Goal: Information Seeking & Learning: Learn about a topic

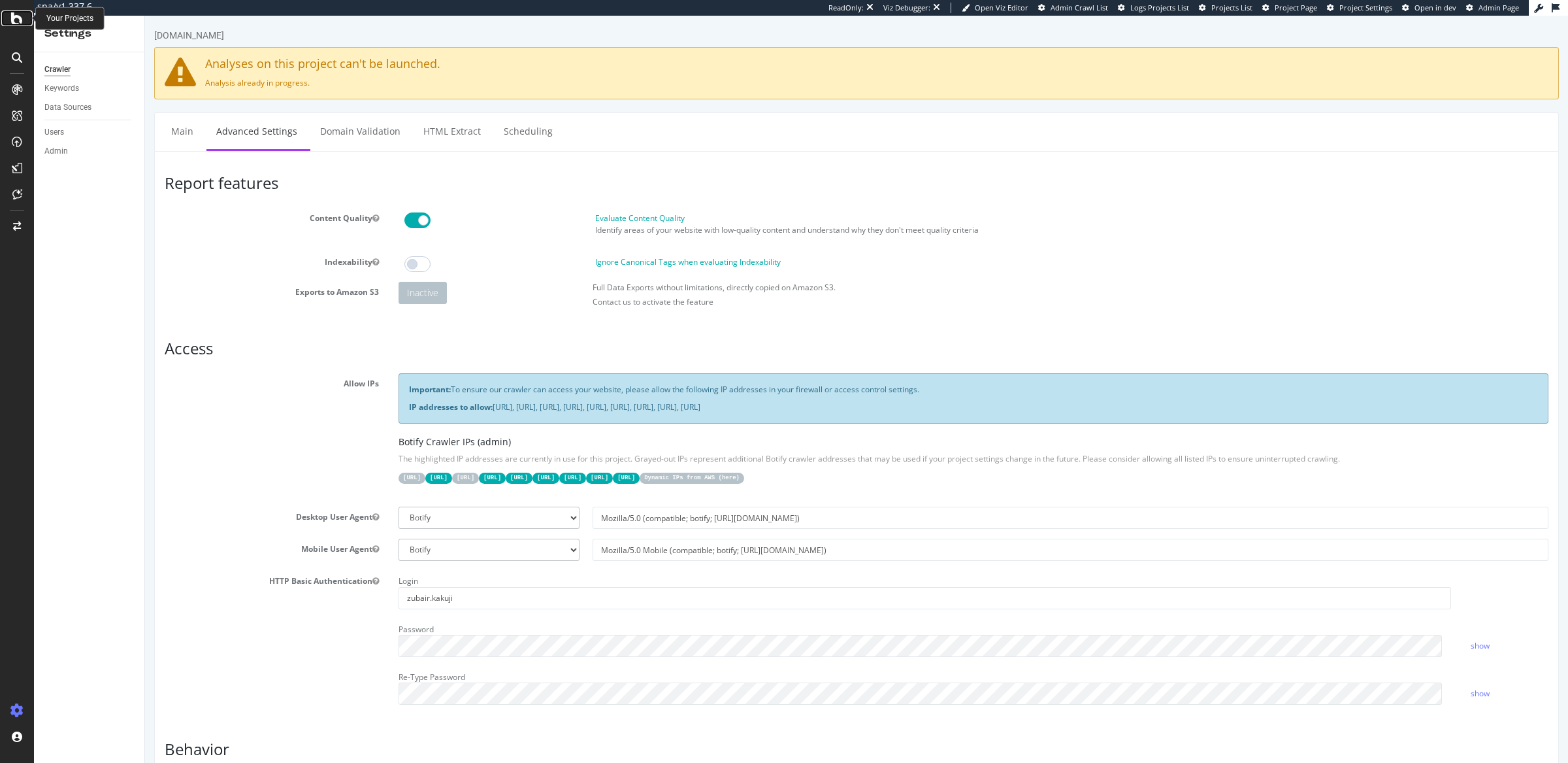
click at [11, 23] on icon at bounding box center [17, 18] width 11 height 16
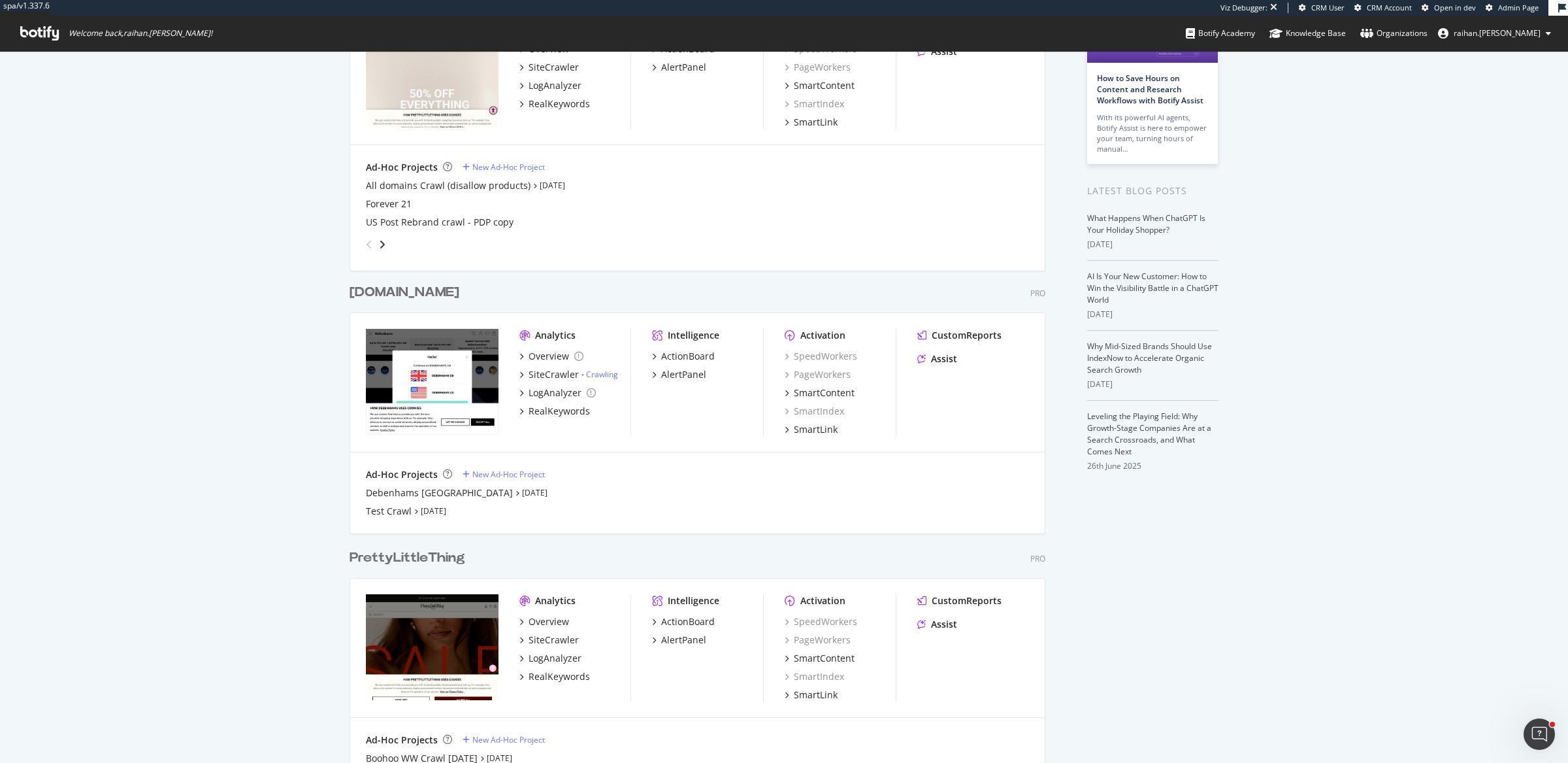
scroll to position [235, 0]
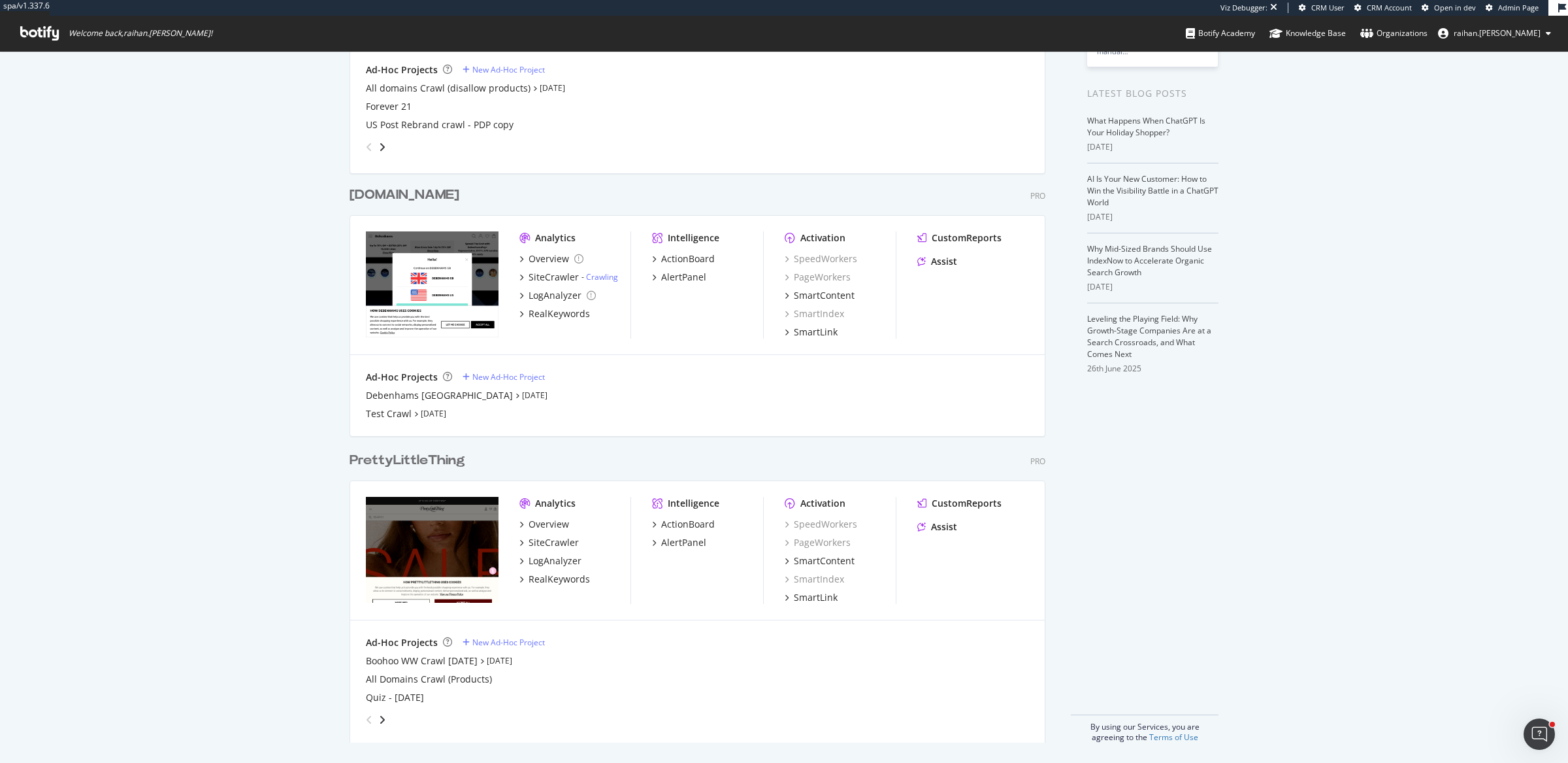
click at [551, 284] on div "Overview SiteCrawler - Crawling LogAnalyzer RealKeywords" at bounding box center [575, 287] width 111 height 68
click at [552, 279] on div "SiteCrawler" at bounding box center [553, 277] width 50 height 13
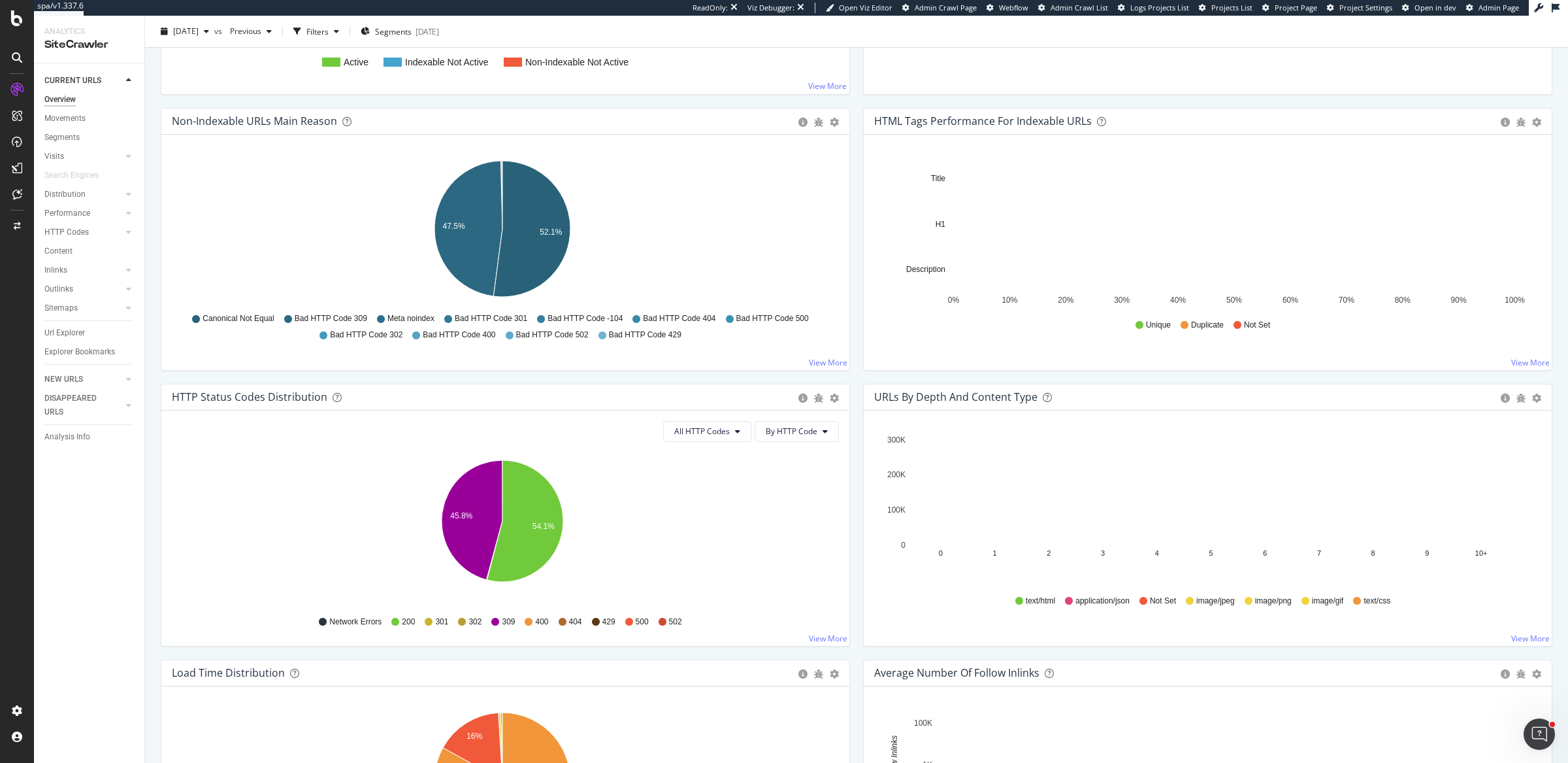
scroll to position [376, 0]
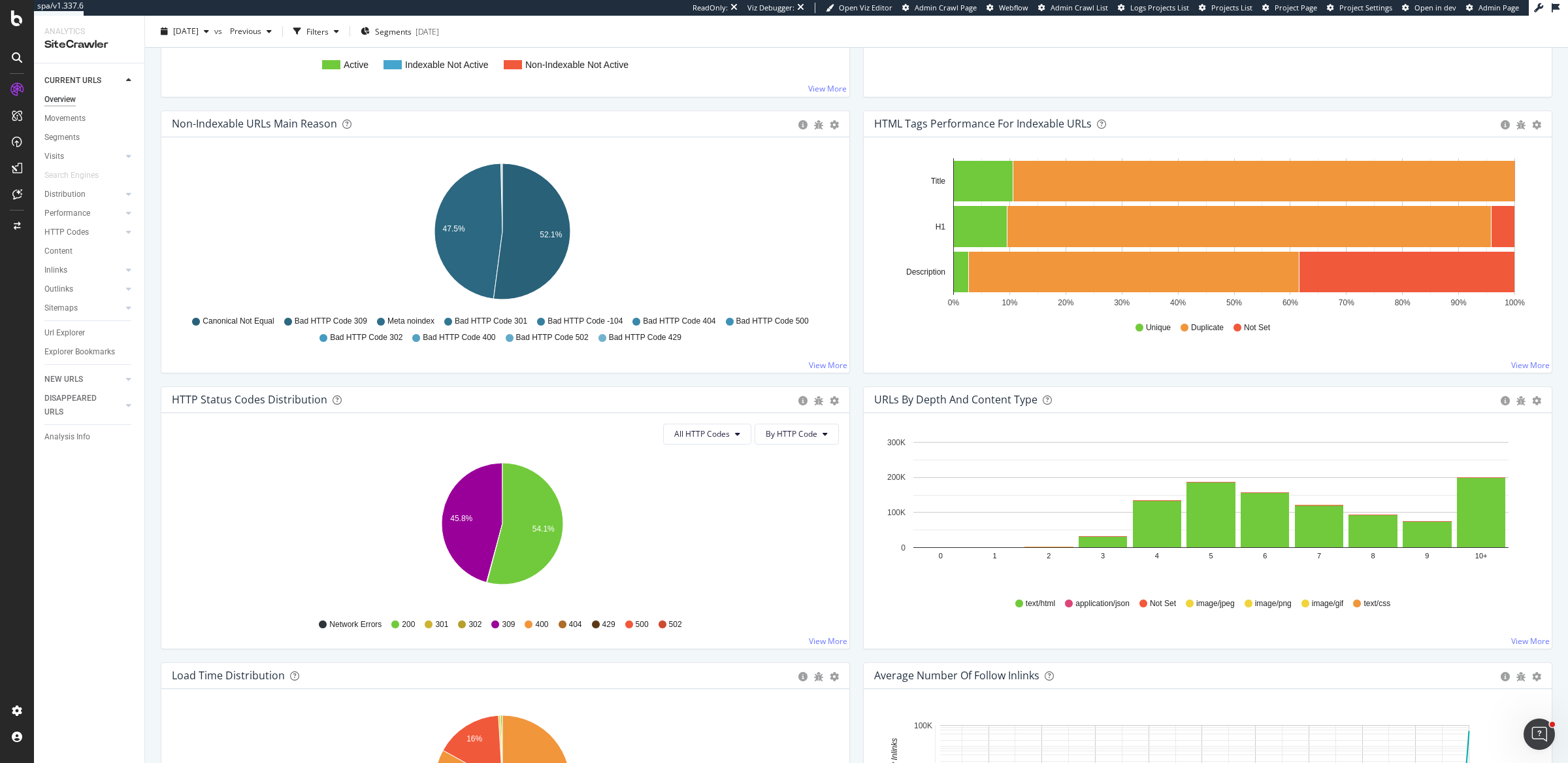
click at [848, 246] on div "Non-Indexable URLs Main Reason Pie Table Export as CSV Add to Custom Report Hol…" at bounding box center [505, 248] width 702 height 276
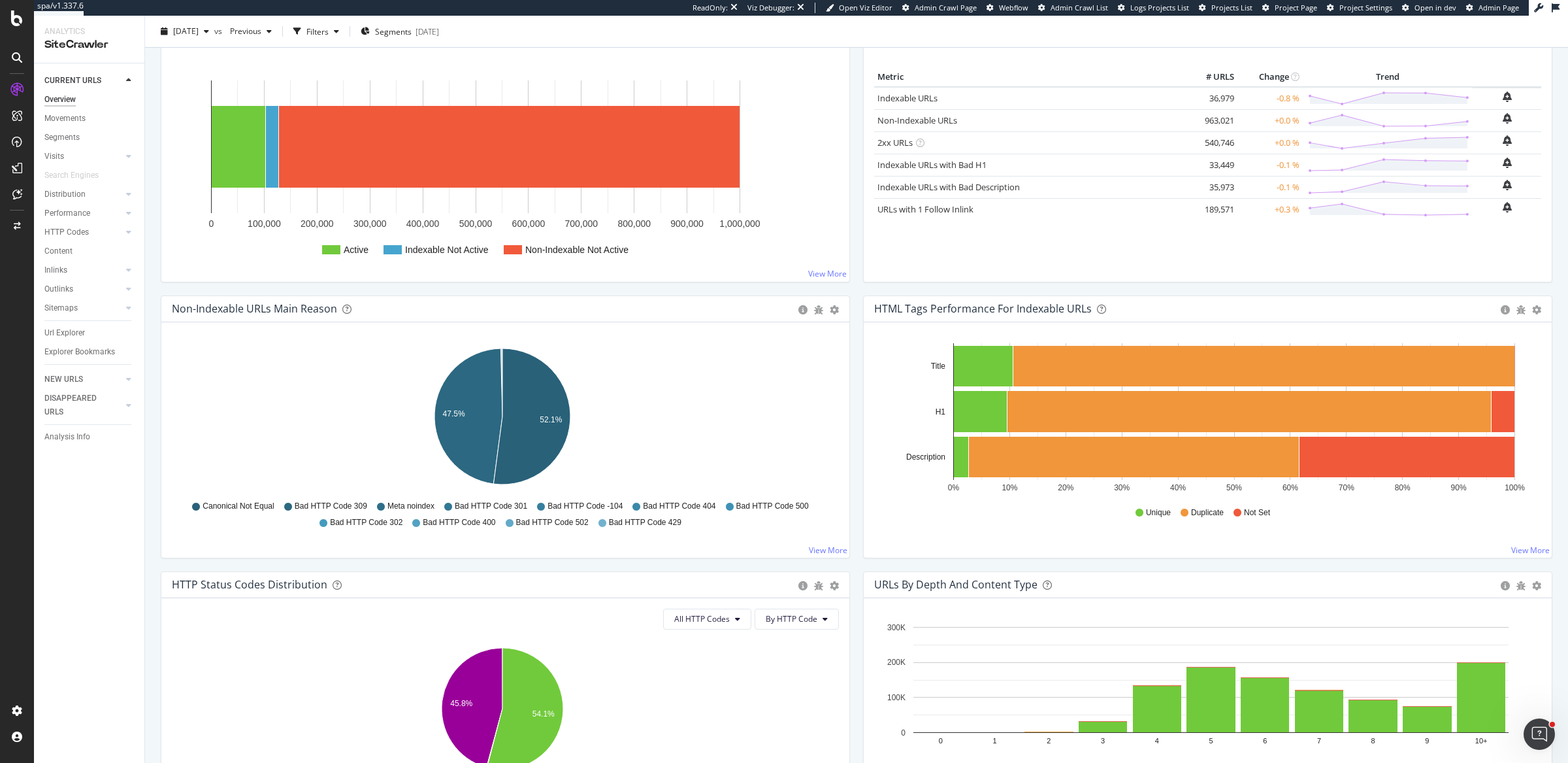
scroll to position [0, 0]
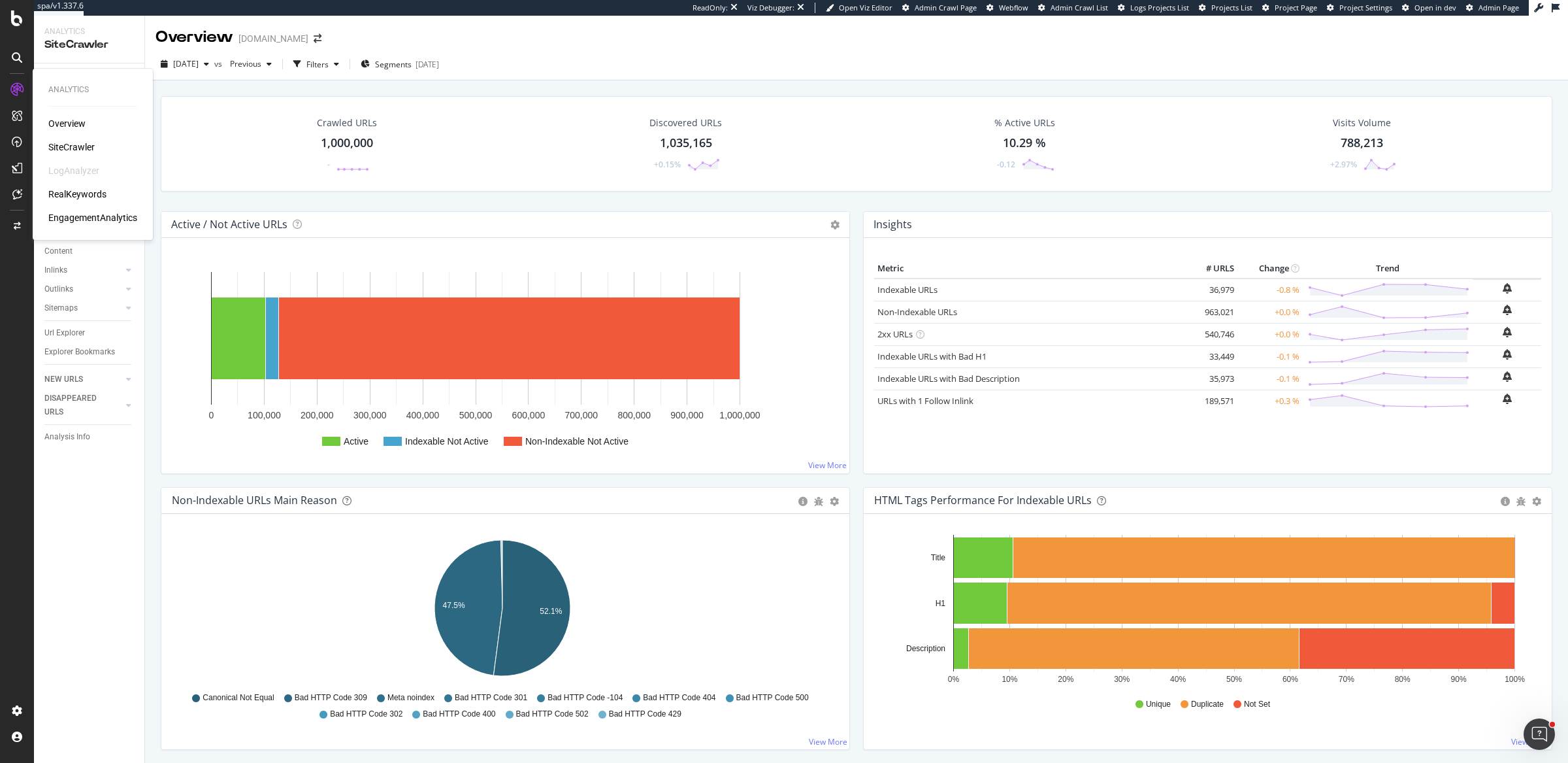
click at [59, 194] on div "RealKeywords" at bounding box center [77, 194] width 58 height 13
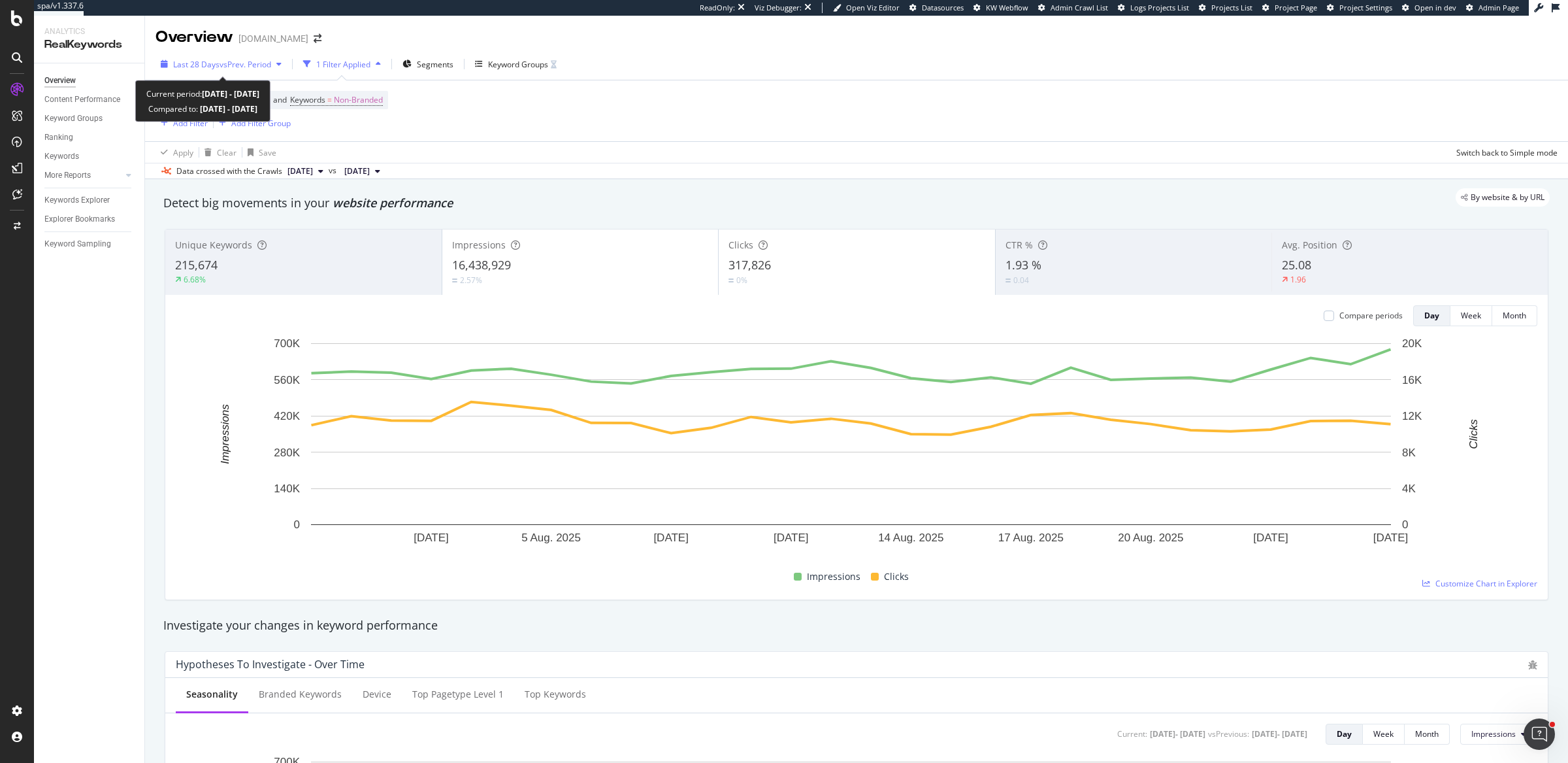
click at [231, 66] on span "vs Prev. Period" at bounding box center [245, 64] width 52 height 11
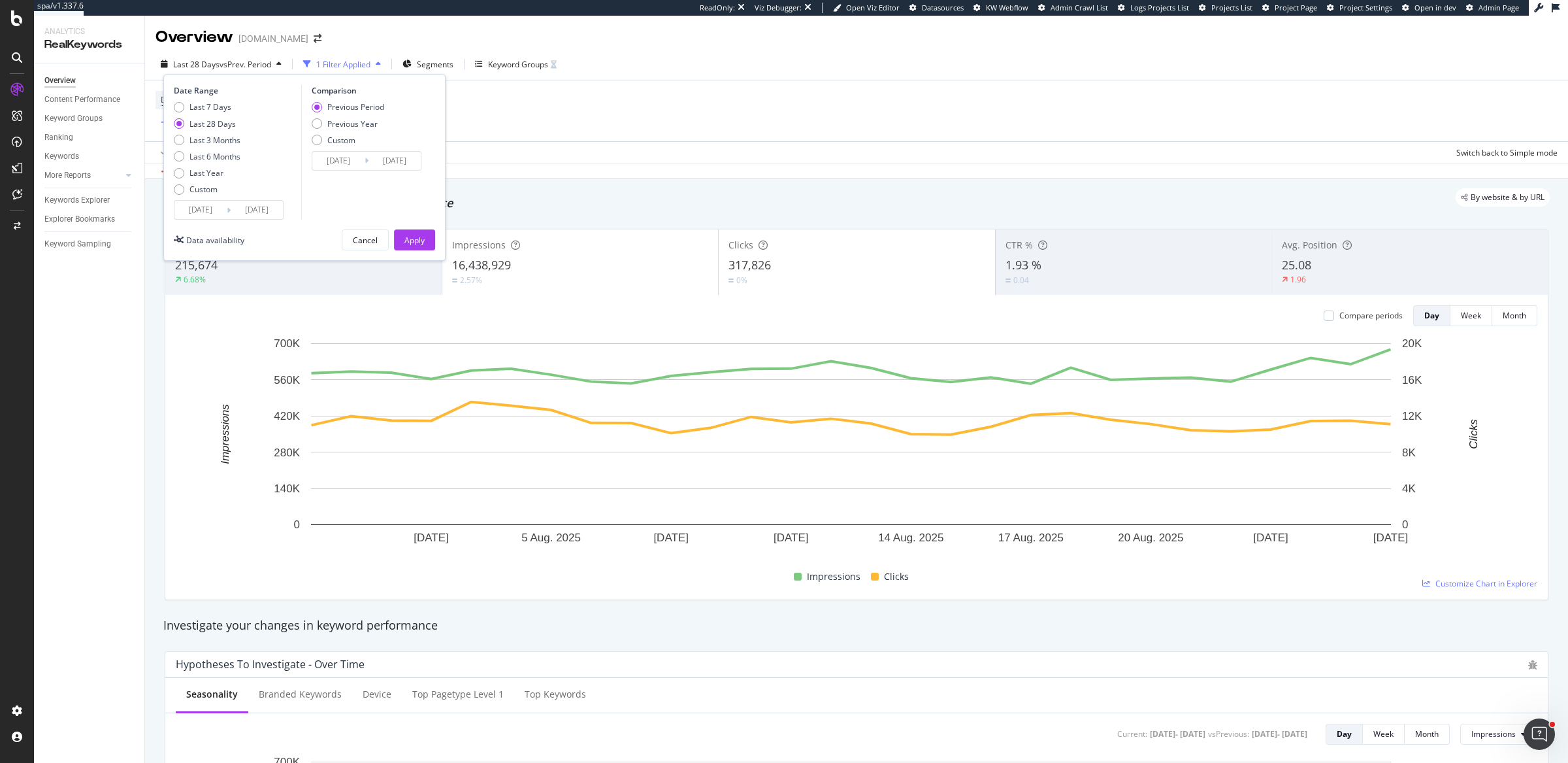
click at [190, 210] on input "[DATE]" at bounding box center [201, 210] width 53 height 18
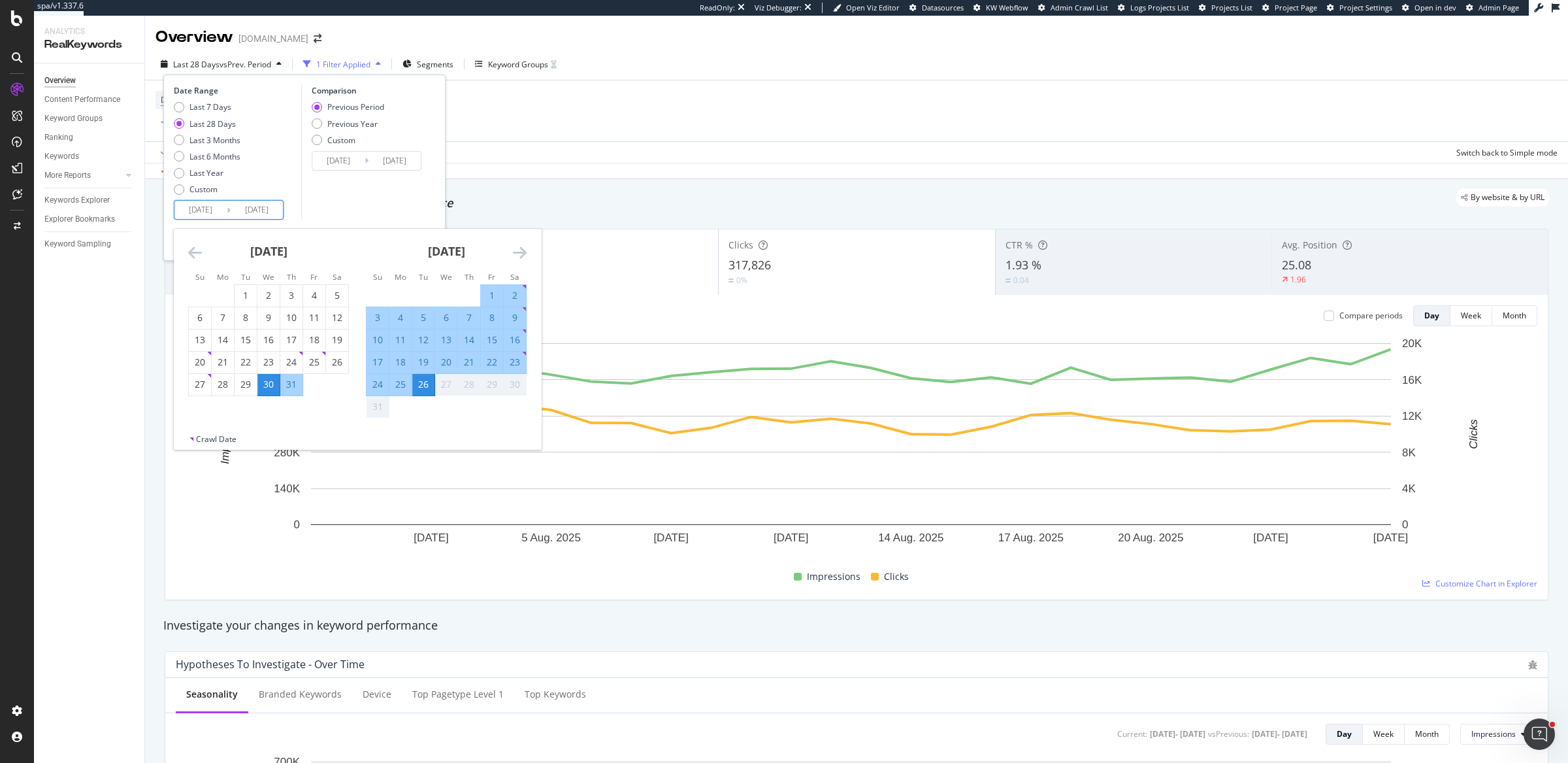
click at [191, 250] on icon "Move backward to switch to the previous month." at bounding box center [195, 253] width 14 height 16
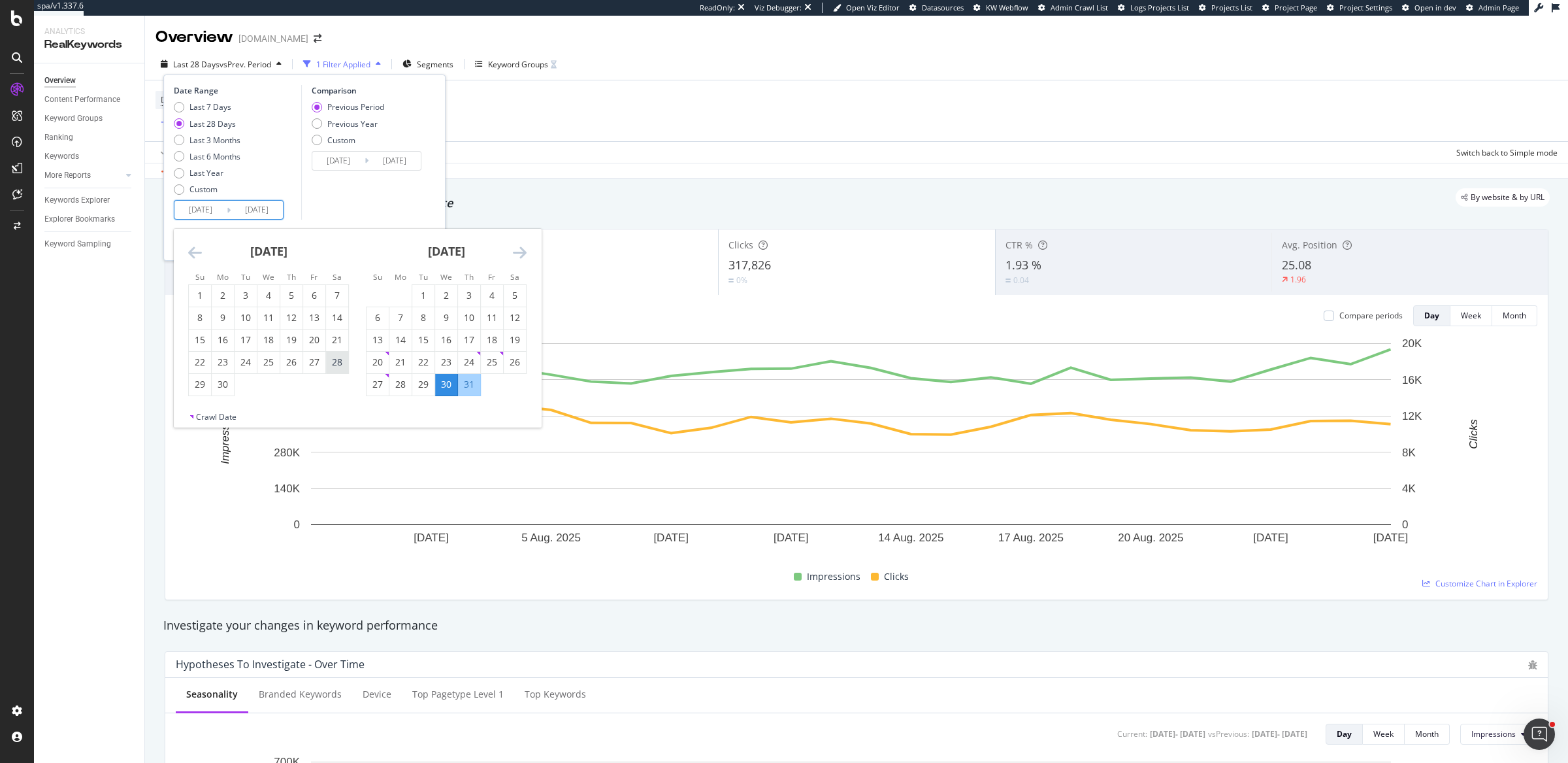
click at [336, 363] on div "28" at bounding box center [337, 362] width 22 height 13
type input "[DATE]"
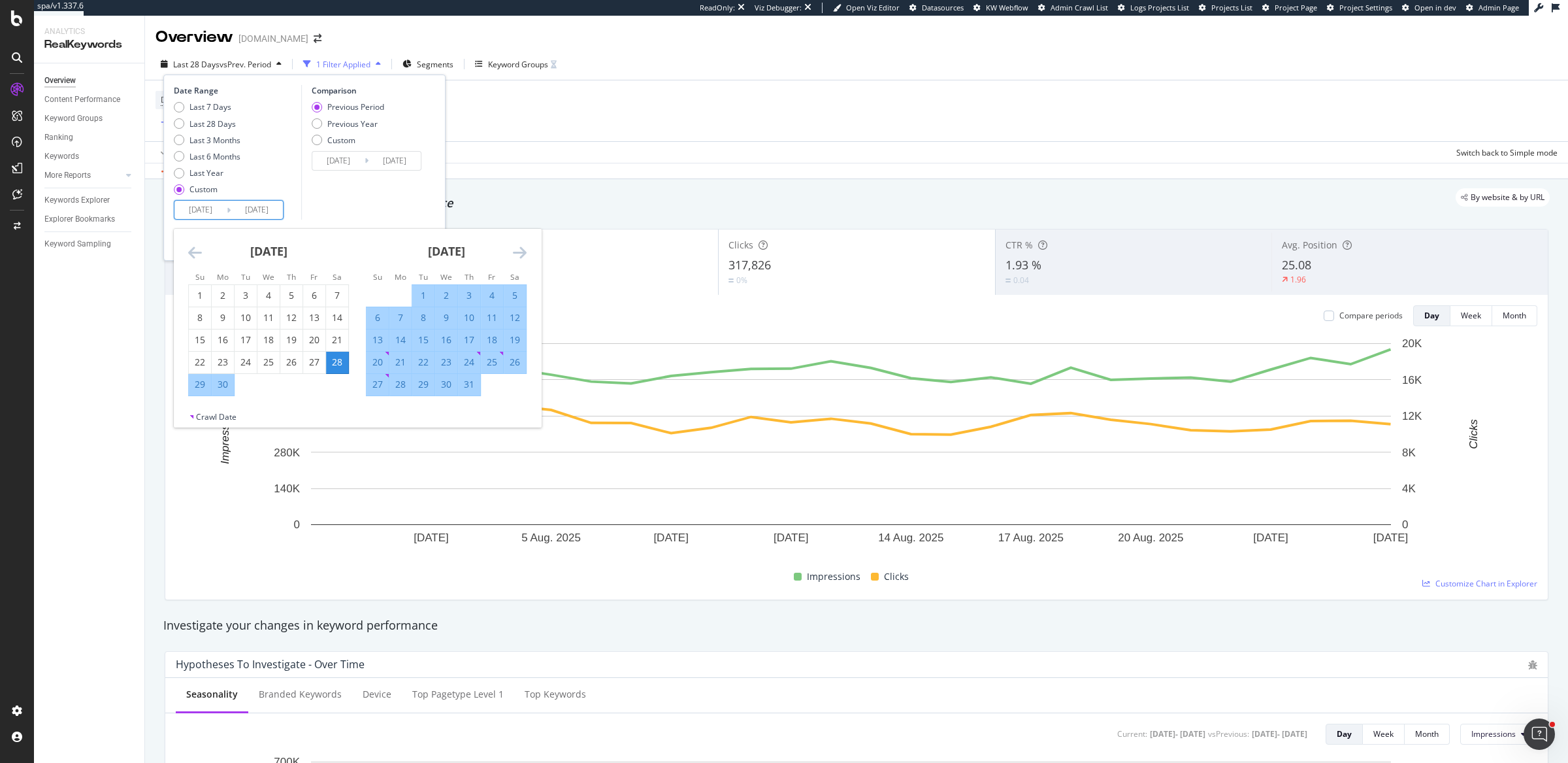
click at [521, 246] on icon "Move forward to switch to the next month." at bounding box center [520, 253] width 14 height 16
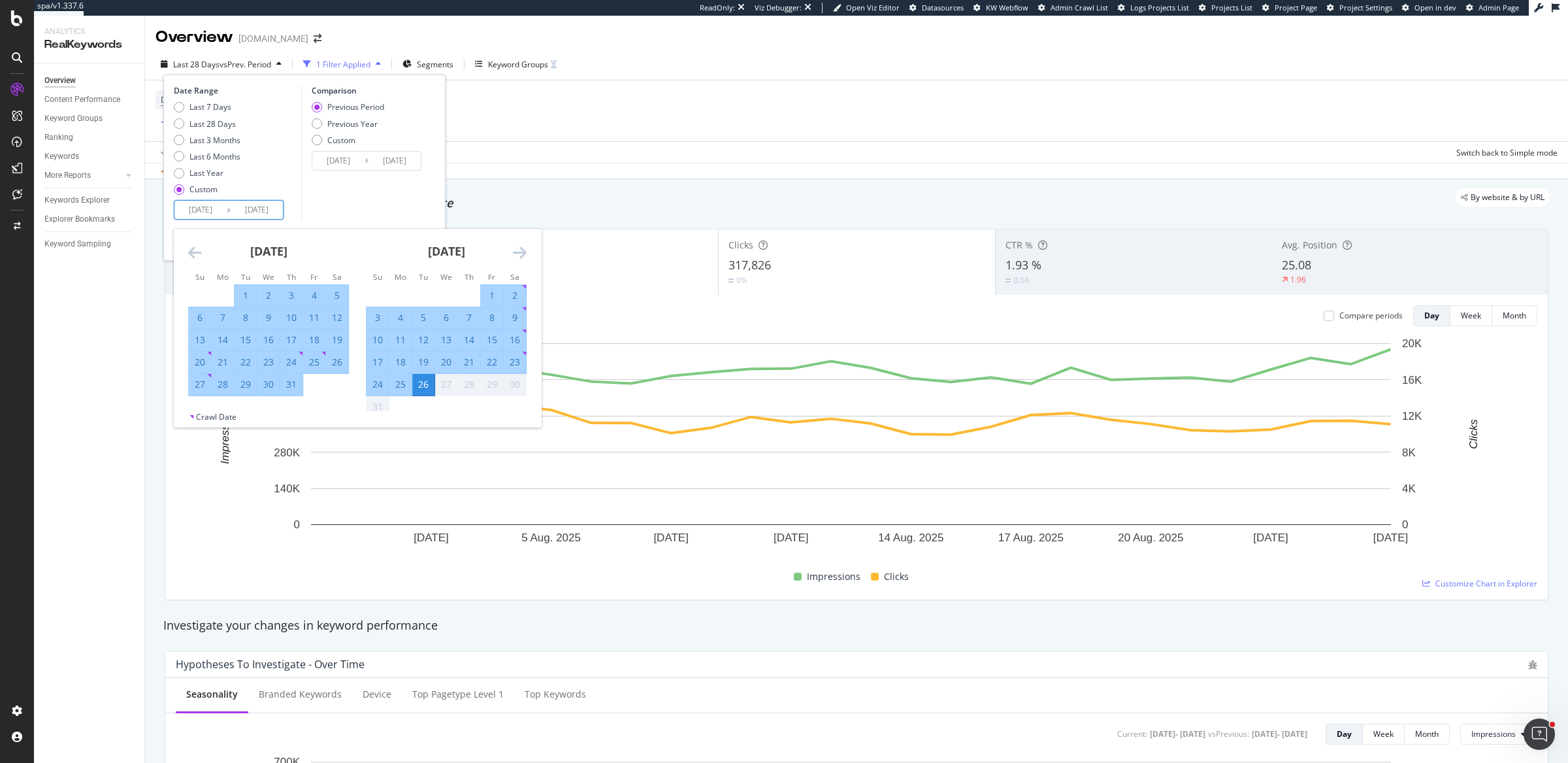
click at [422, 384] on div "26" at bounding box center [422, 384] width 22 height 13
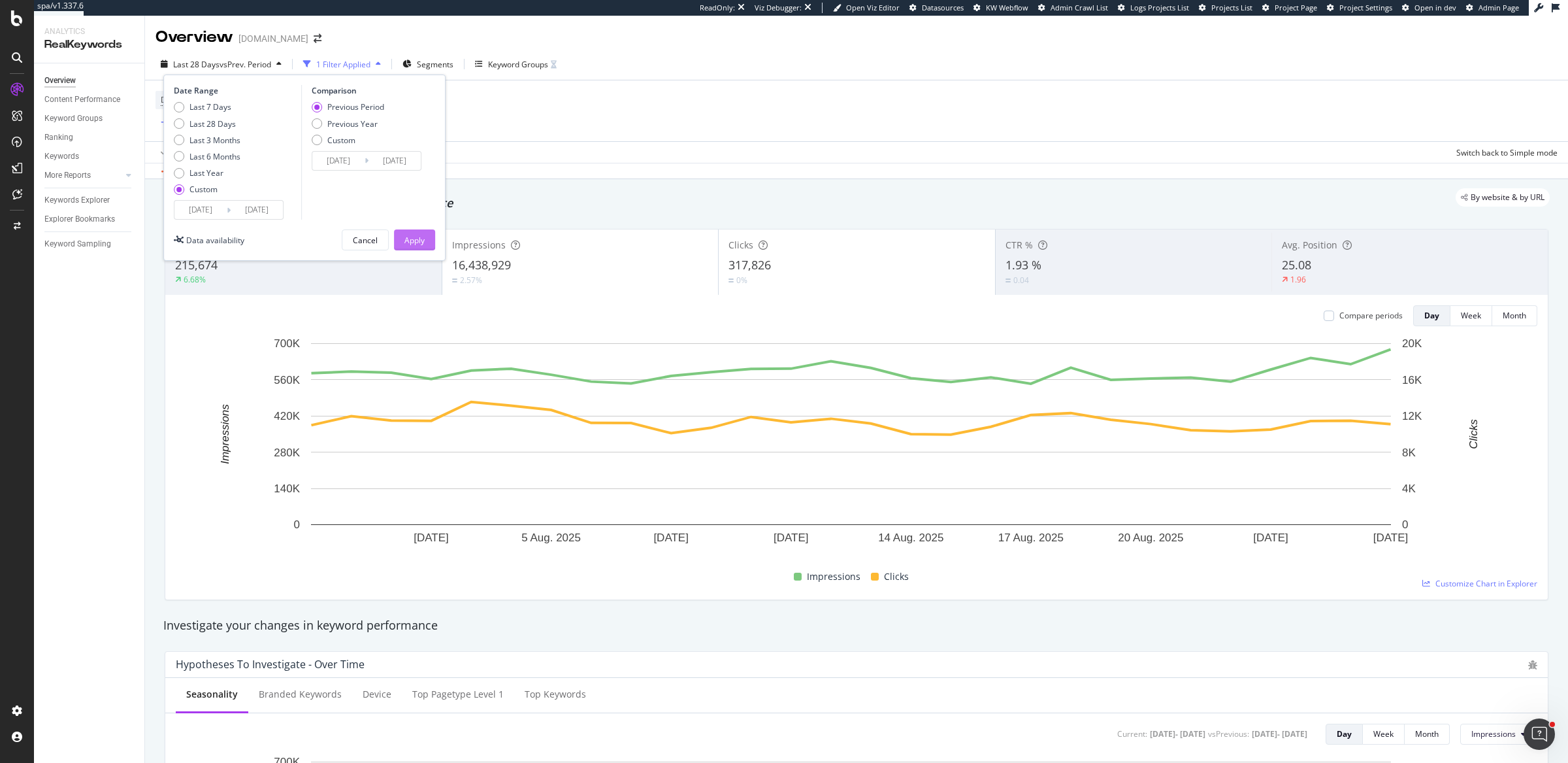
click at [412, 238] on div "Apply" at bounding box center [415, 240] width 20 height 11
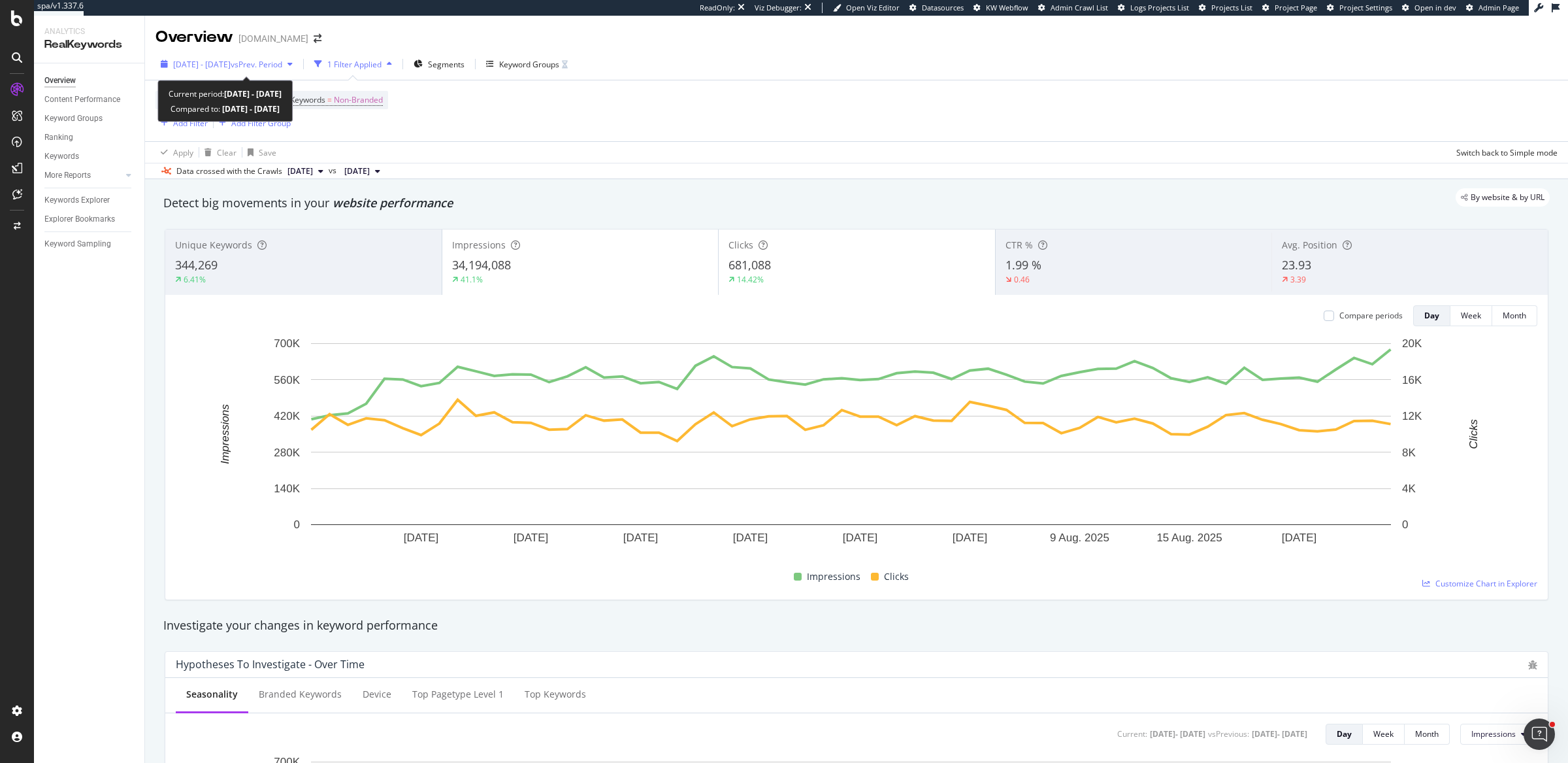
click at [282, 68] on span "vs Prev. Period" at bounding box center [256, 64] width 52 height 11
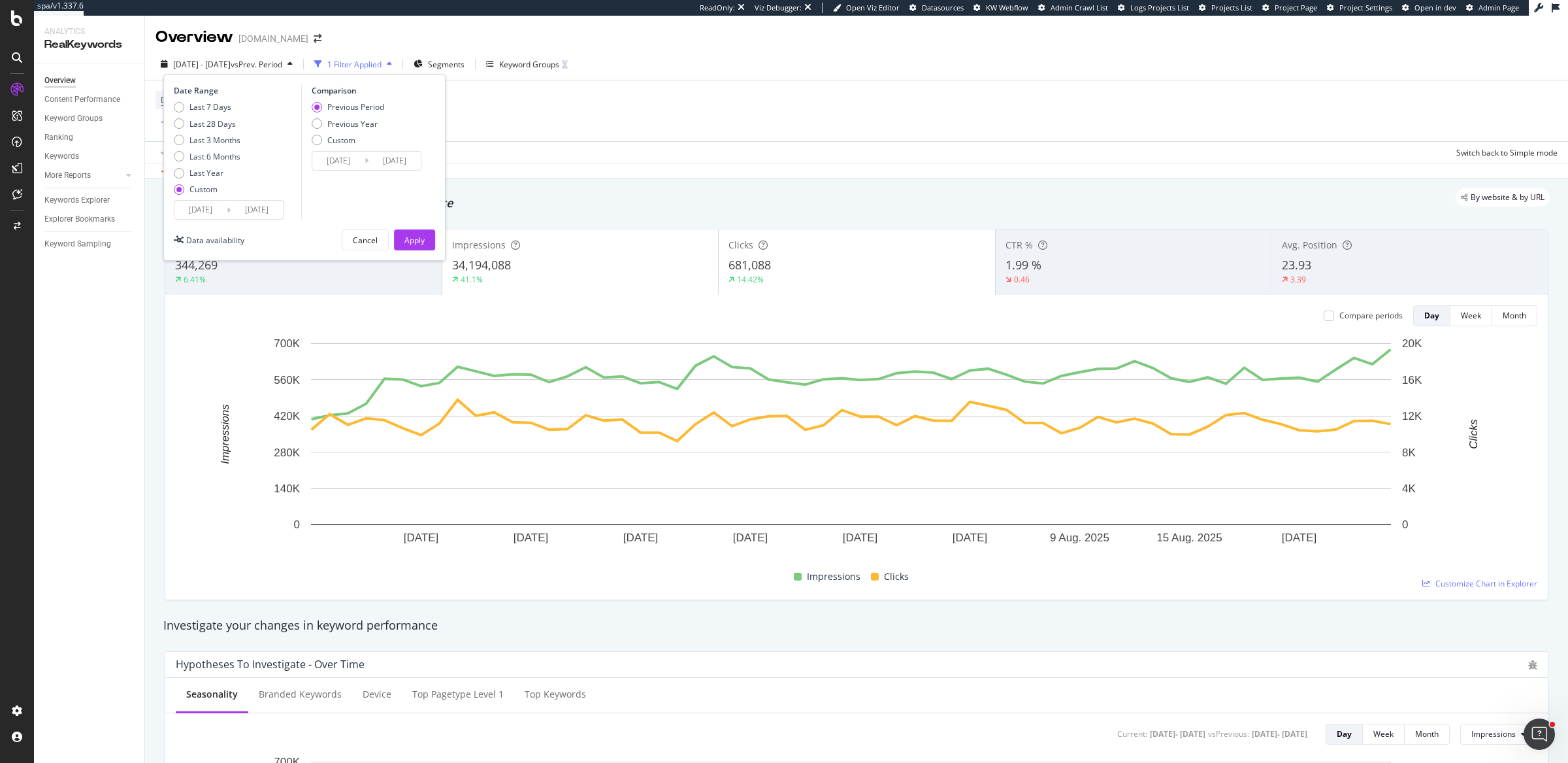
click at [203, 207] on input "[DATE]" at bounding box center [201, 210] width 53 height 18
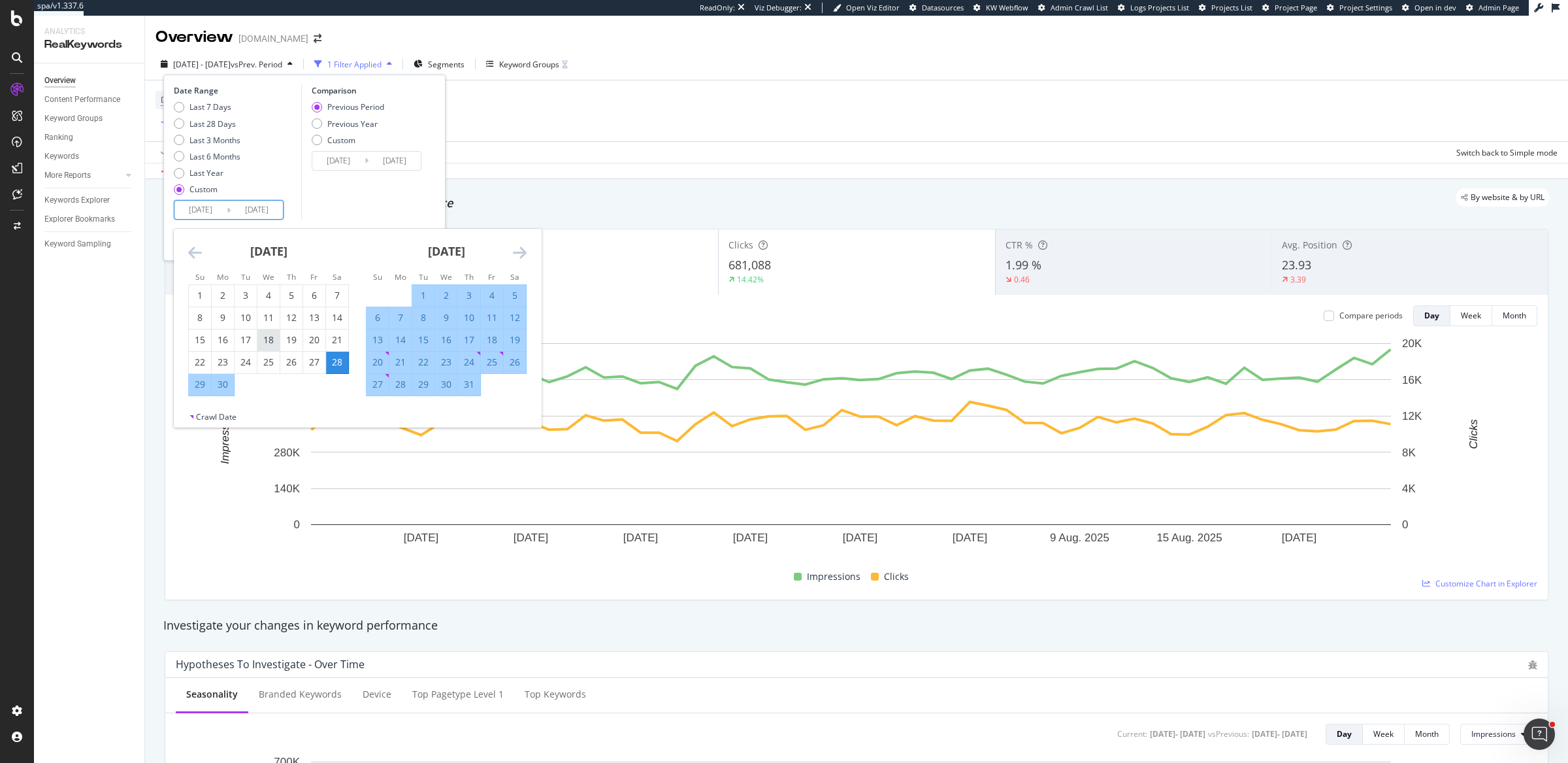
click at [266, 342] on div "18" at bounding box center [268, 339] width 22 height 13
type input "[DATE]"
click at [393, 187] on div "Comparison Previous Period Previous Year Custom [DATE] Navigate forward to inte…" at bounding box center [364, 153] width 124 height 135
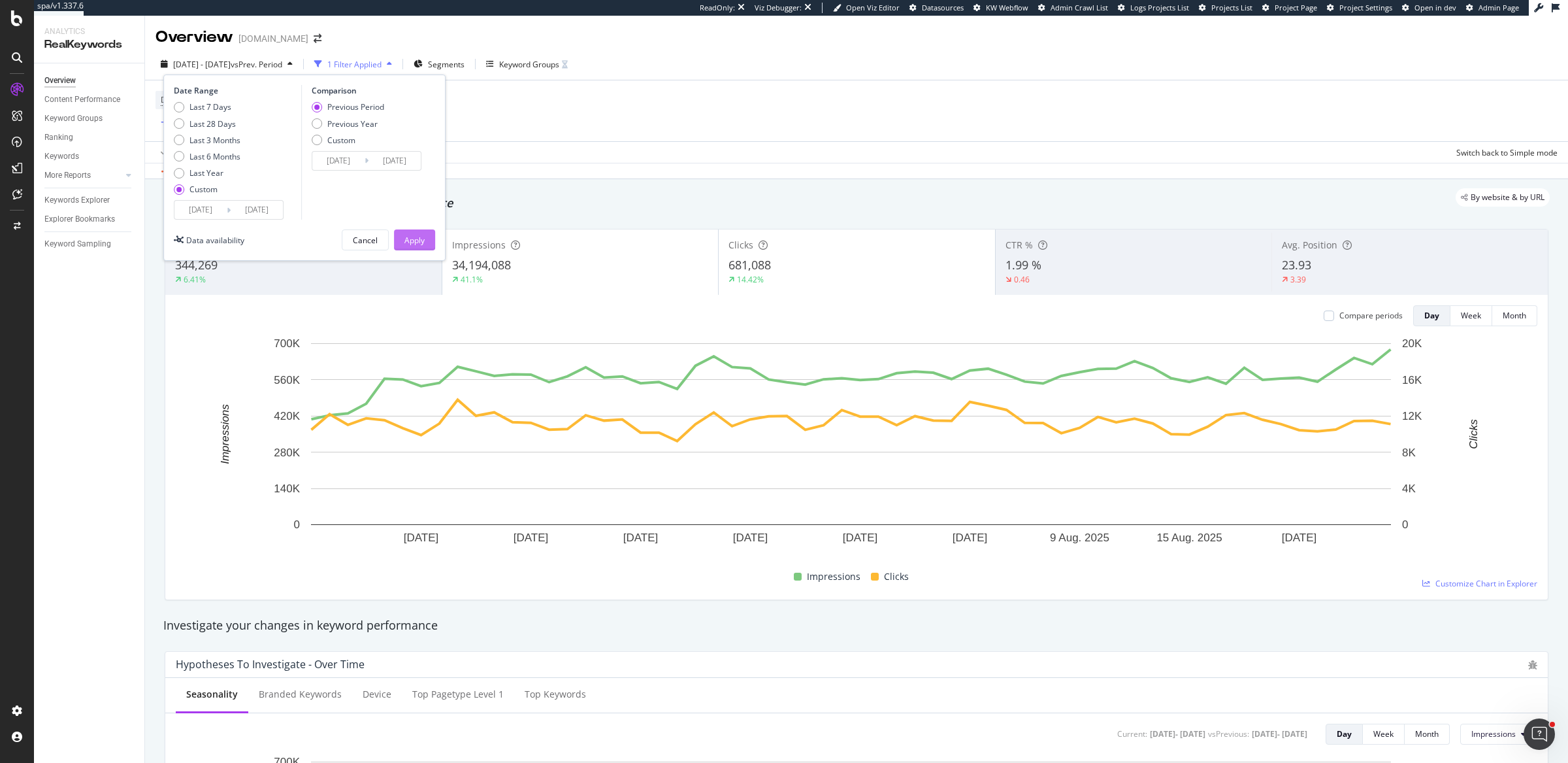
click at [413, 239] on div "Apply" at bounding box center [415, 240] width 20 height 11
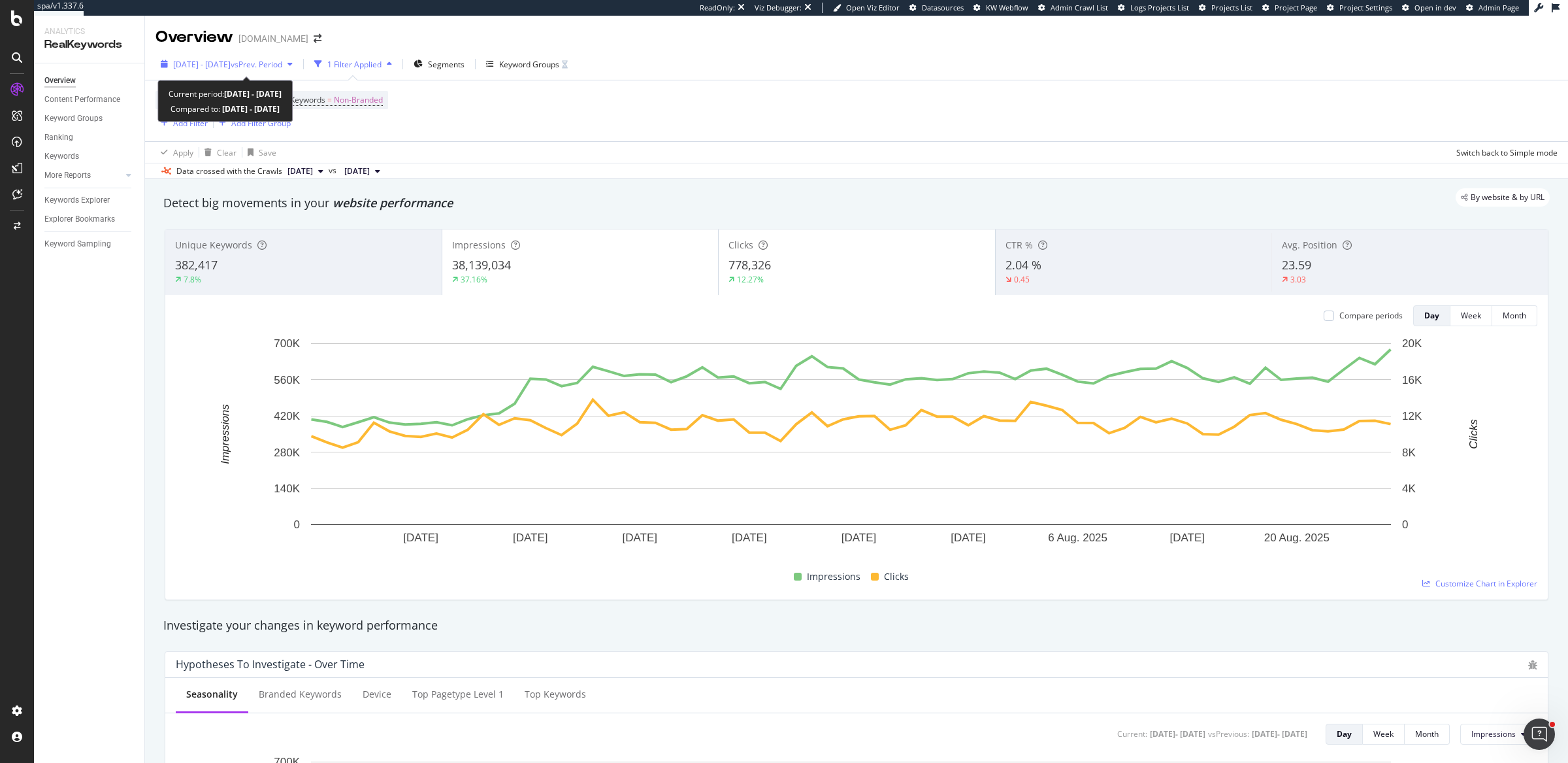
click at [267, 66] on span "vs Prev. Period" at bounding box center [256, 64] width 52 height 11
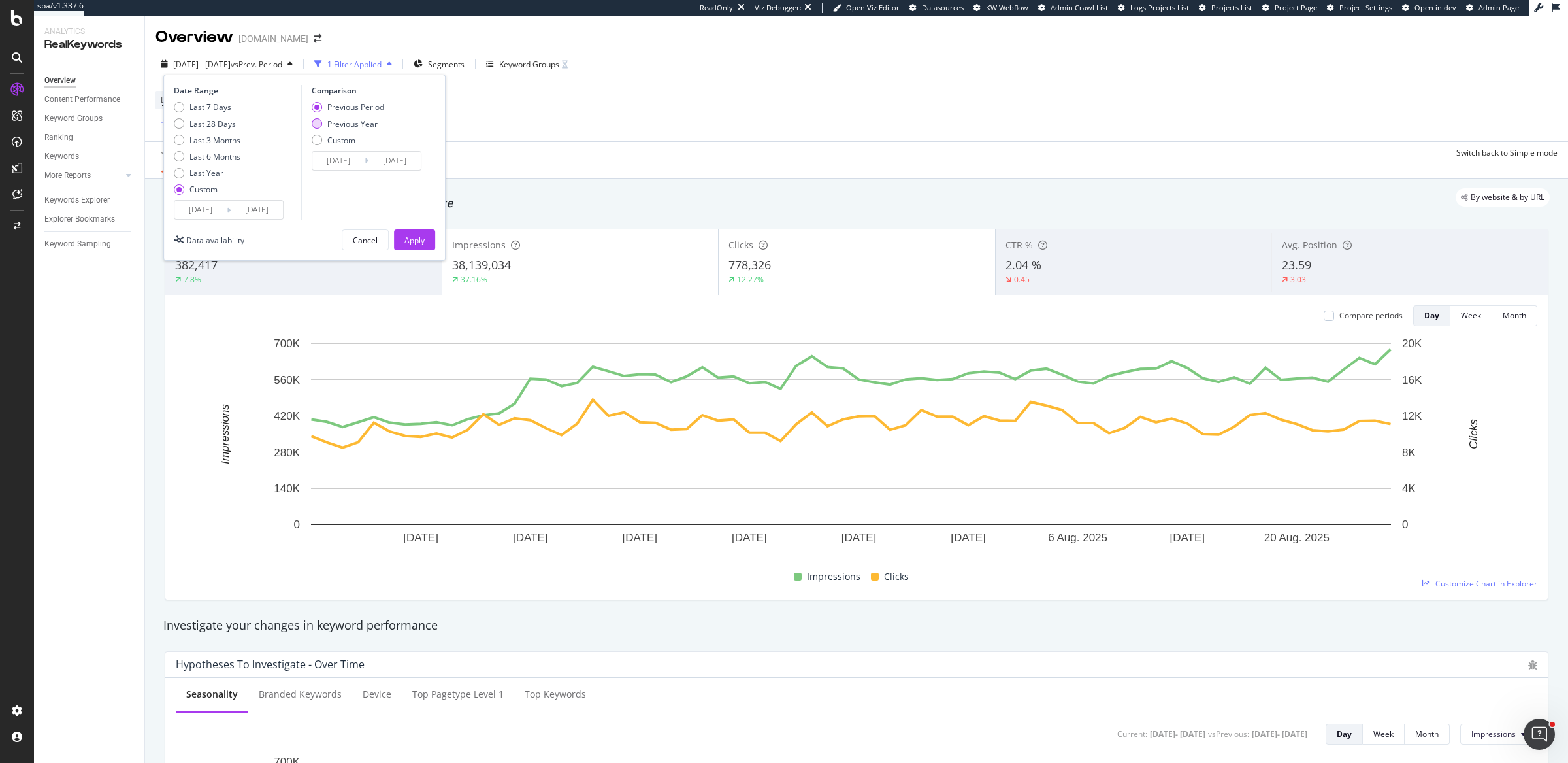
click at [335, 124] on div "Previous Year" at bounding box center [352, 124] width 50 height 11
type input "[DATE]"
click at [416, 243] on div "Apply" at bounding box center [415, 240] width 20 height 11
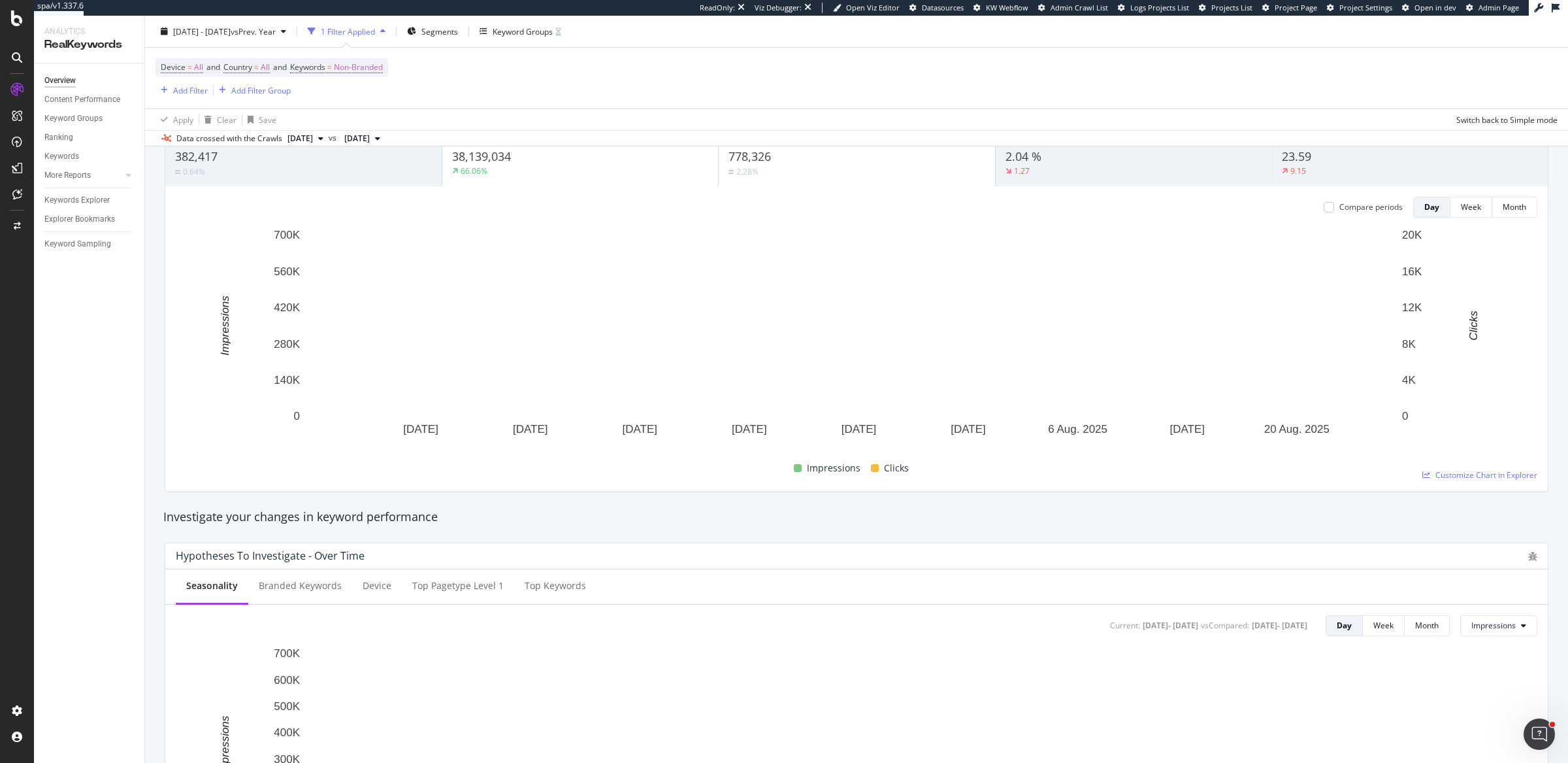
scroll to position [85, 0]
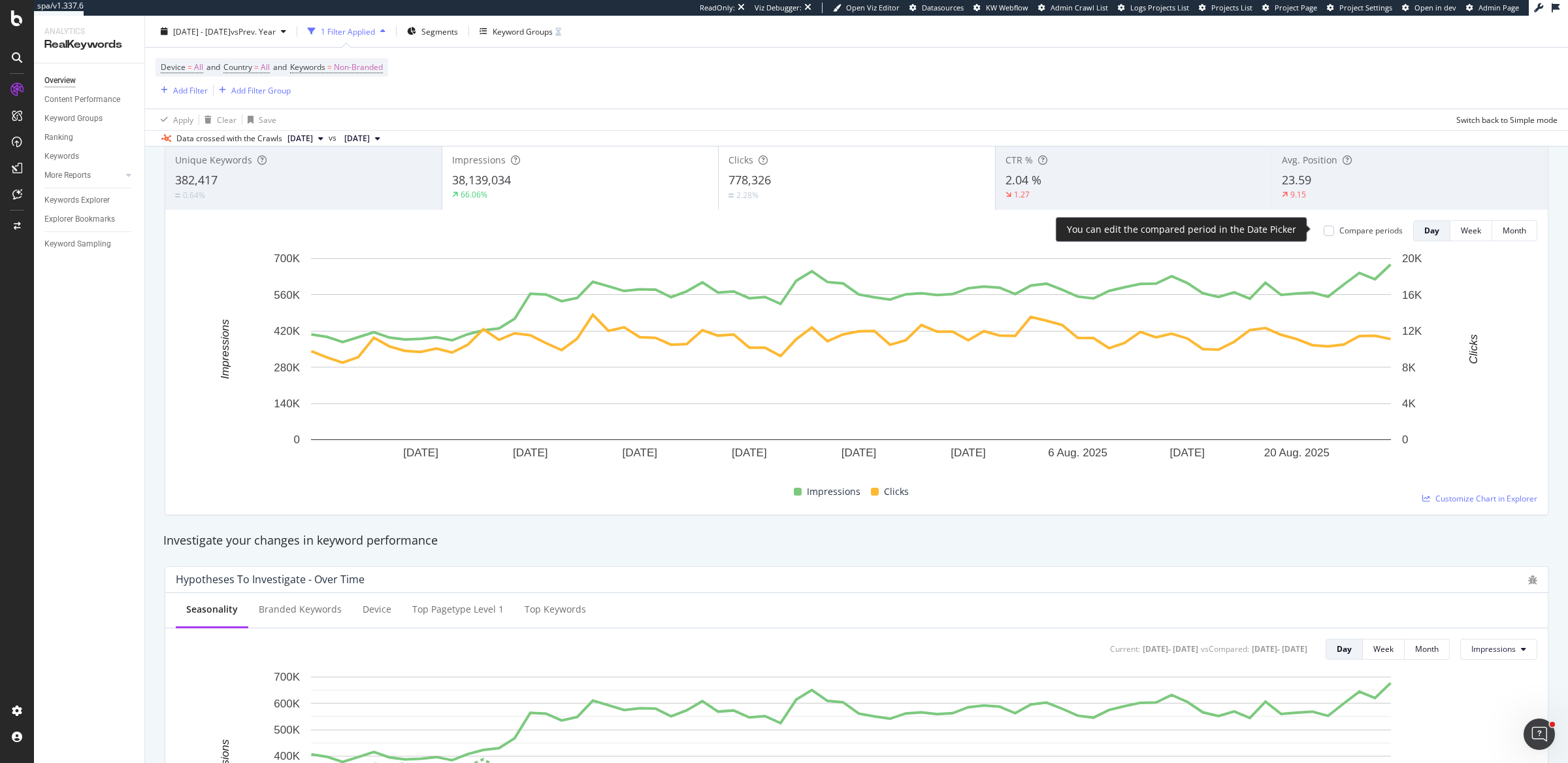
click at [1339, 227] on div "Compare periods" at bounding box center [1371, 230] width 63 height 11
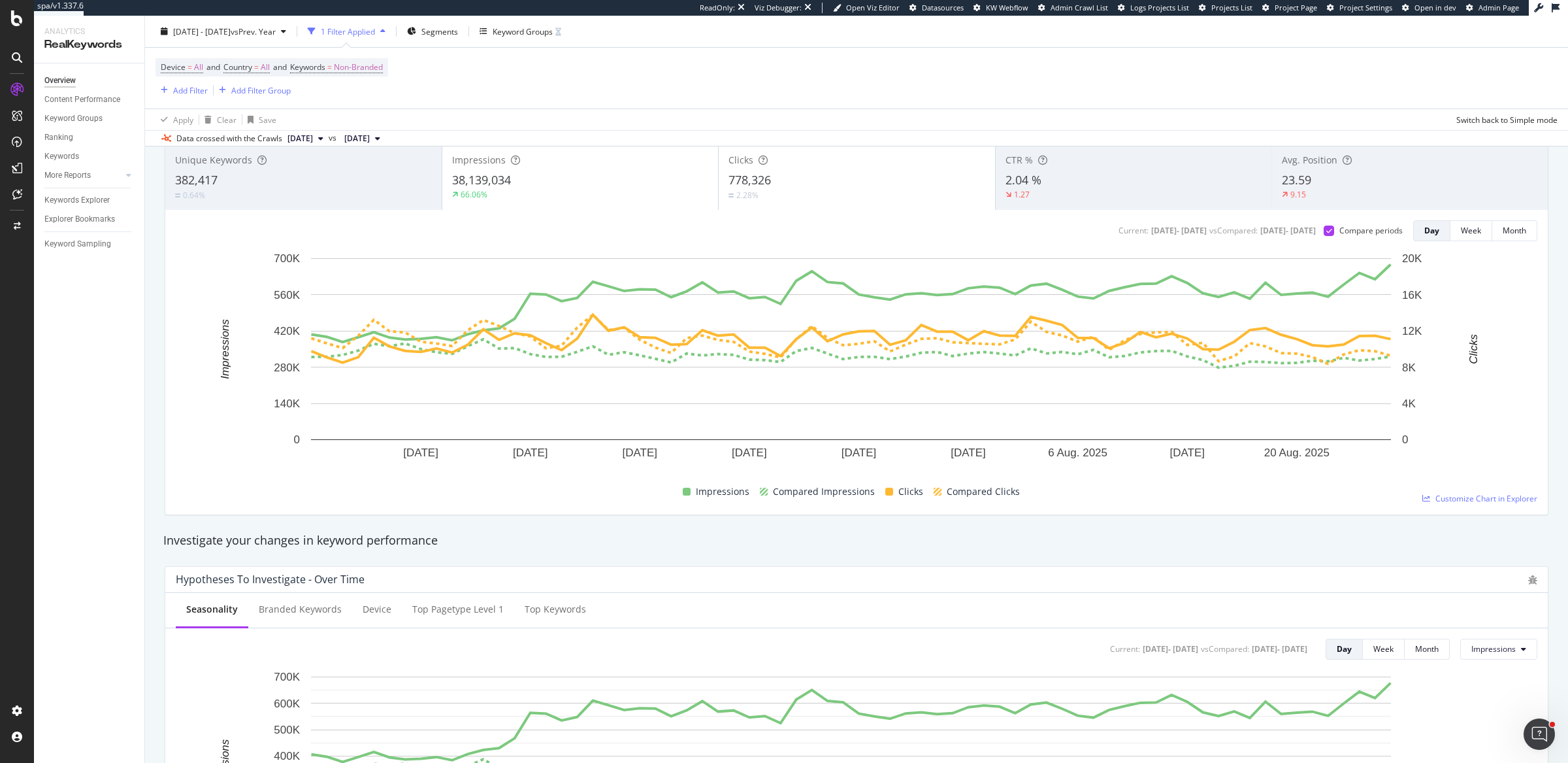
click at [796, 176] on div "778,326" at bounding box center [856, 180] width 257 height 17
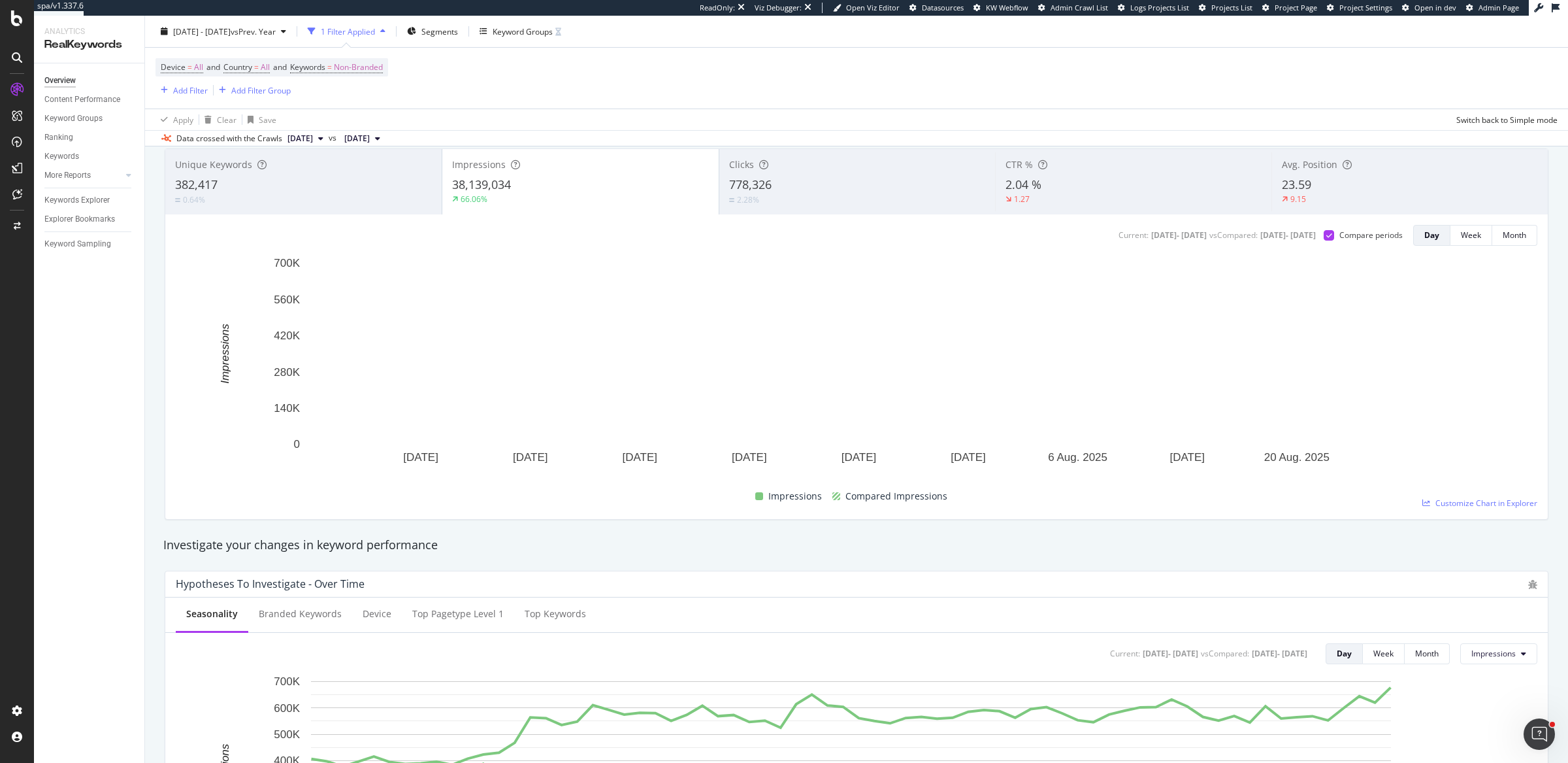
scroll to position [78, 0]
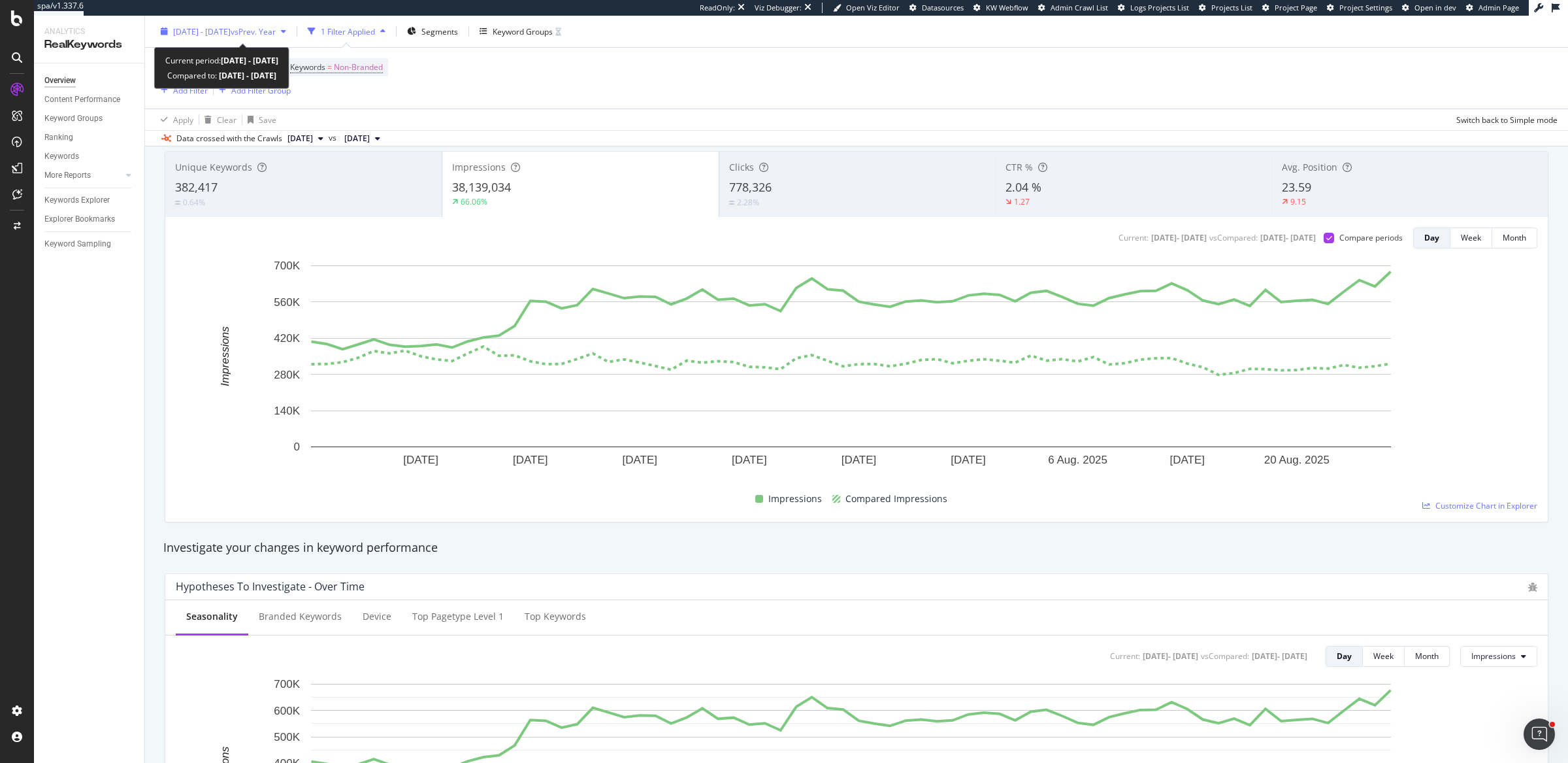
click at [267, 32] on span "vs Prev. Year" at bounding box center [252, 31] width 45 height 11
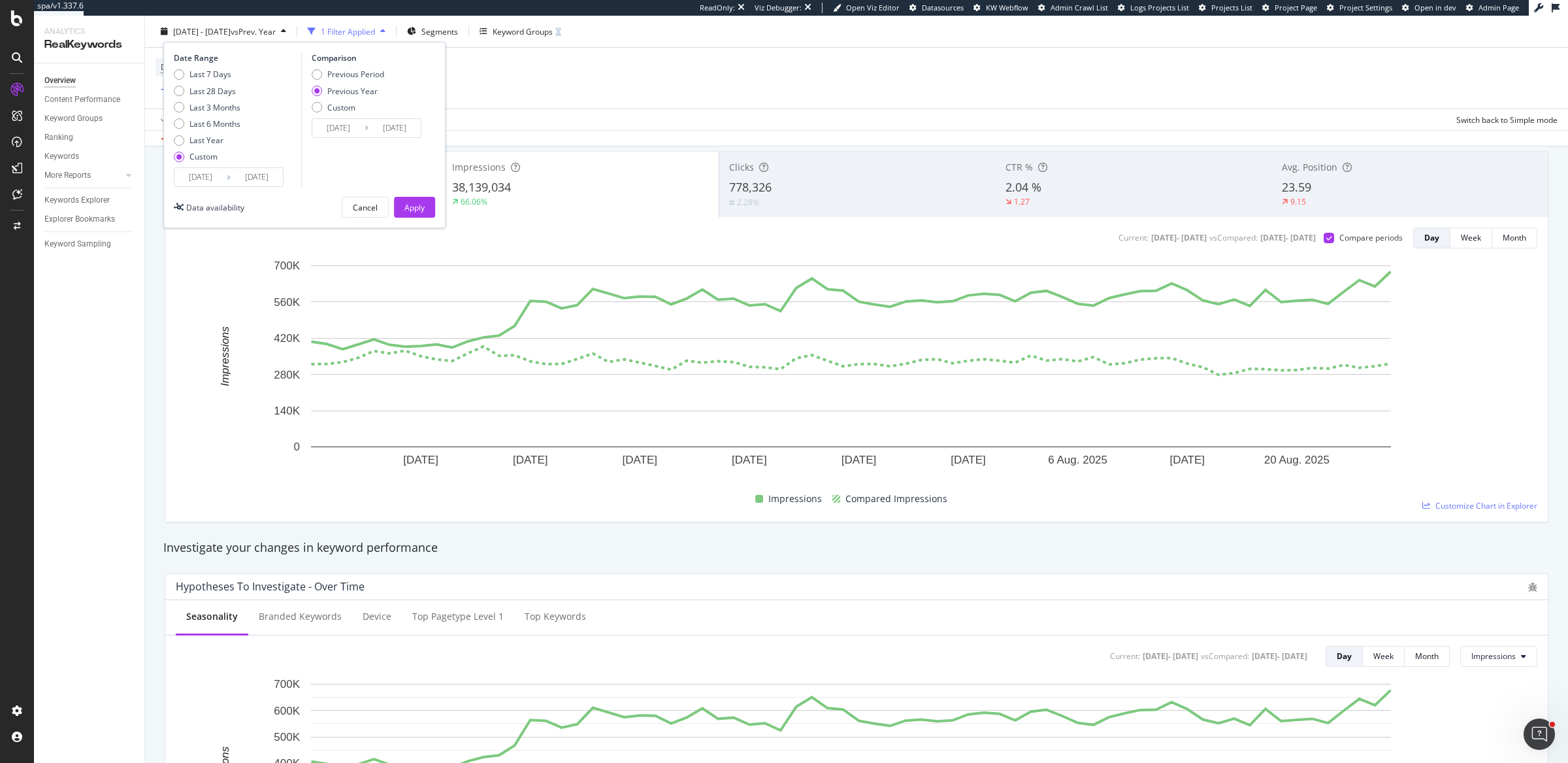
click at [188, 181] on input "[DATE]" at bounding box center [201, 177] width 53 height 18
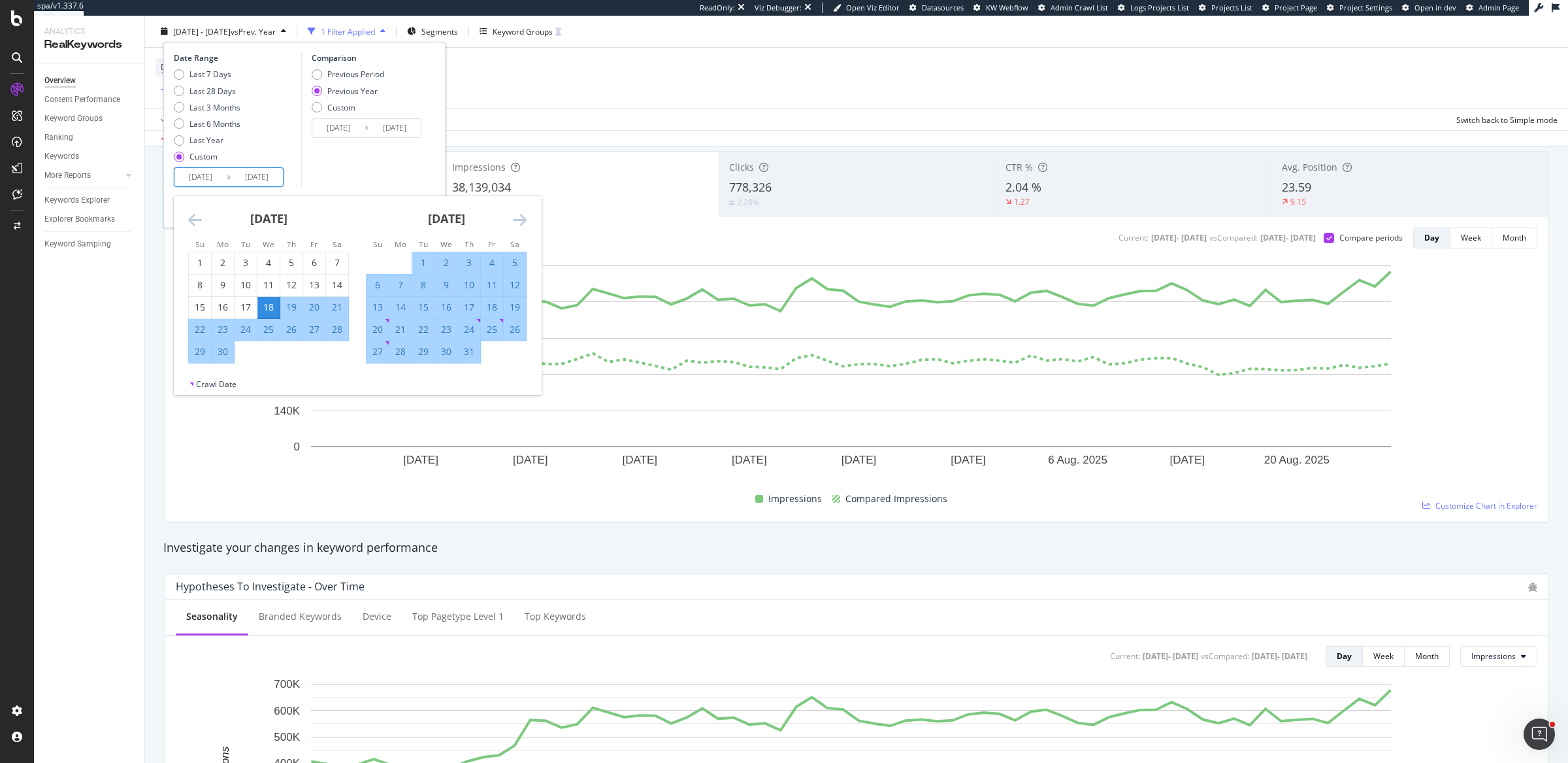
click at [194, 219] on icon "Move backward to switch to the previous month." at bounding box center [195, 220] width 14 height 16
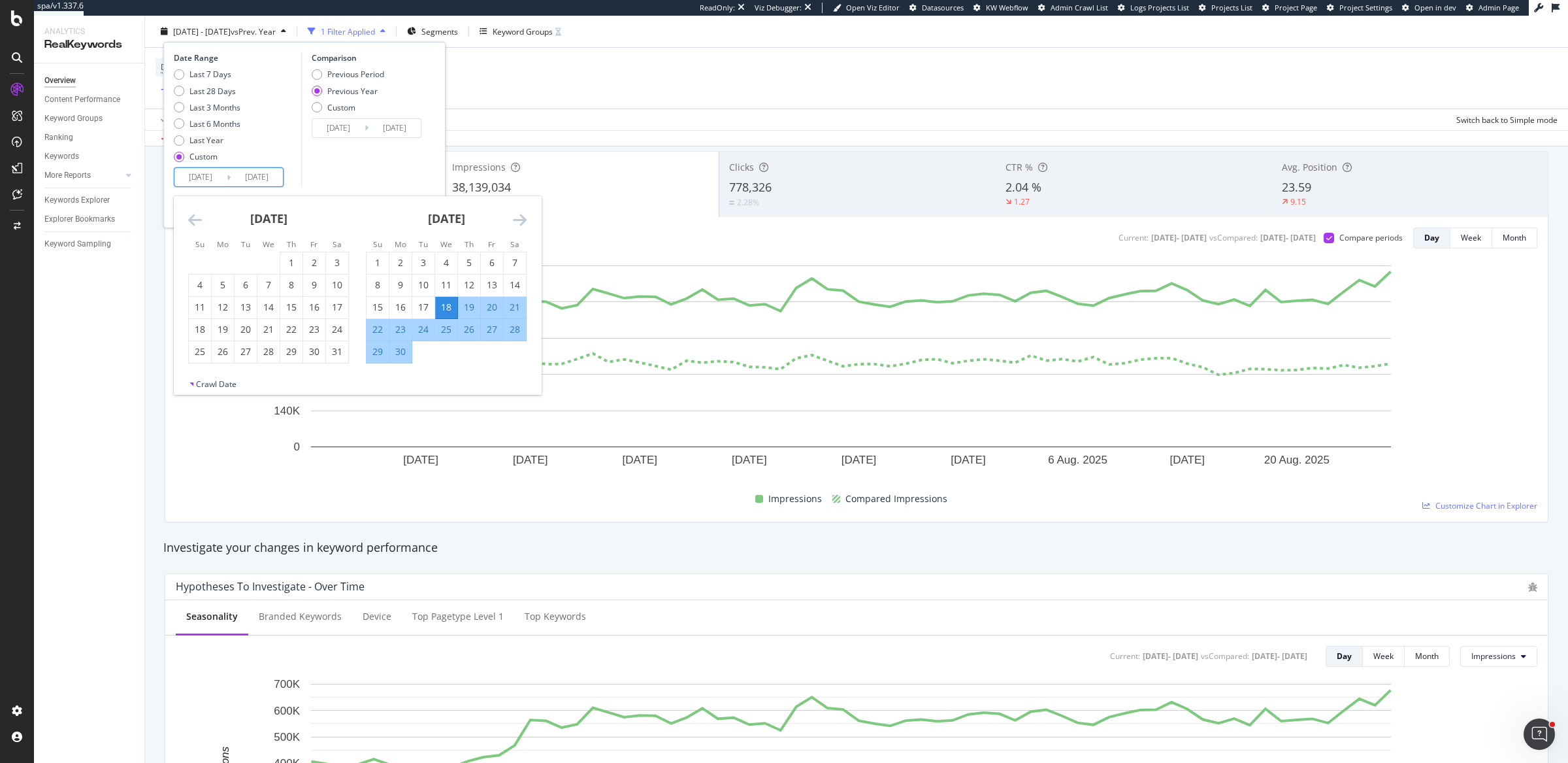
click at [194, 219] on icon "Move backward to switch to the previous month." at bounding box center [195, 220] width 14 height 16
click at [200, 220] on icon "Move backward to switch to the previous month." at bounding box center [195, 220] width 14 height 16
click at [269, 263] on div "1" at bounding box center [268, 262] width 22 height 13
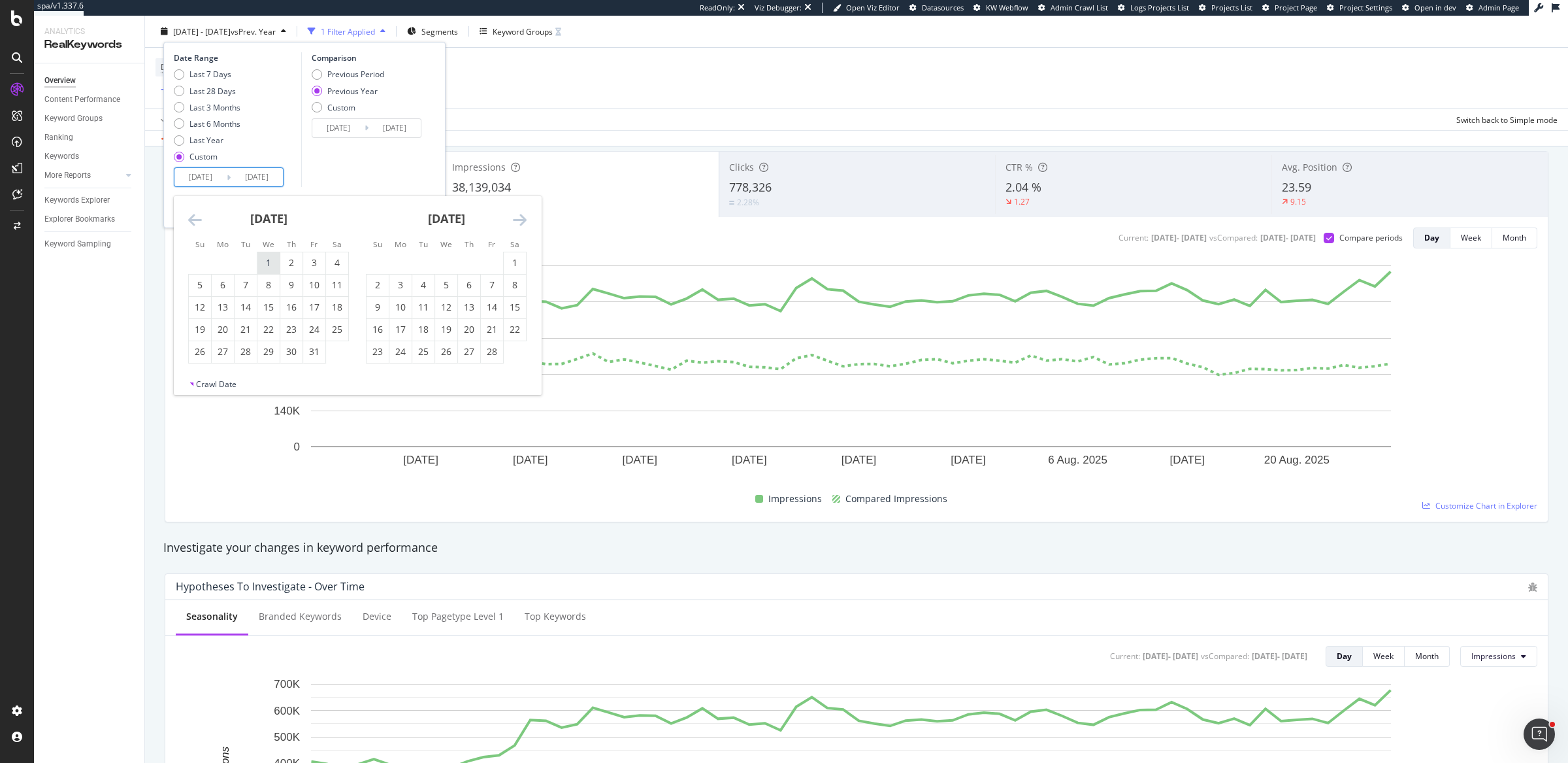
type input "[DATE]"
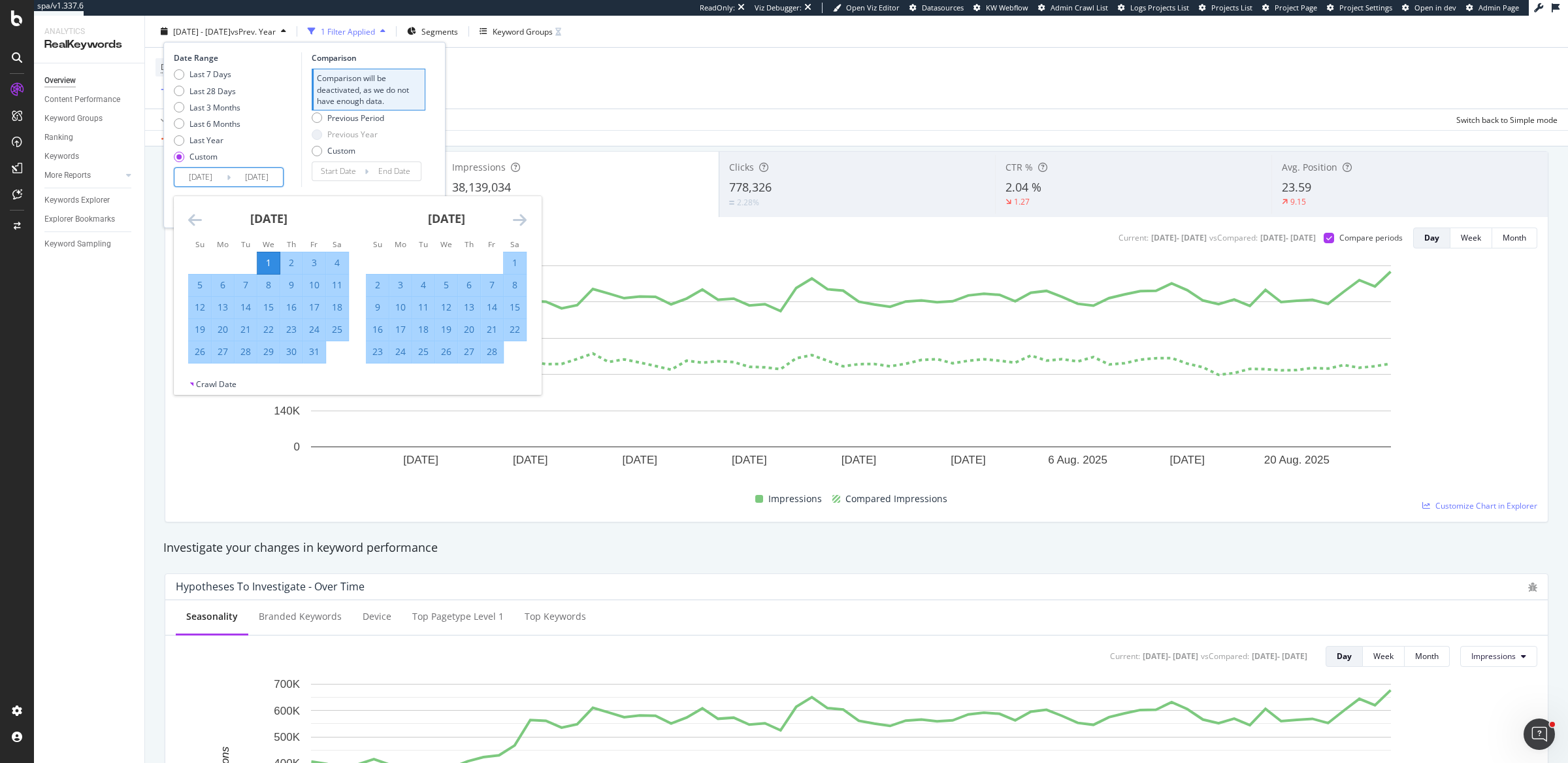
click at [517, 217] on icon "Move forward to switch to the next month." at bounding box center [520, 220] width 14 height 16
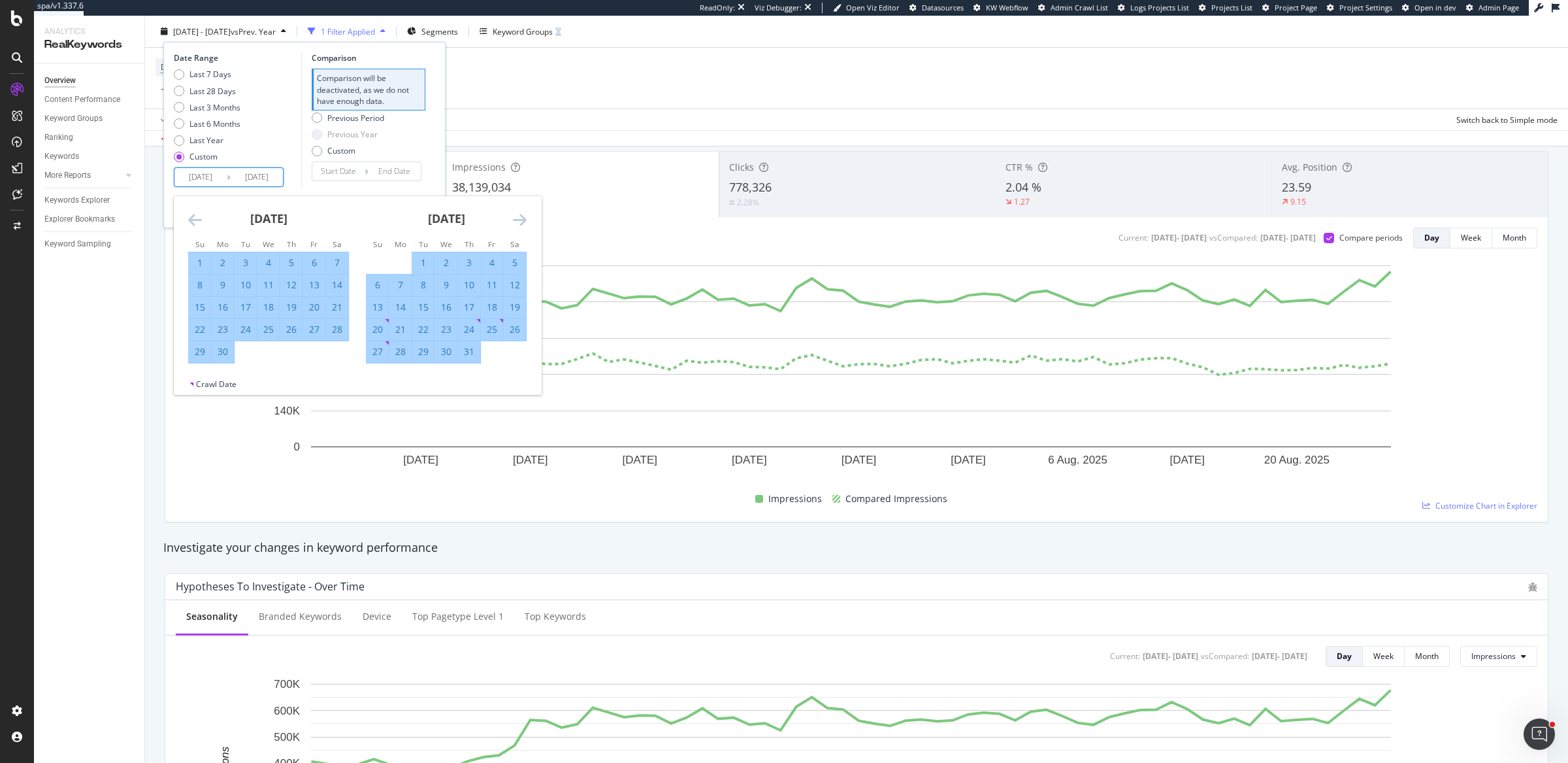
click at [517, 217] on icon "Move forward to switch to the next month." at bounding box center [520, 220] width 14 height 16
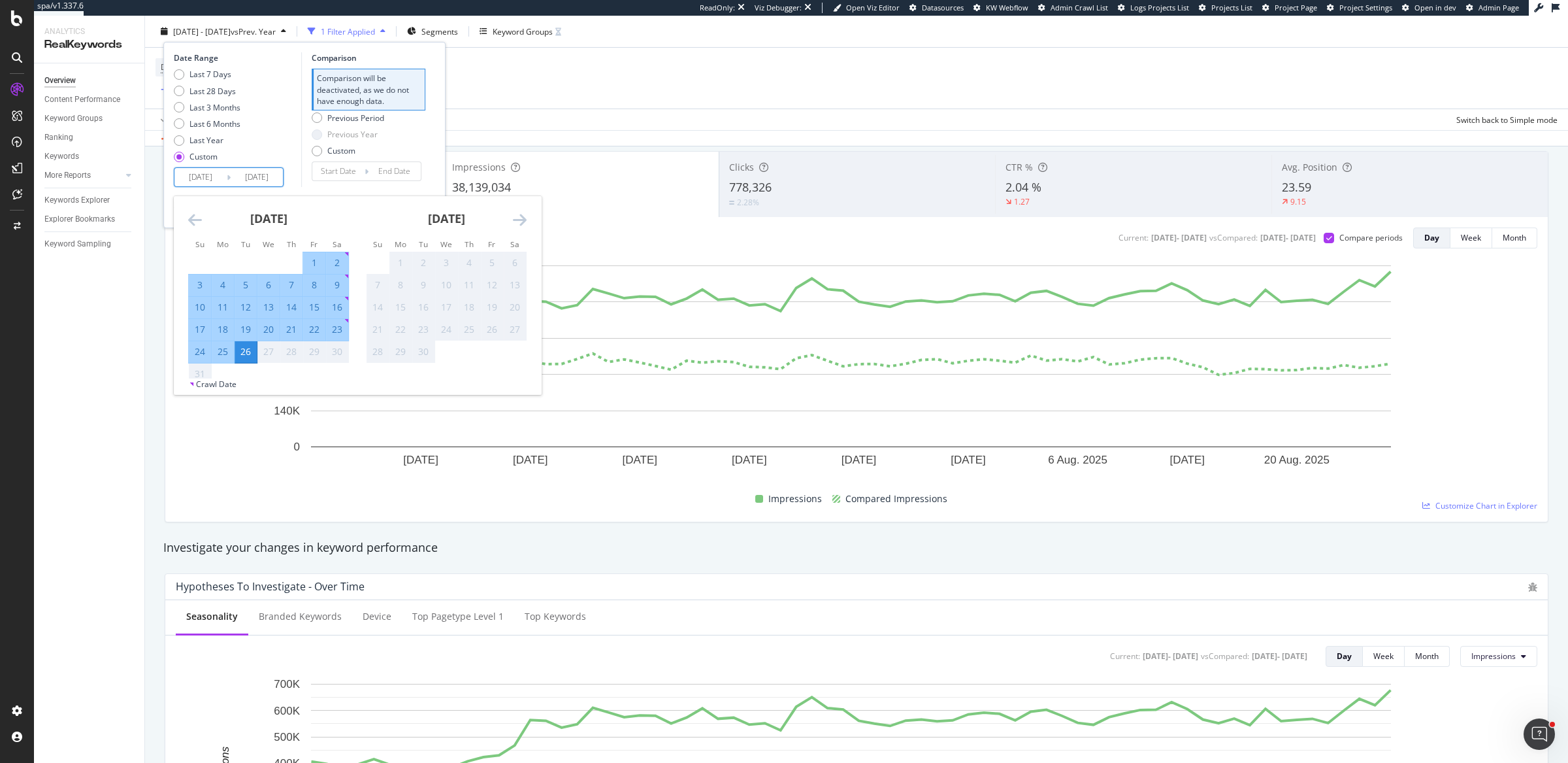
click at [251, 348] on div "26" at bounding box center [245, 352] width 22 height 13
type input "[DATE]"
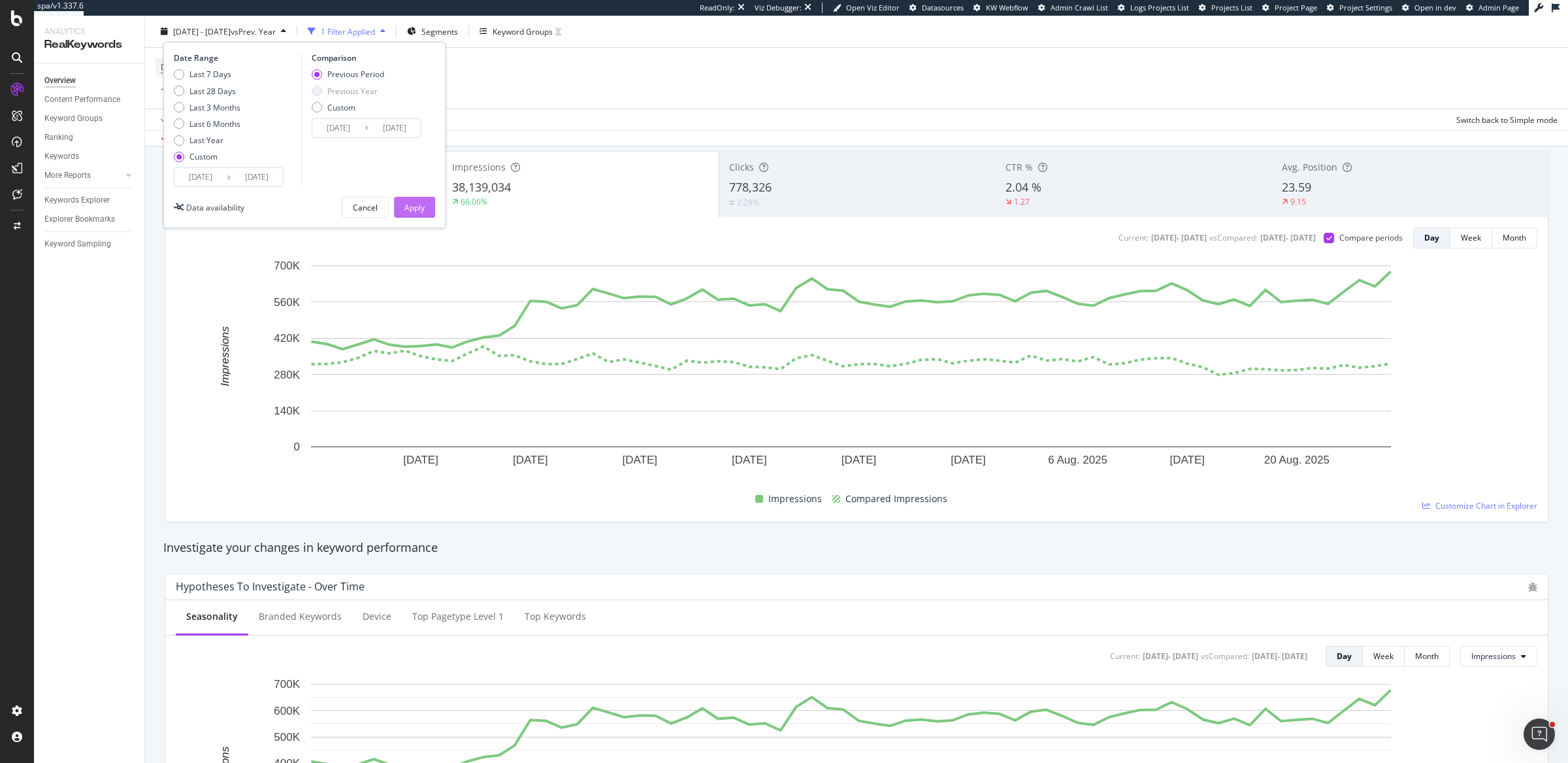
click at [412, 212] on div "Apply" at bounding box center [415, 207] width 20 height 19
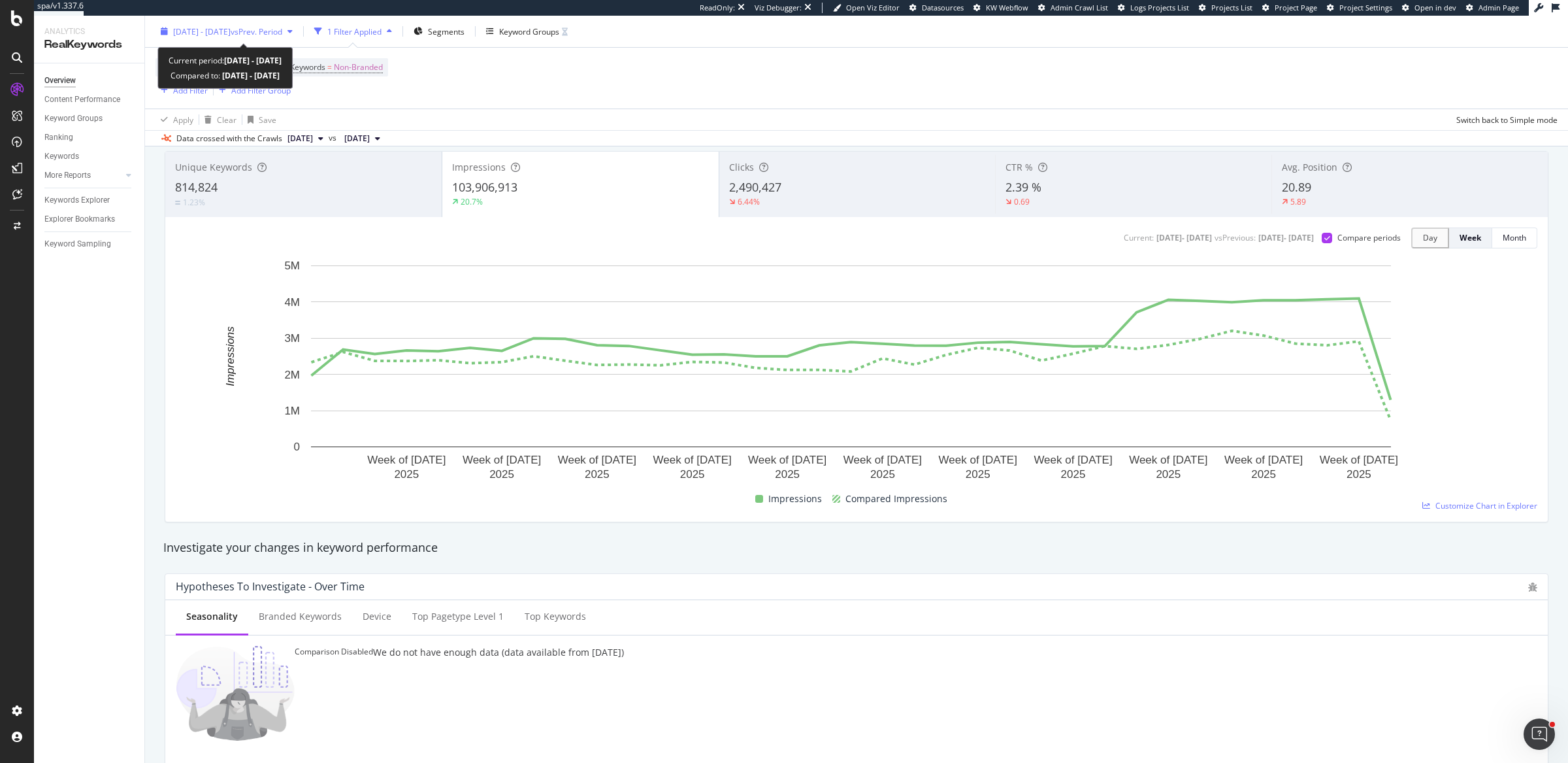
click at [282, 35] on span "vs Prev. Period" at bounding box center [256, 31] width 52 height 11
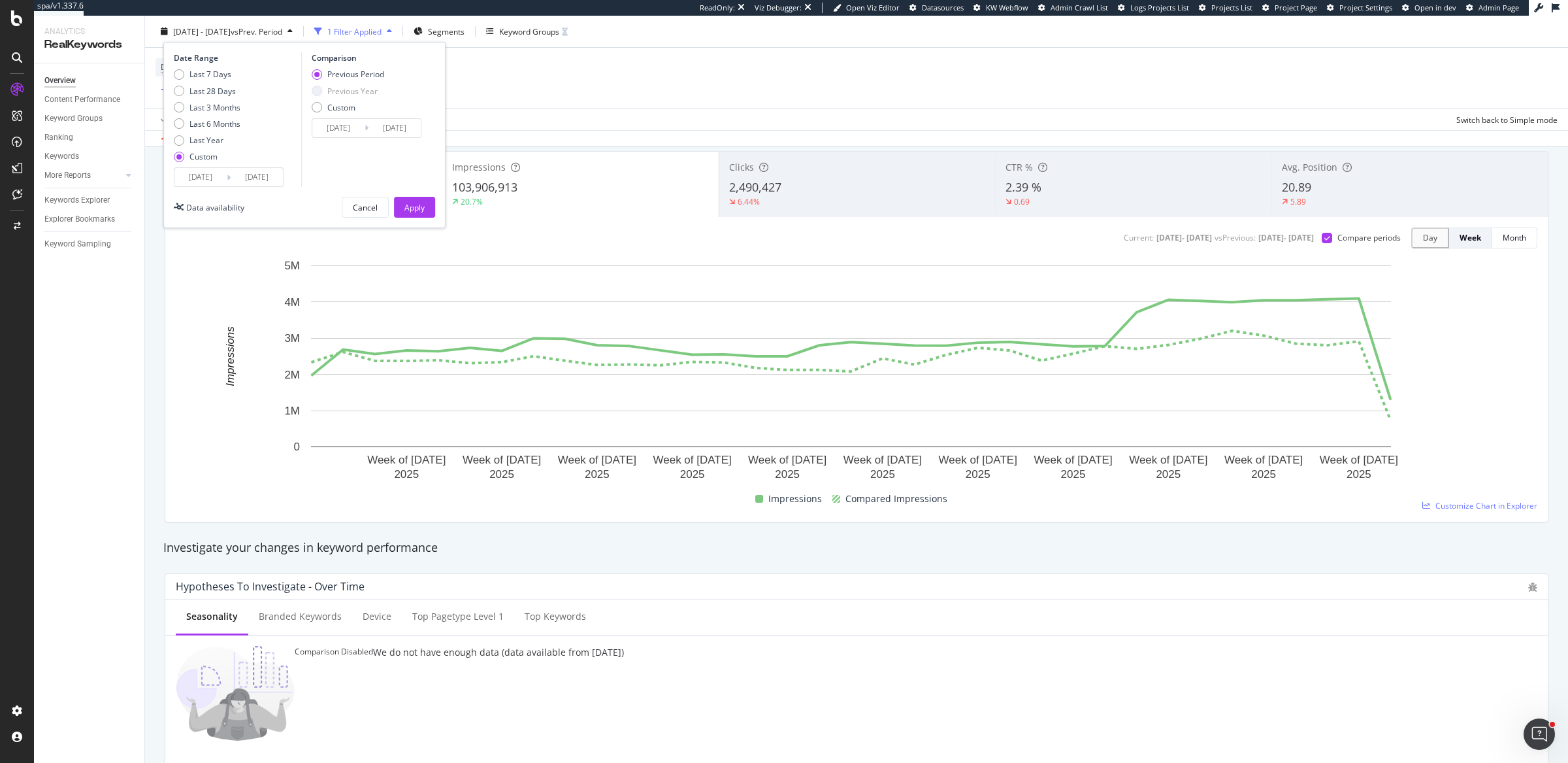
click at [248, 174] on input "[DATE]" at bounding box center [257, 177] width 53 height 18
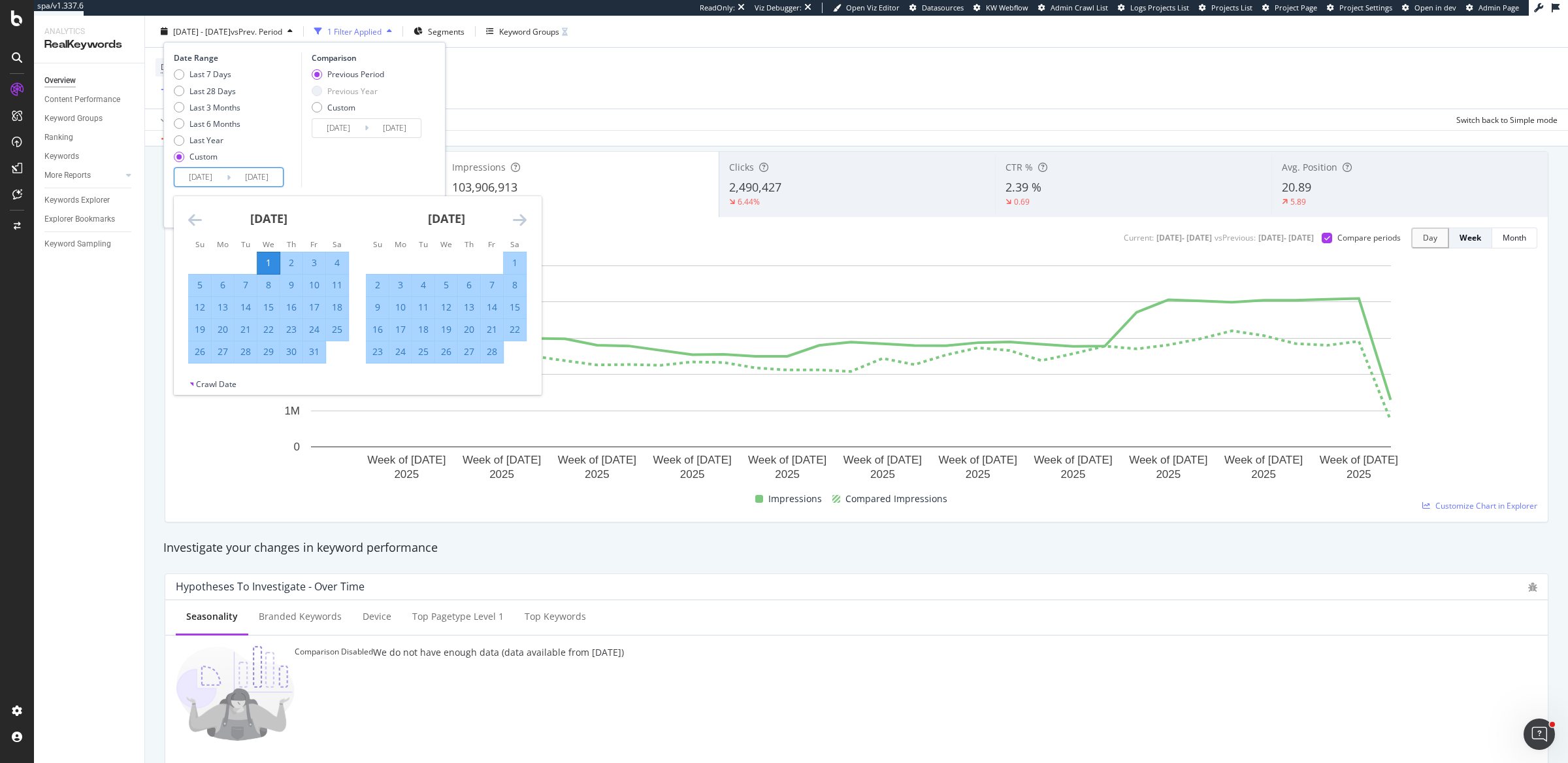
click at [514, 217] on icon "Move forward to switch to the next month." at bounding box center [520, 220] width 14 height 16
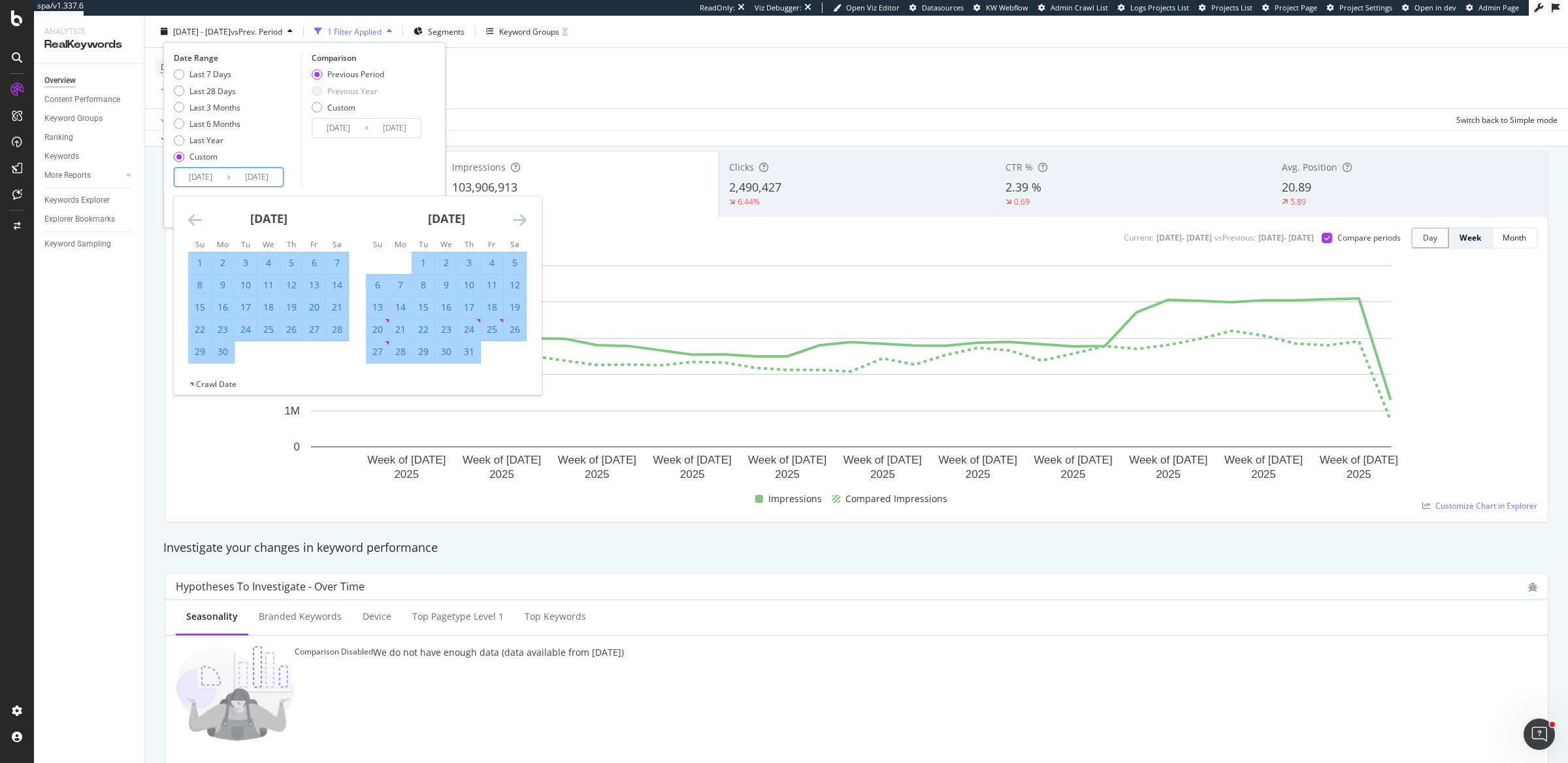
click at [514, 217] on icon "Move forward to switch to the next month." at bounding box center [520, 220] width 14 height 16
click at [505, 329] on div "23" at bounding box center [514, 329] width 22 height 13
type input "[DATE]"
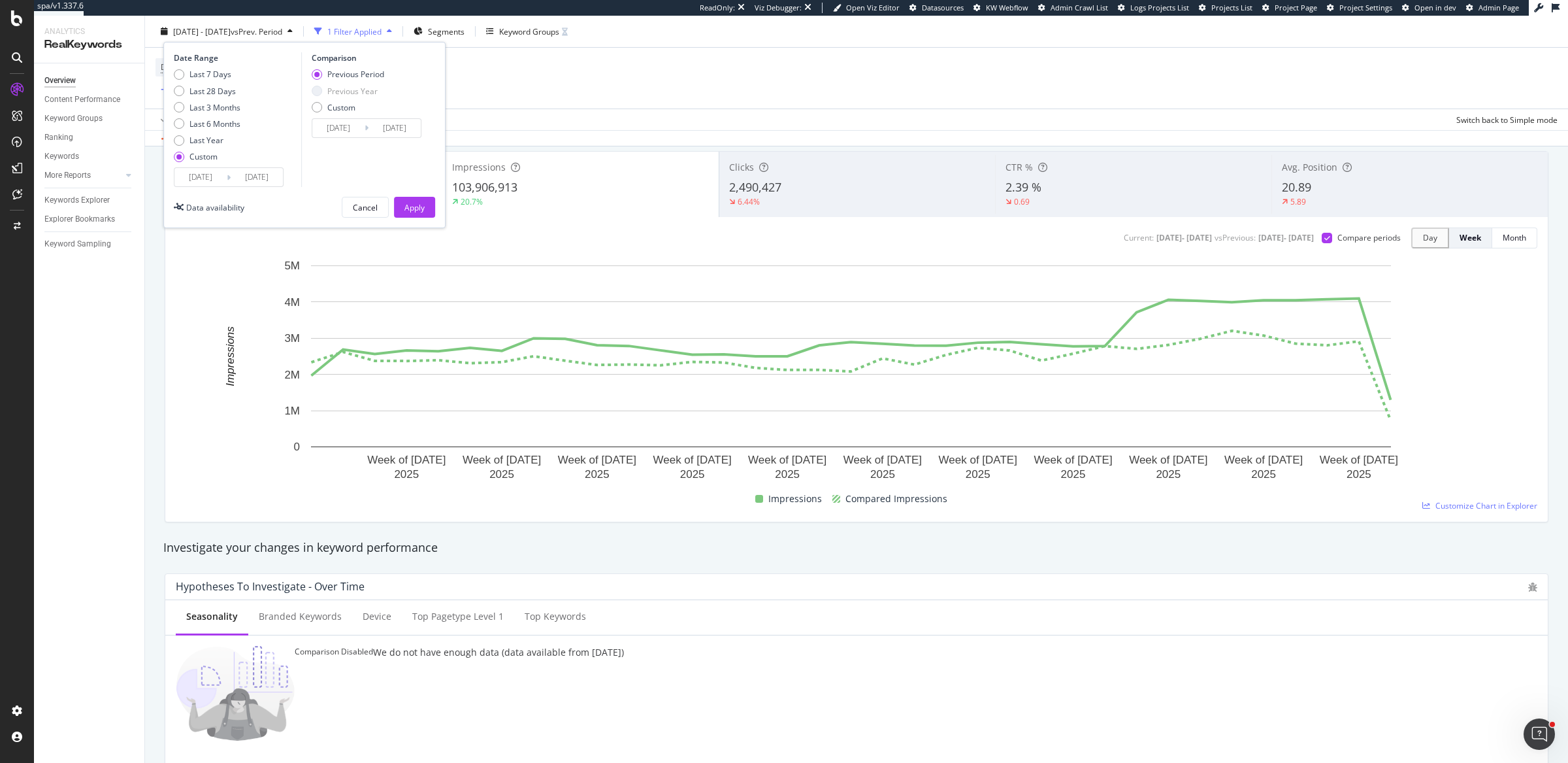
click at [422, 204] on div "Apply" at bounding box center [415, 207] width 20 height 11
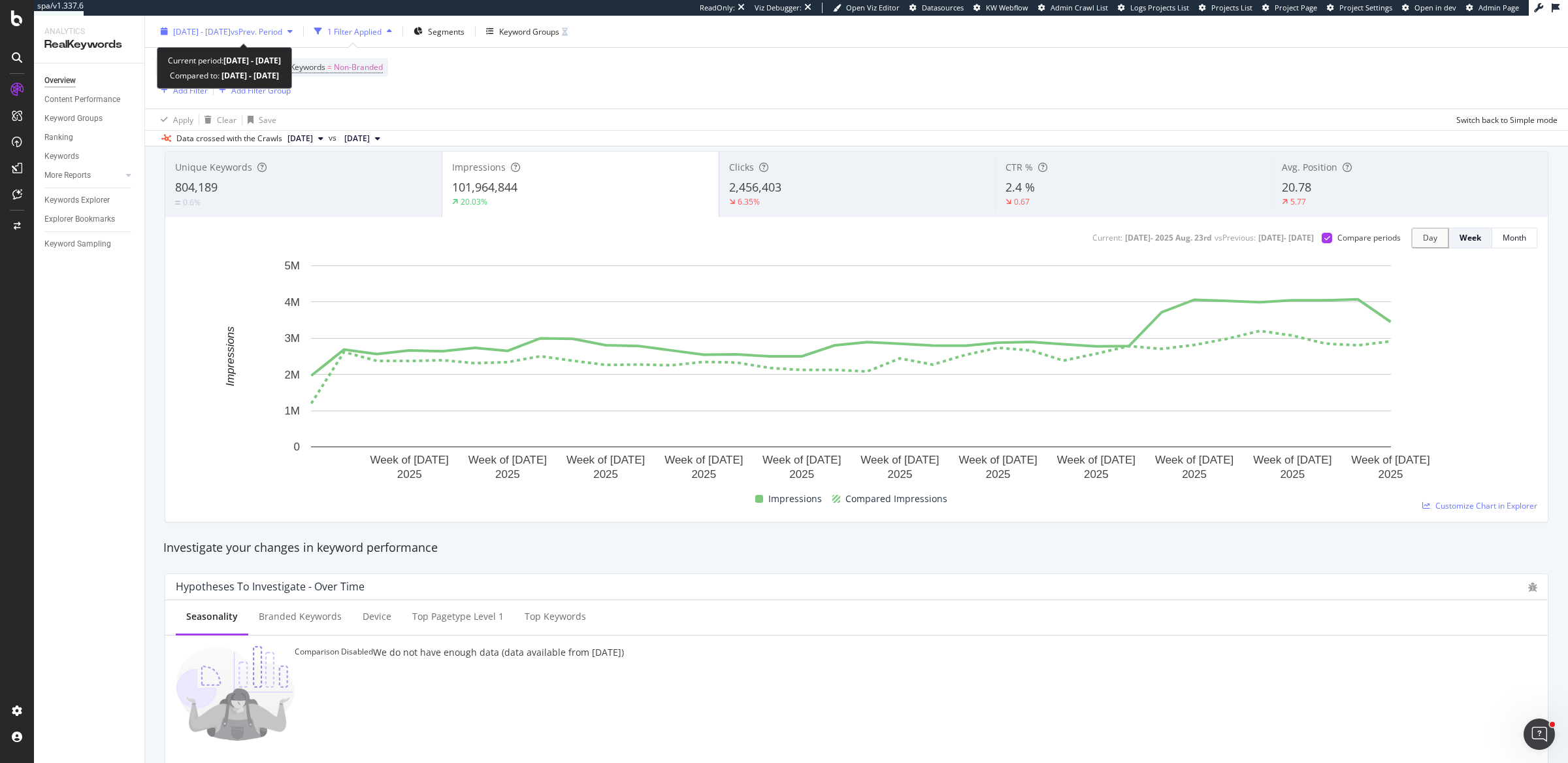
click at [282, 32] on span "vs Prev. Period" at bounding box center [256, 31] width 52 height 11
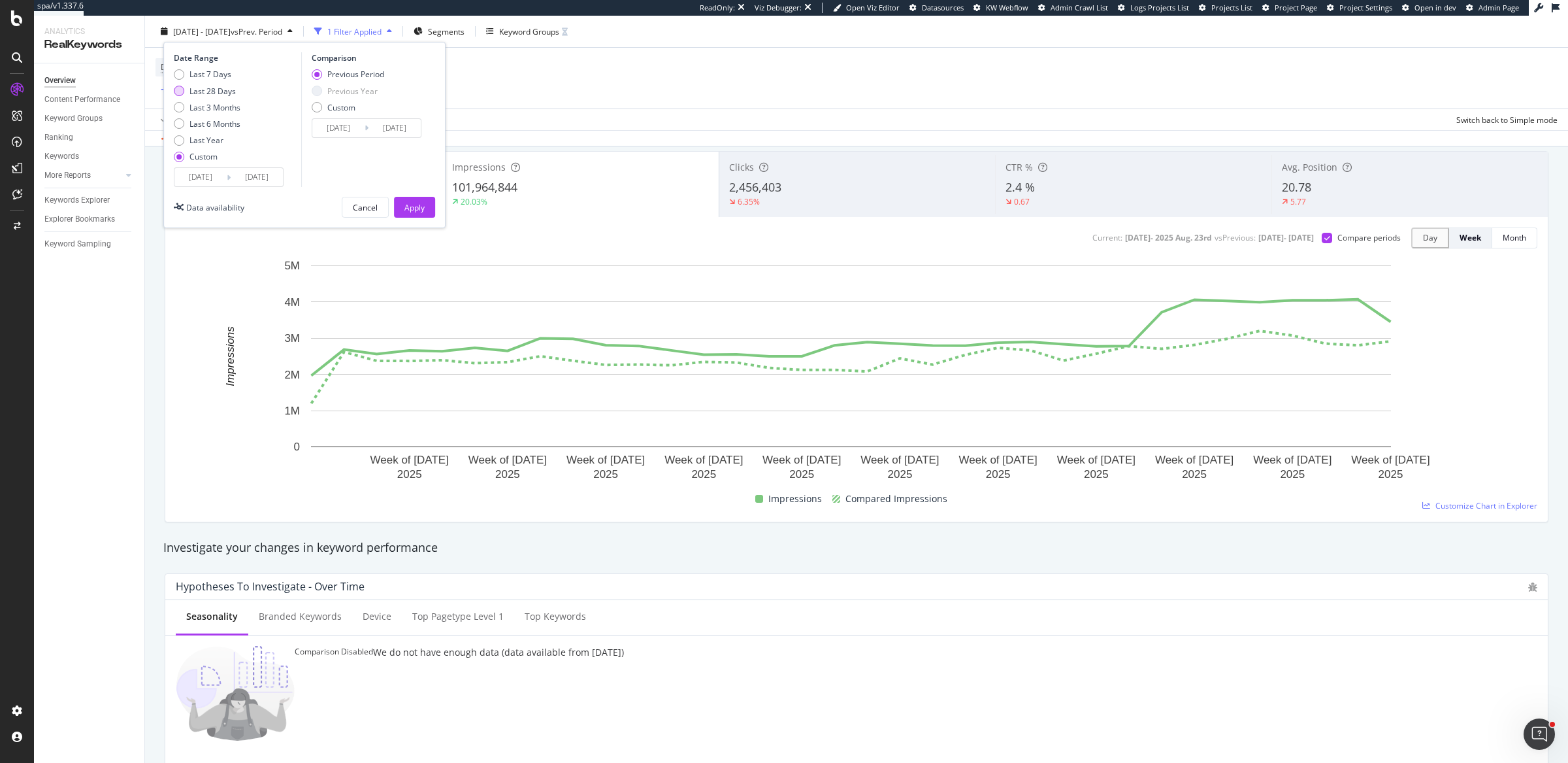
click at [202, 91] on div "Last 28 Days" at bounding box center [212, 90] width 46 height 11
type input "[DATE]"
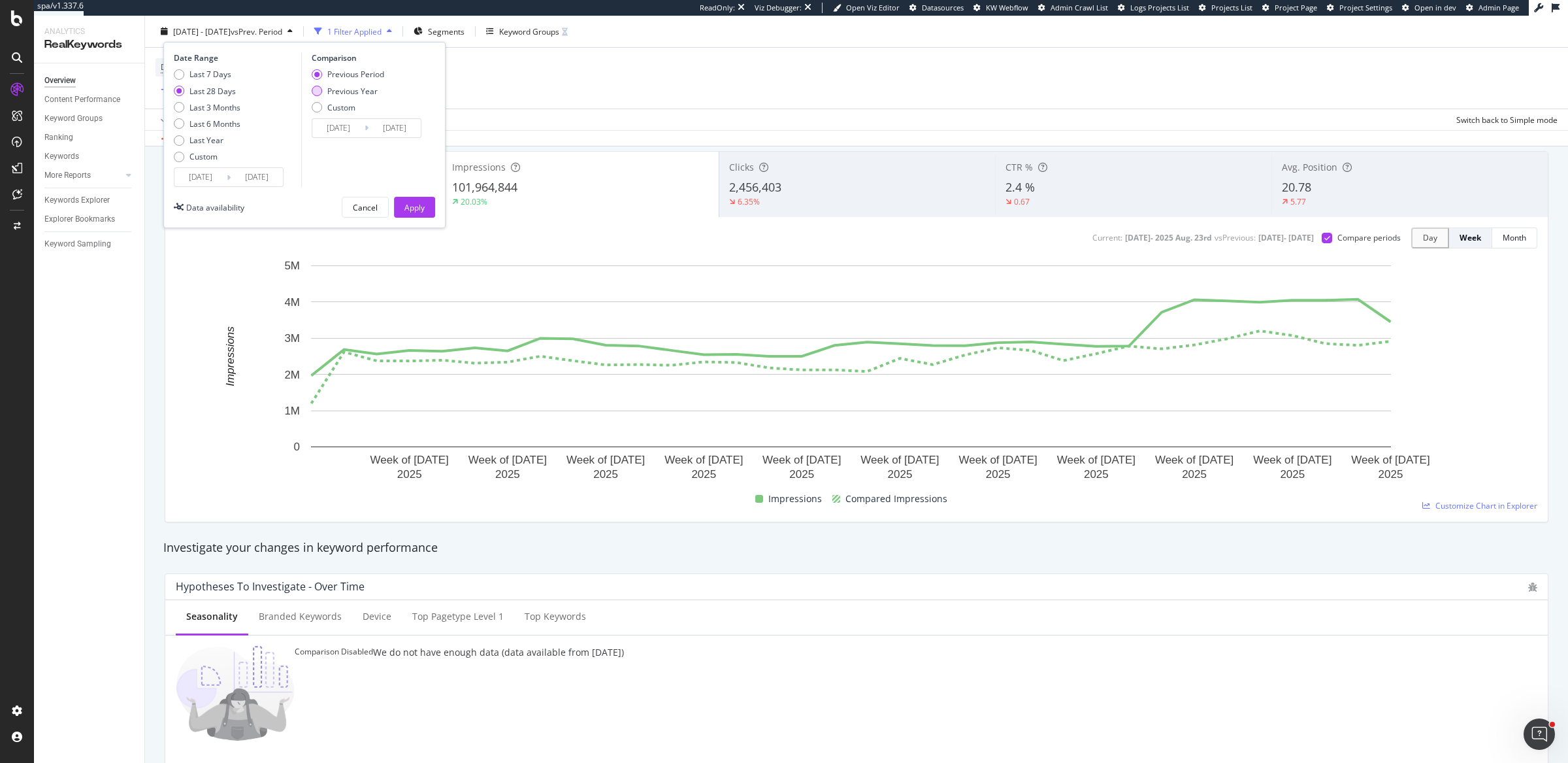
click at [372, 89] on div "Previous Year" at bounding box center [352, 90] width 50 height 11
type input "[DATE]"
click at [202, 160] on div "Custom" at bounding box center [203, 156] width 28 height 11
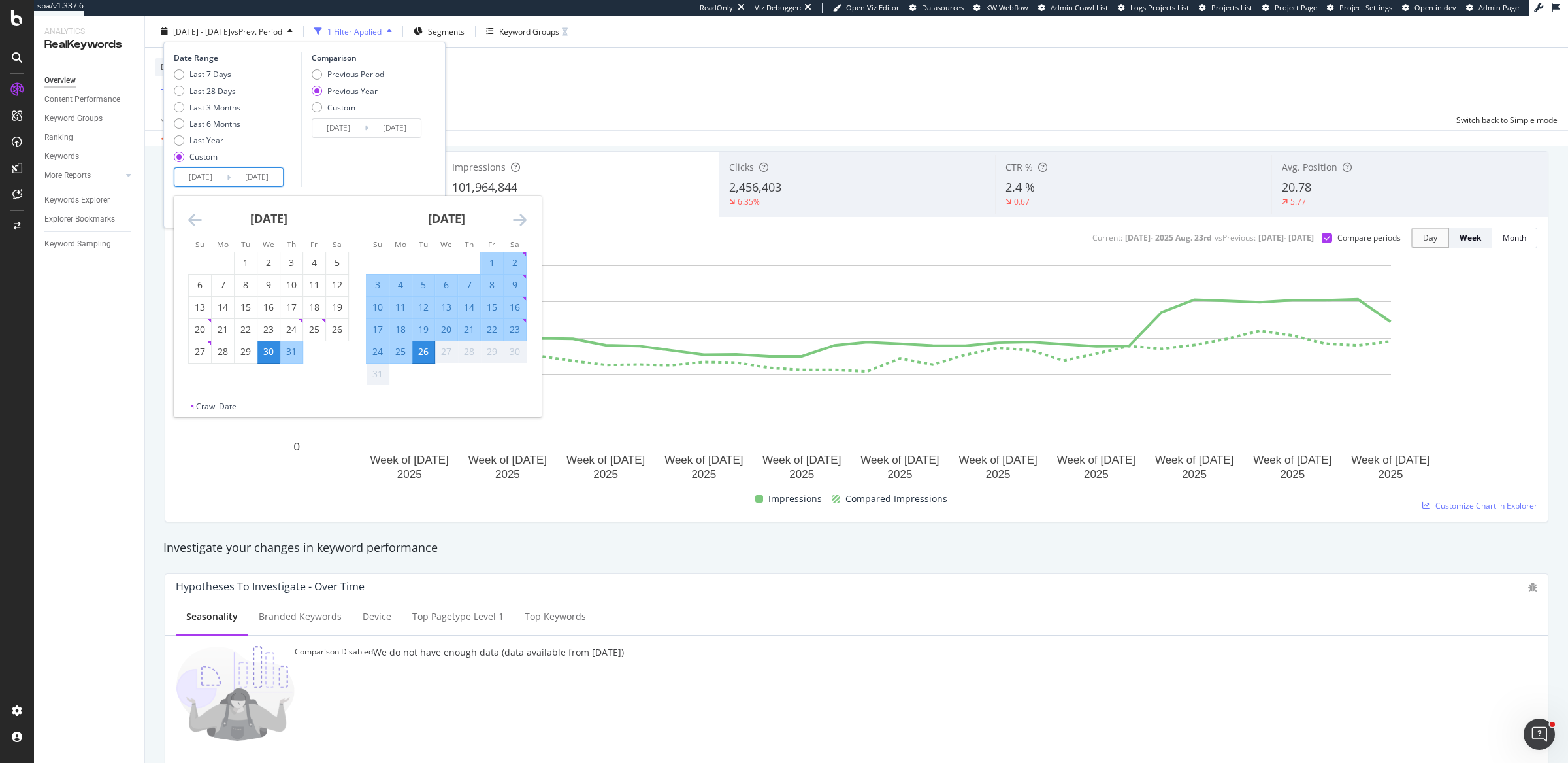
click at [213, 174] on input "[DATE]" at bounding box center [201, 177] width 53 height 18
click at [193, 218] on icon "Move backward to switch to the previous month." at bounding box center [195, 220] width 14 height 16
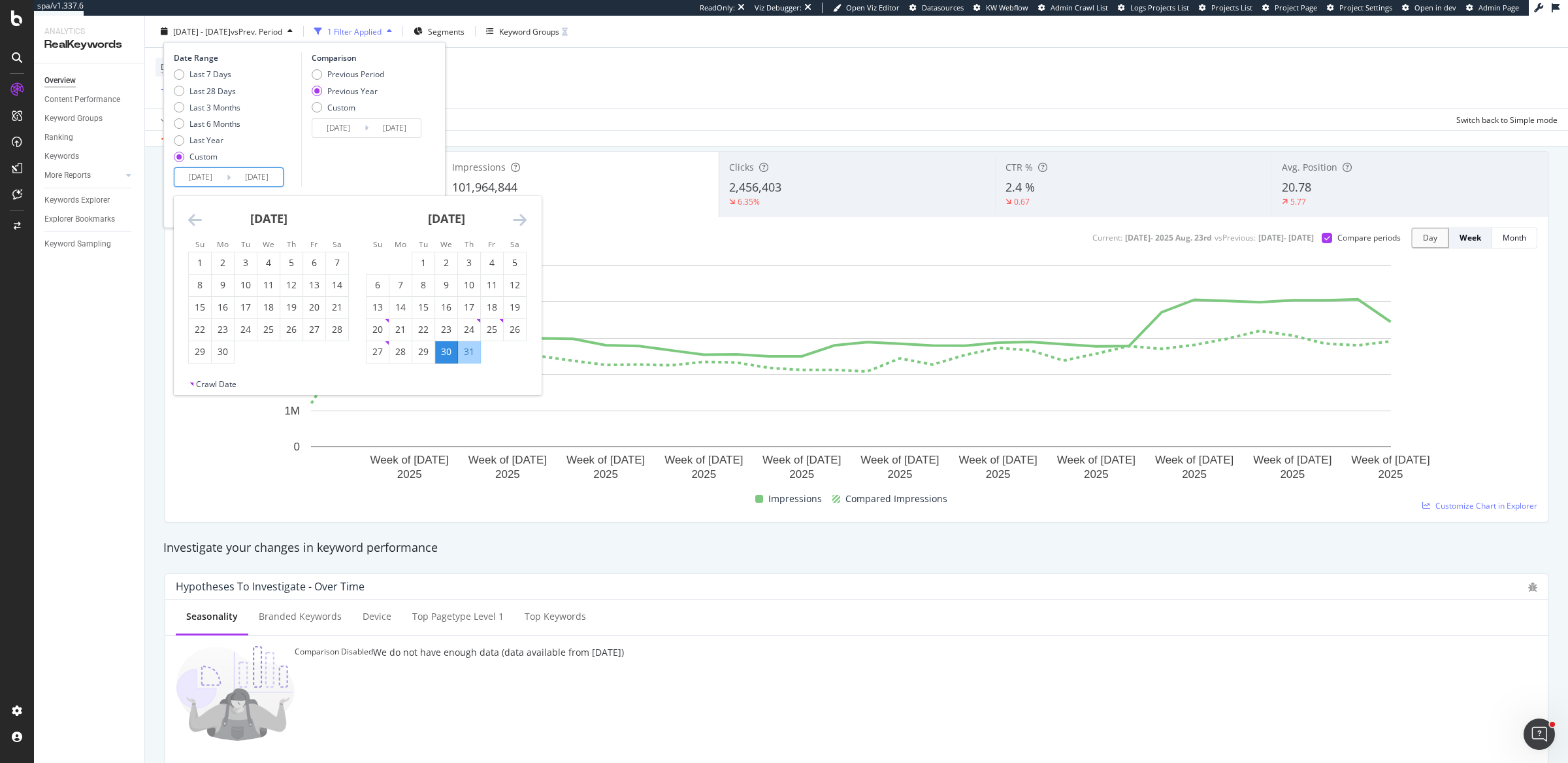
click at [193, 218] on icon "Move backward to switch to the previous month." at bounding box center [195, 220] width 14 height 16
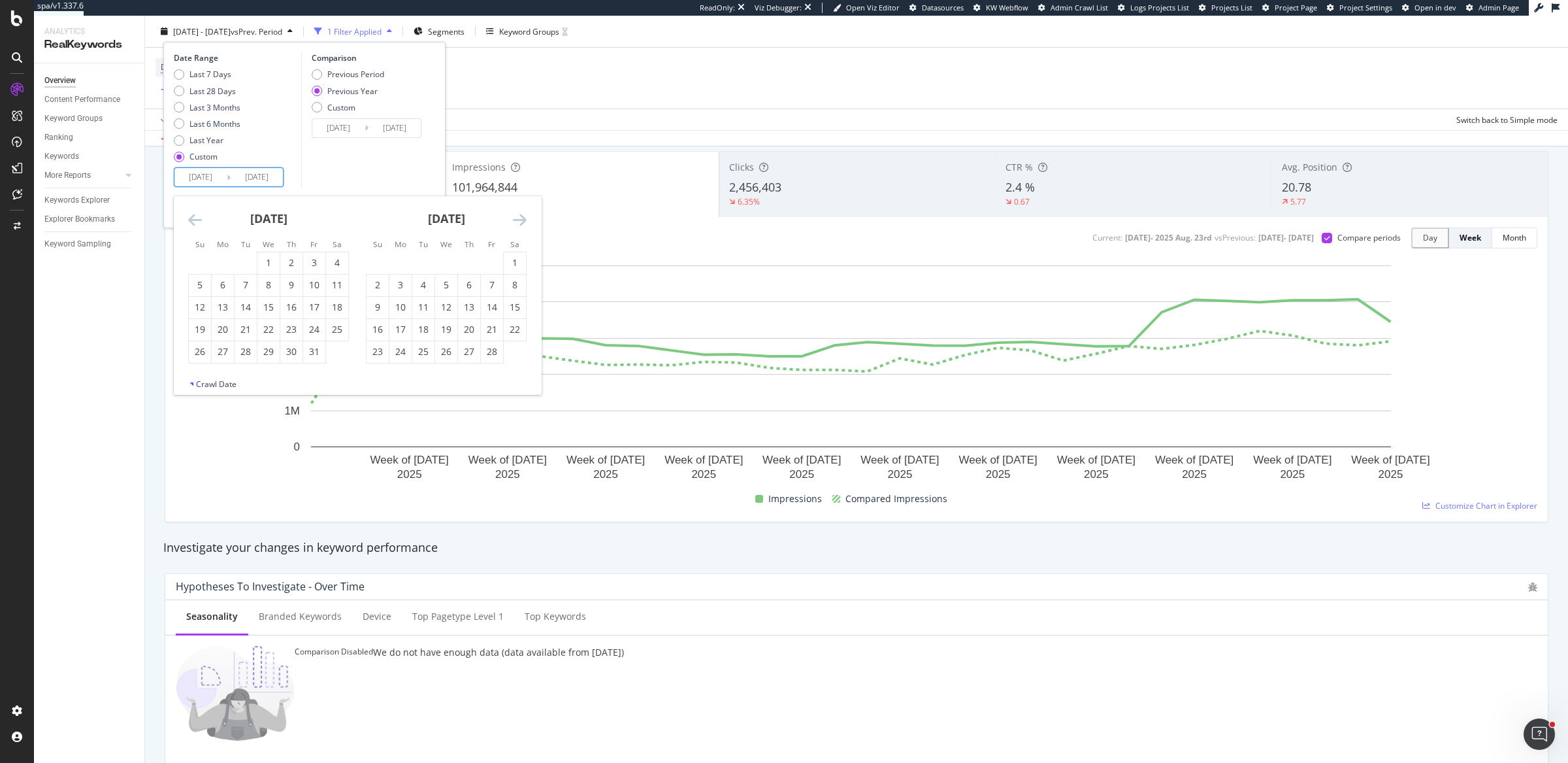
click at [193, 218] on icon "Move backward to switch to the previous month." at bounding box center [195, 220] width 14 height 16
click at [659, 130] on div "Data crossed with the Crawls [DATE] vs [DATE]" at bounding box center [857, 138] width 1423 height 16
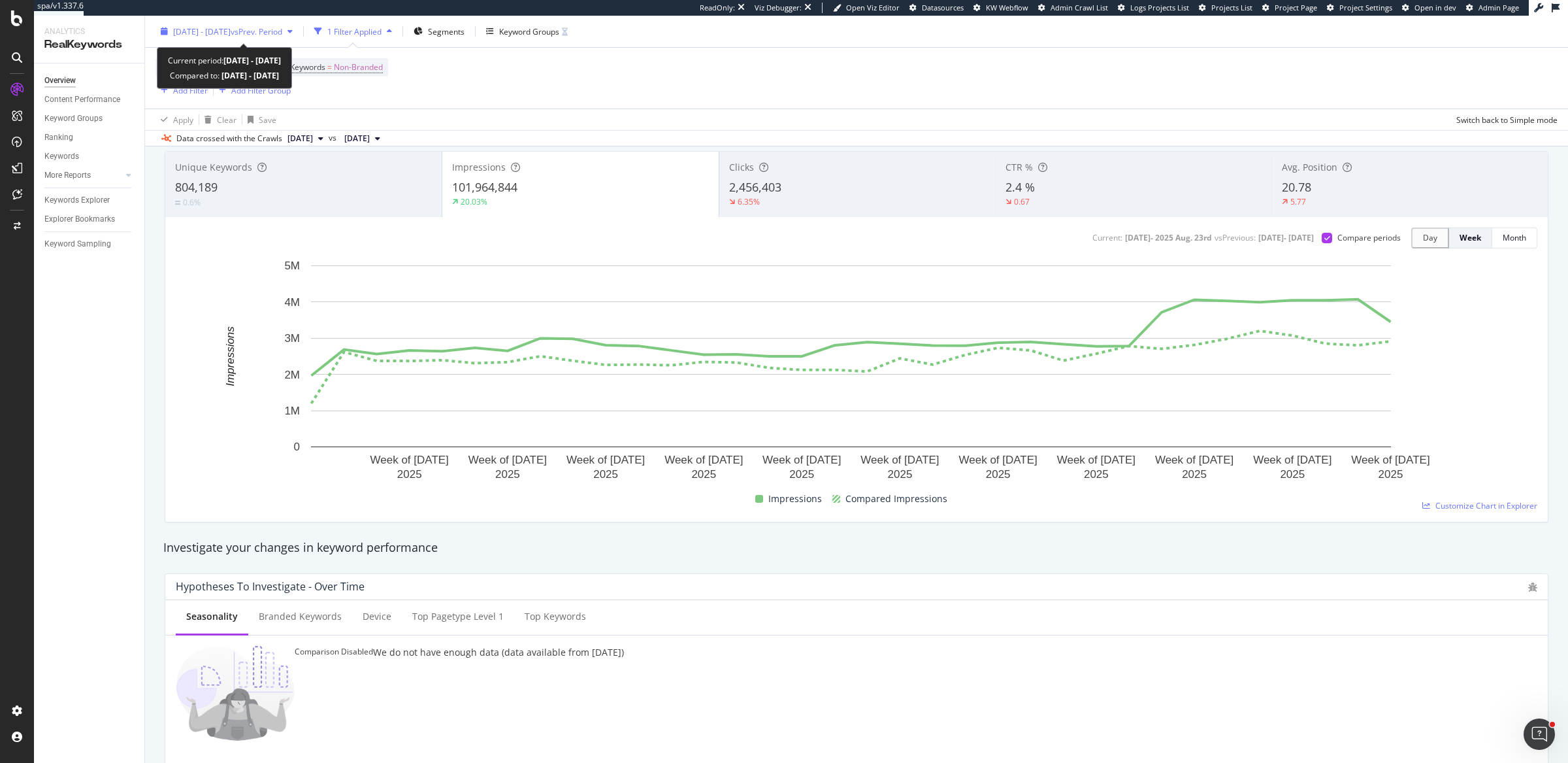
click at [281, 32] on span "vs Prev. Period" at bounding box center [256, 31] width 52 height 11
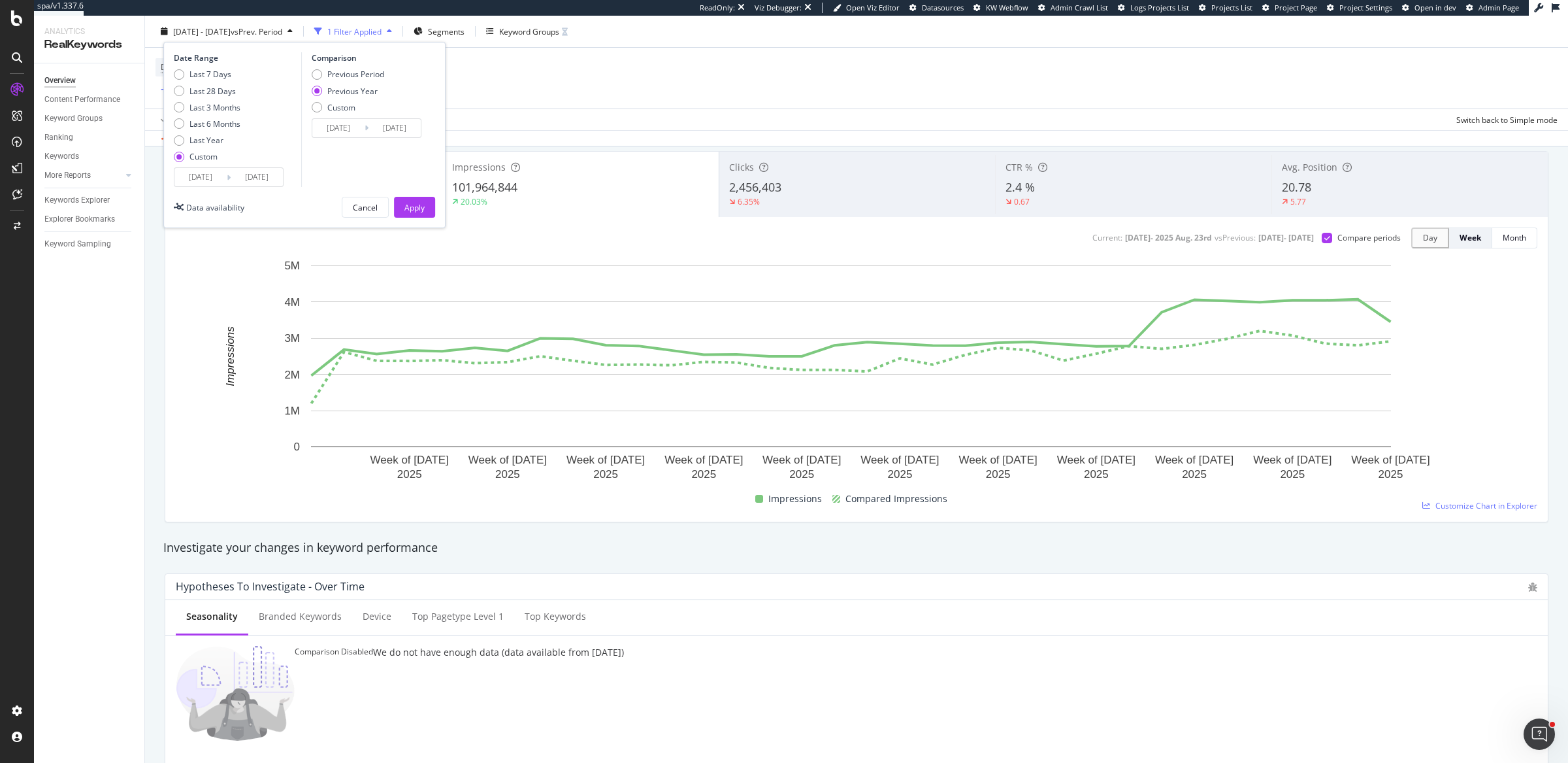
click at [193, 174] on input "[DATE]" at bounding box center [201, 177] width 53 height 18
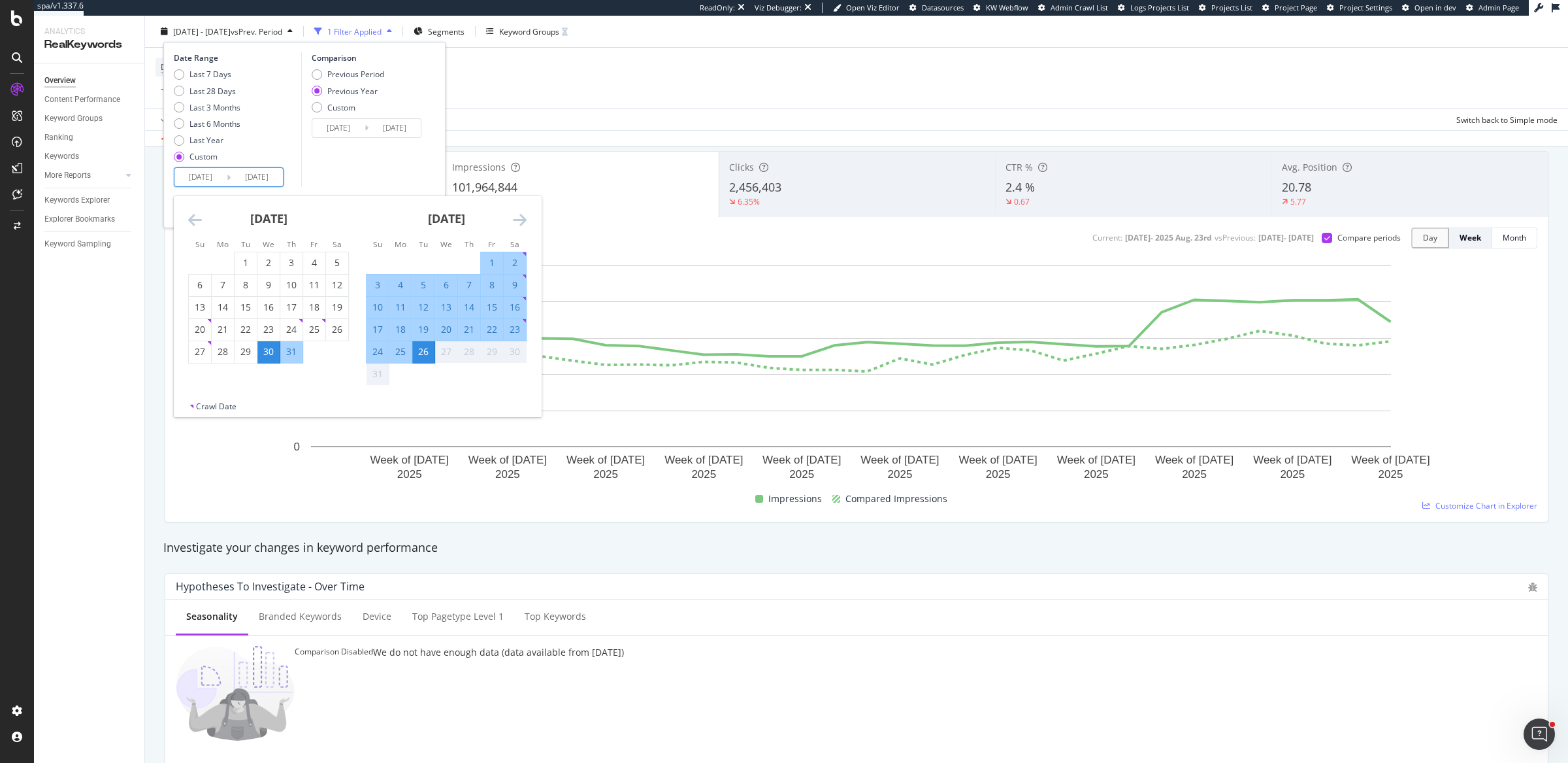
click at [194, 215] on icon "Move backward to switch to the previous month." at bounding box center [195, 220] width 14 height 16
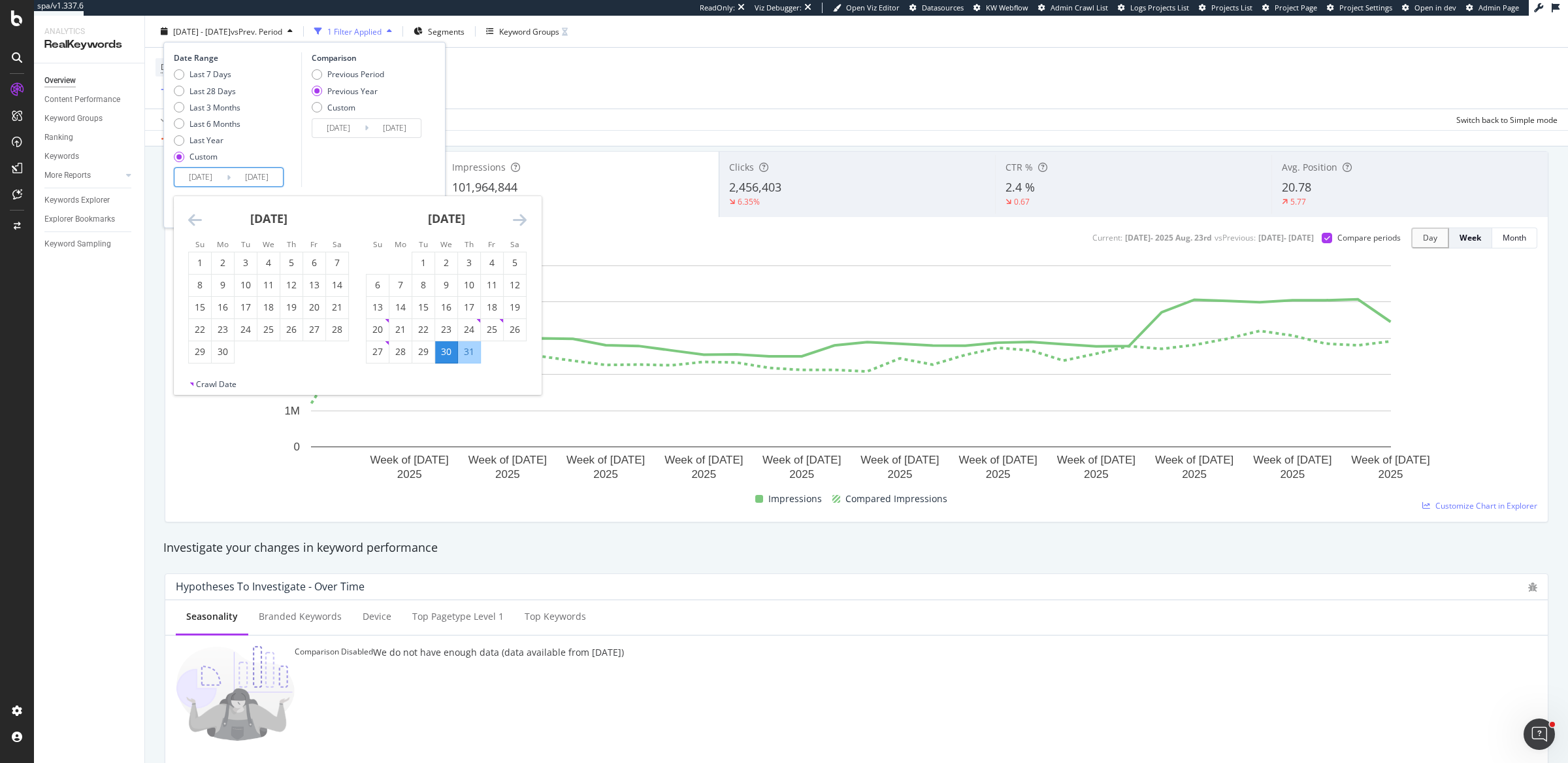
click at [194, 215] on icon "Move backward to switch to the previous month." at bounding box center [195, 220] width 14 height 16
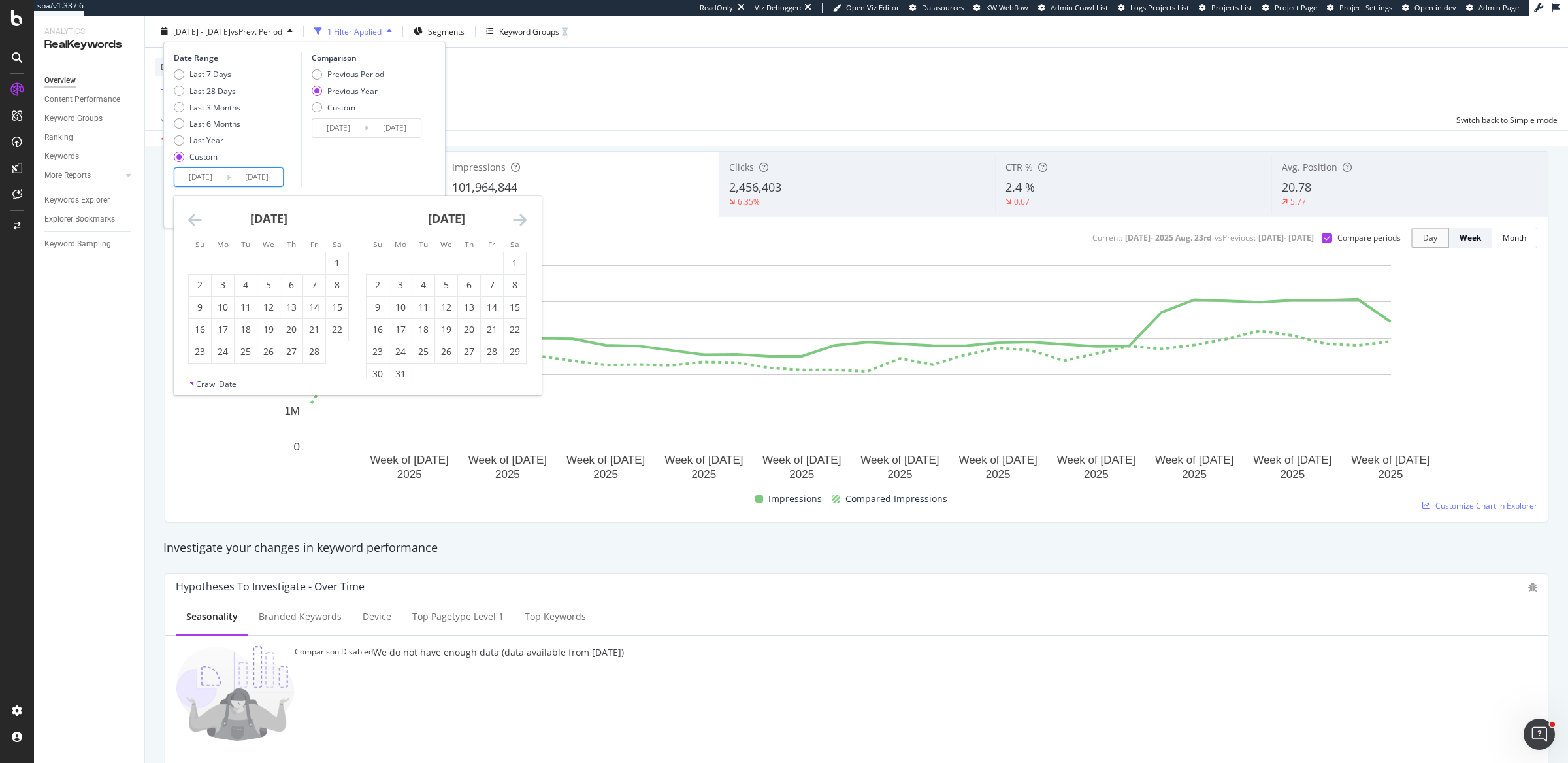
click at [194, 215] on icon "Move backward to switch to the previous month." at bounding box center [195, 220] width 14 height 16
click at [514, 215] on icon "Move forward to switch to the next month." at bounding box center [520, 220] width 14 height 16
click at [444, 262] on div "1" at bounding box center [446, 262] width 22 height 13
type input "[DATE]"
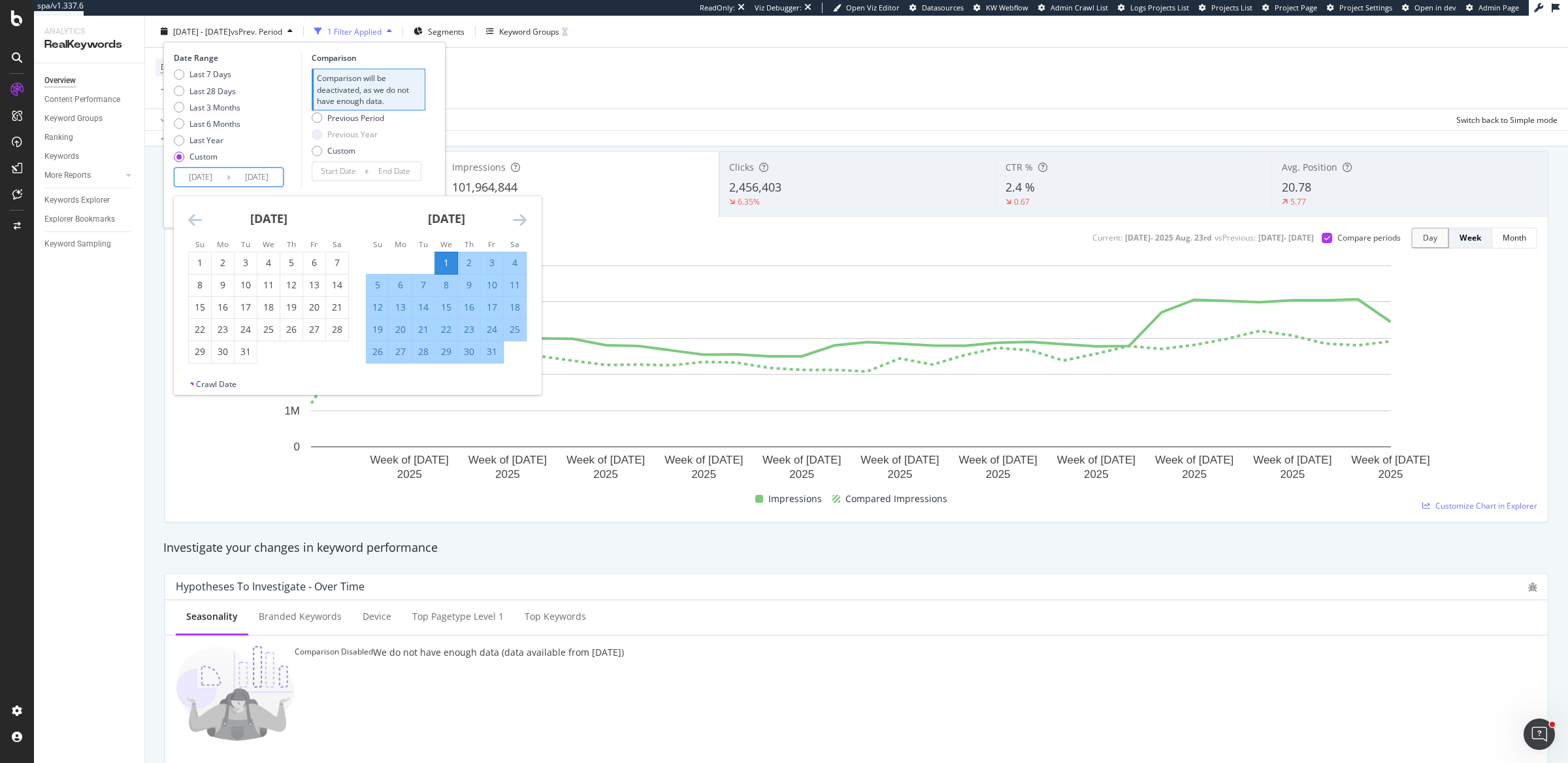
click at [523, 222] on icon "Move forward to switch to the next month." at bounding box center [520, 220] width 14 height 16
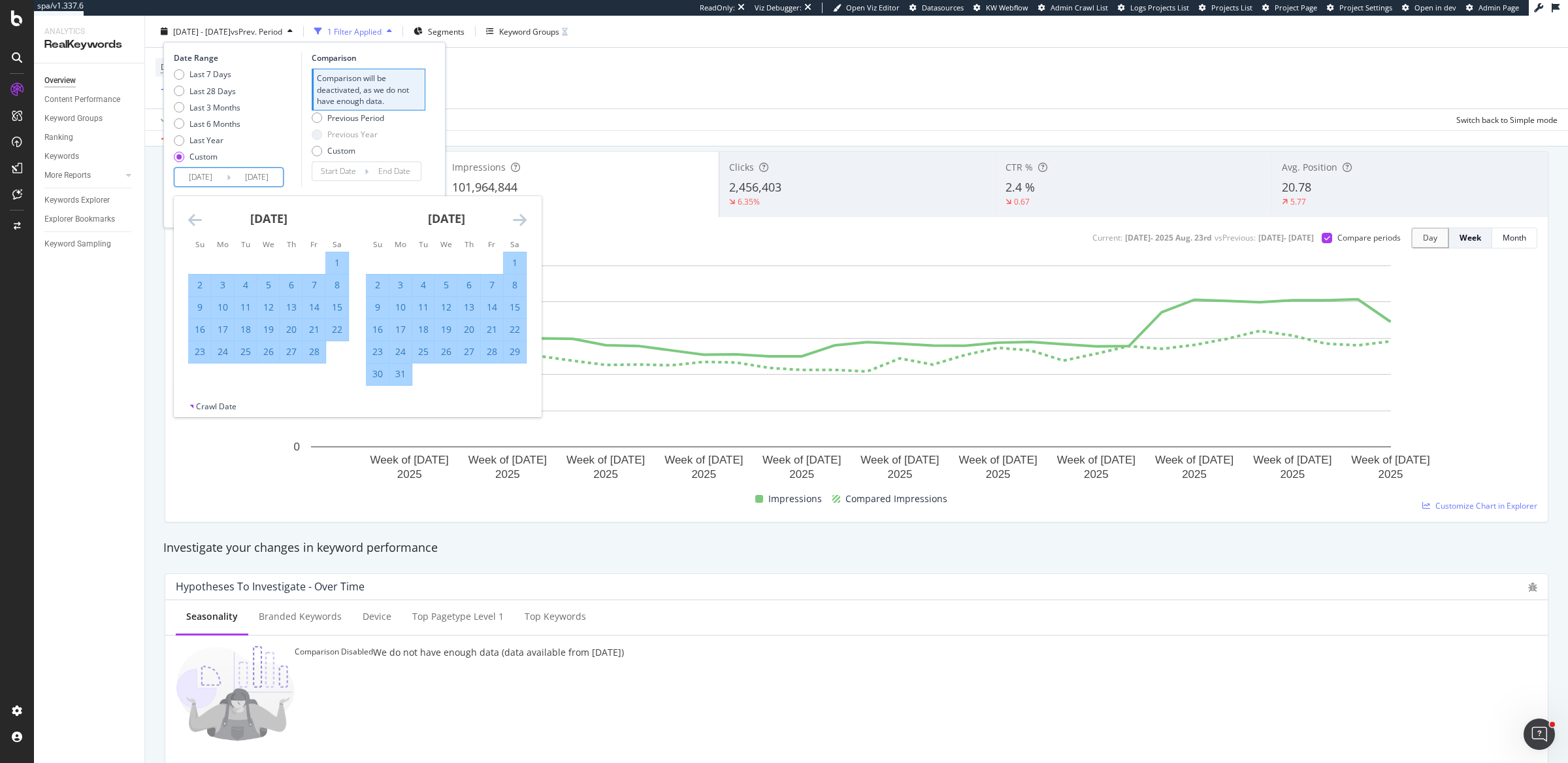
click at [523, 222] on icon "Move forward to switch to the next month." at bounding box center [520, 220] width 14 height 16
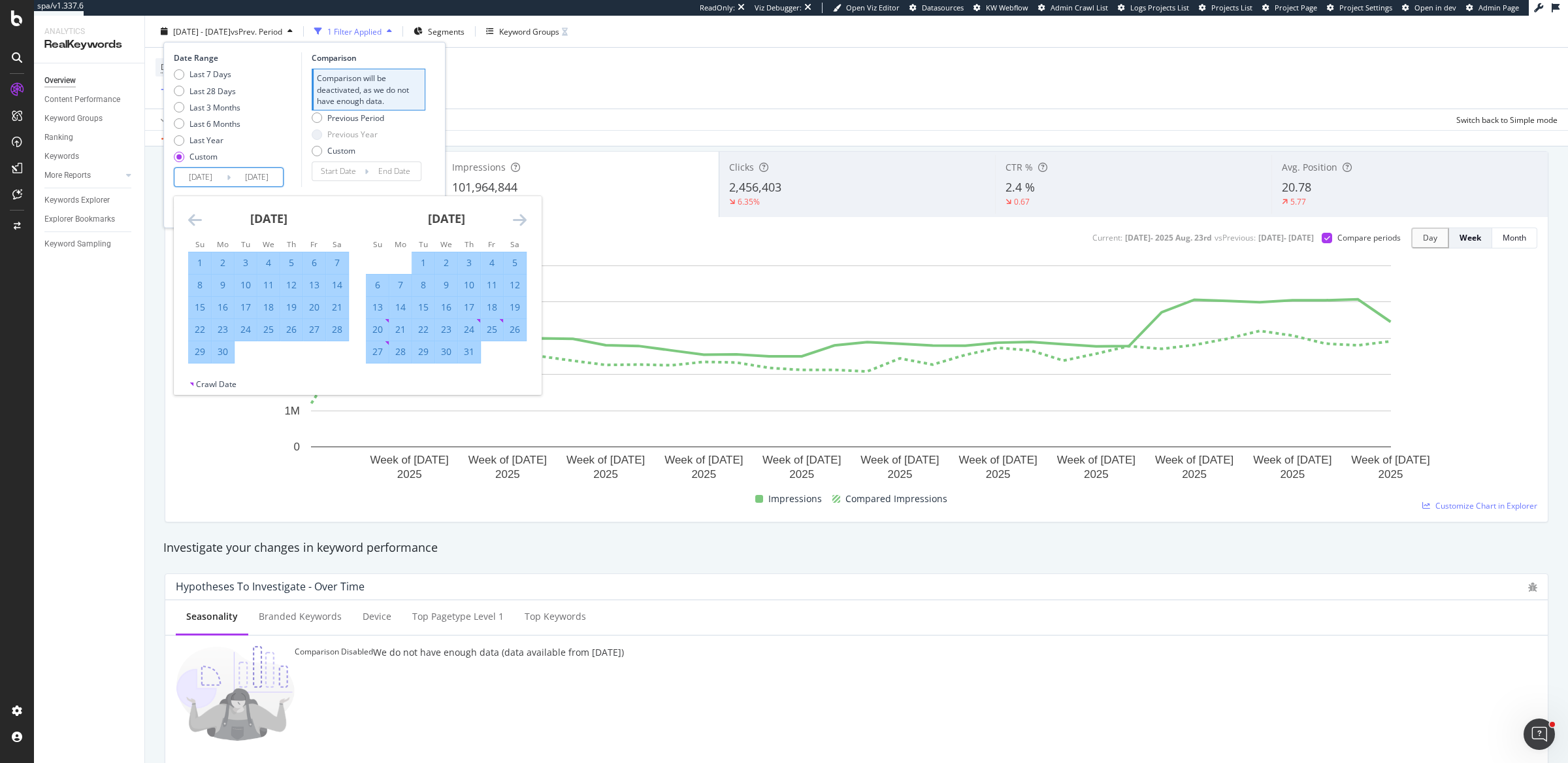
click at [523, 222] on icon "Move forward to switch to the next month." at bounding box center [520, 220] width 14 height 16
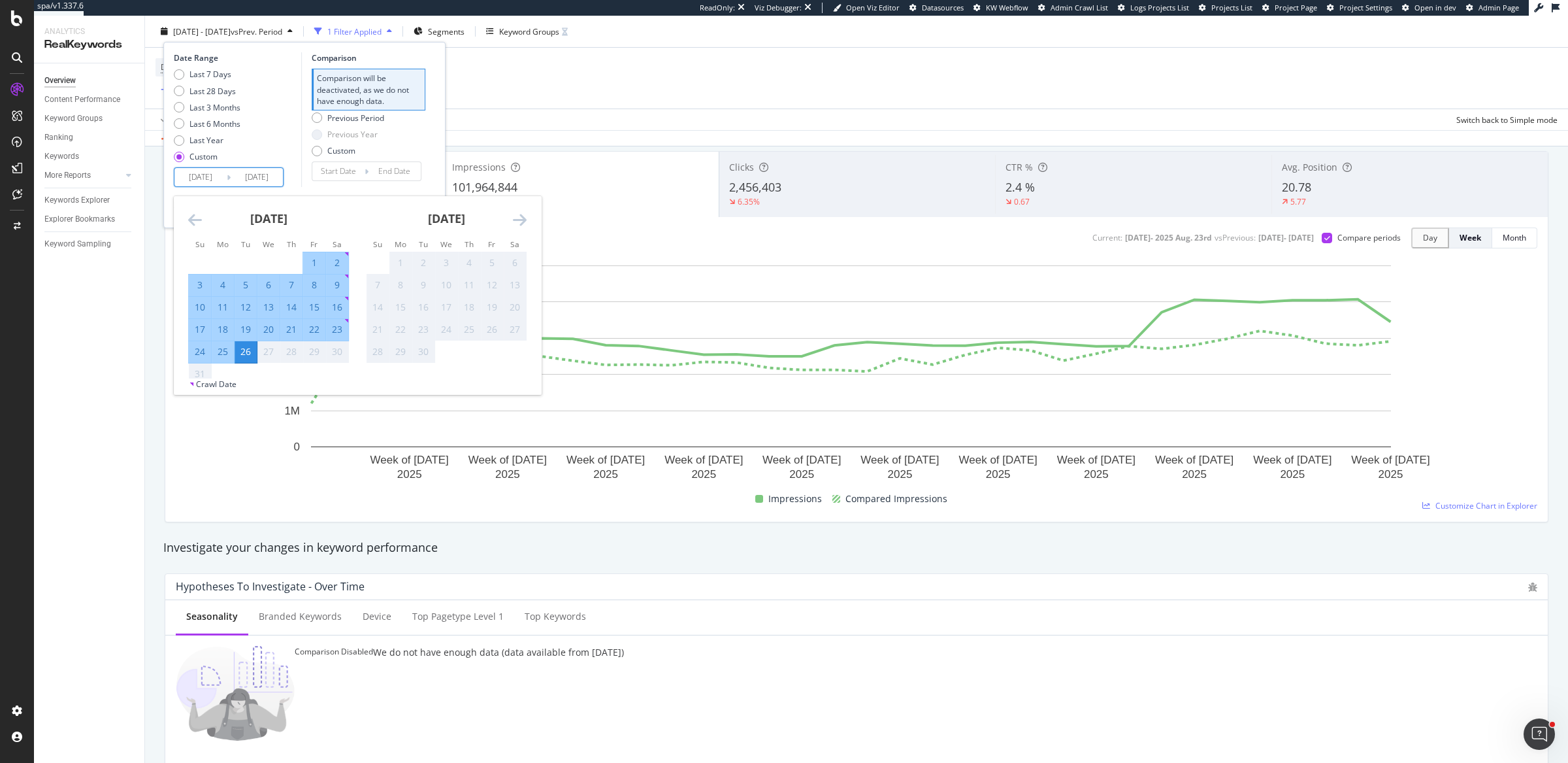
click at [341, 329] on div "23" at bounding box center [337, 329] width 22 height 13
type input "[DATE]"
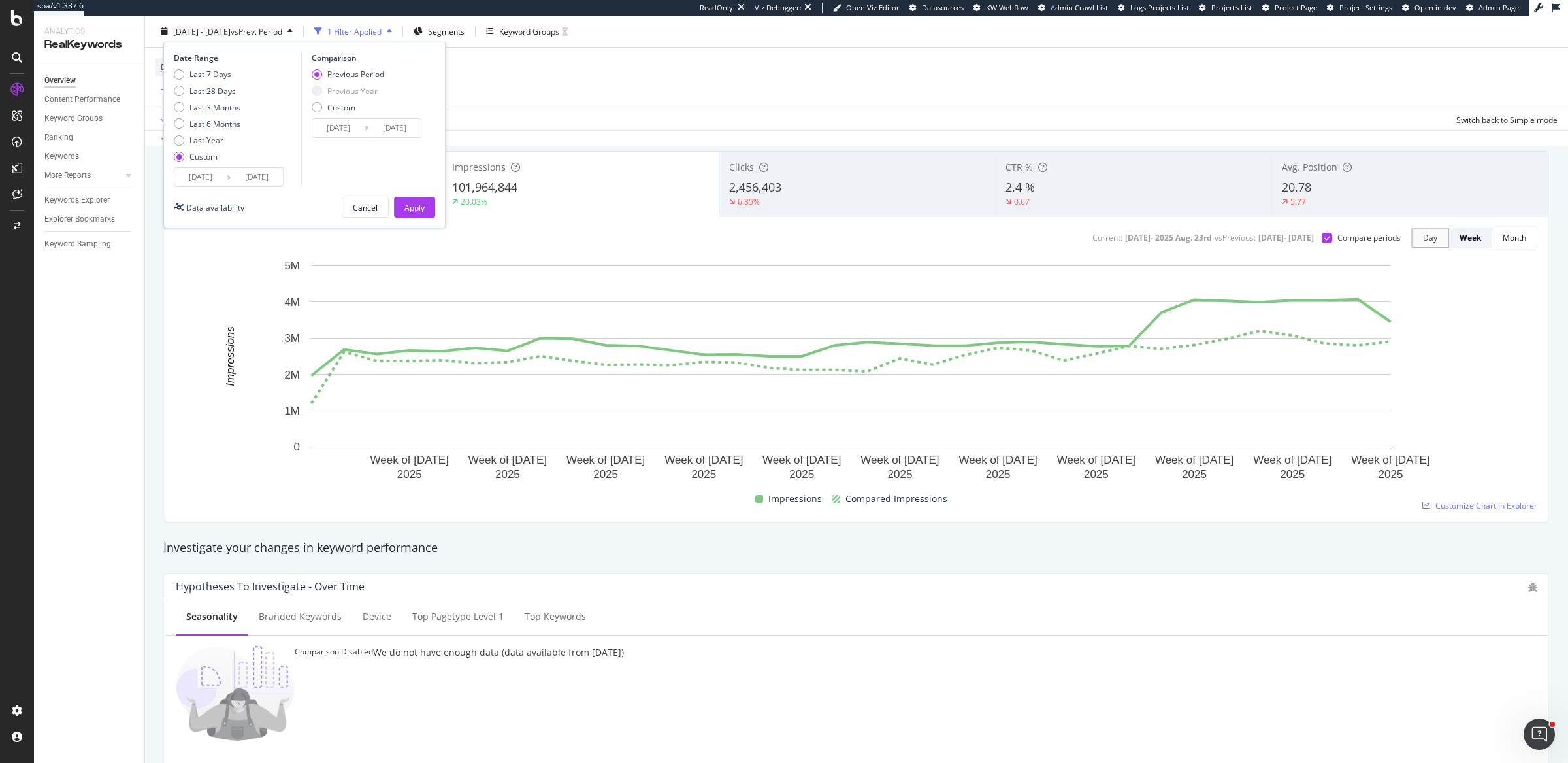
click at [197, 174] on input "[DATE]" at bounding box center [201, 177] width 53 height 18
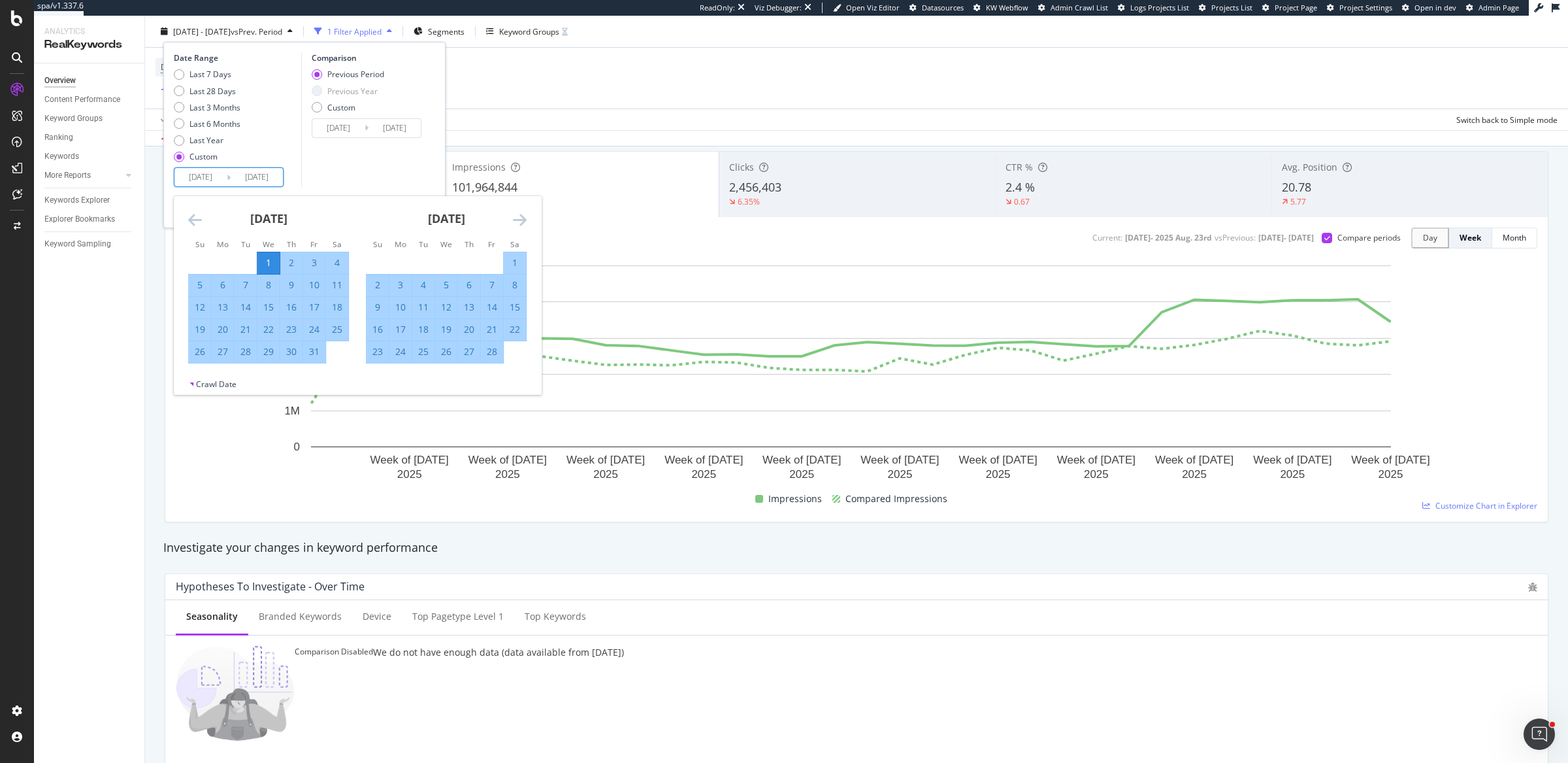
click at [523, 215] on icon "Move forward to switch to the next month." at bounding box center [520, 220] width 14 height 16
click at [337, 165] on div "Comparison Previous Period Previous Year Custom [DATE] Navigate forward to inte…" at bounding box center [364, 120] width 124 height 135
click at [208, 175] on input "[DATE]" at bounding box center [201, 177] width 53 height 18
click at [514, 215] on icon "Move forward to switch to the next month." at bounding box center [520, 220] width 14 height 16
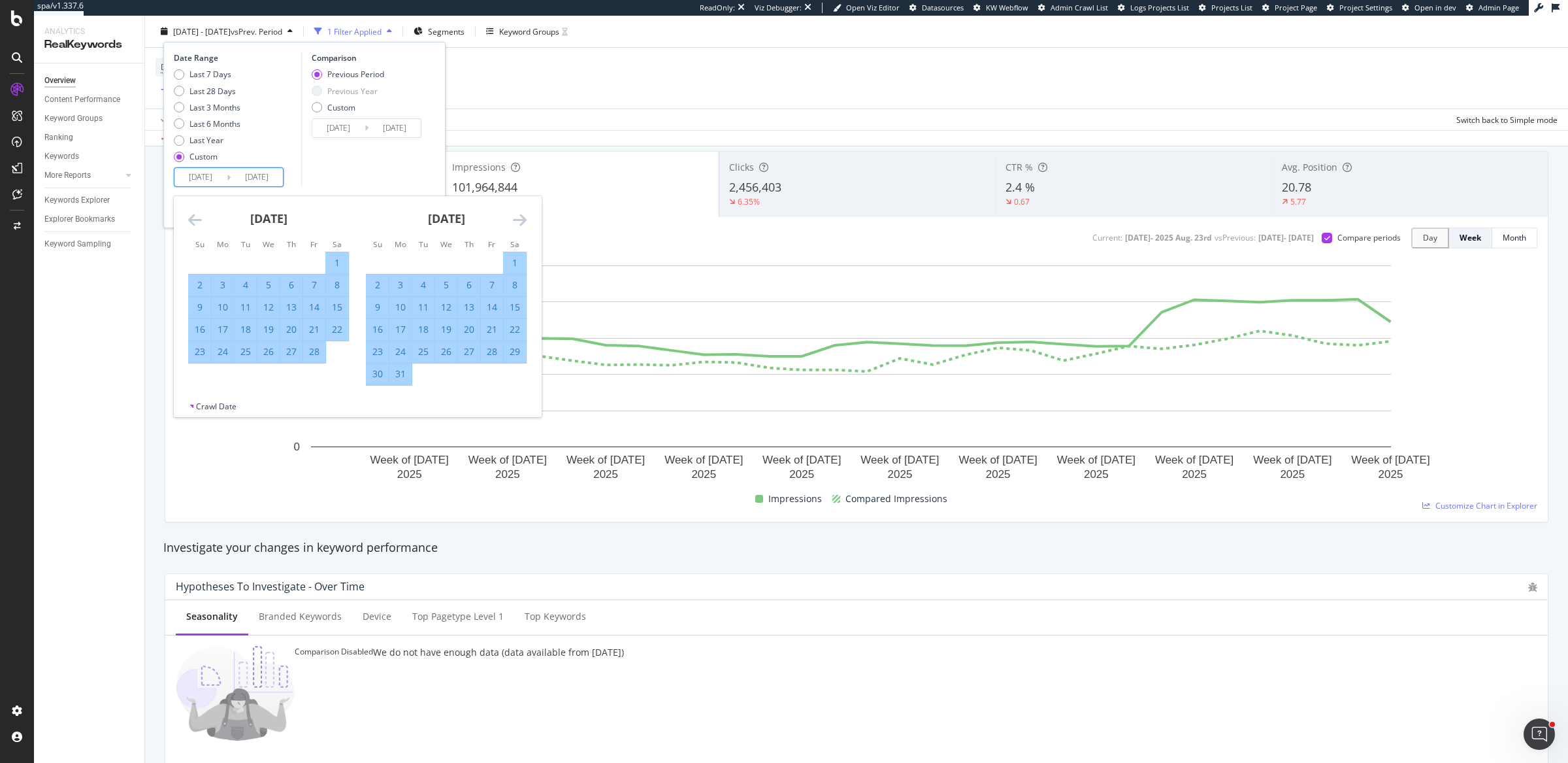
click at [514, 215] on icon "Move forward to switch to the next month." at bounding box center [520, 220] width 14 height 16
click at [418, 263] on div "1" at bounding box center [422, 262] width 22 height 13
type input "[DATE]"
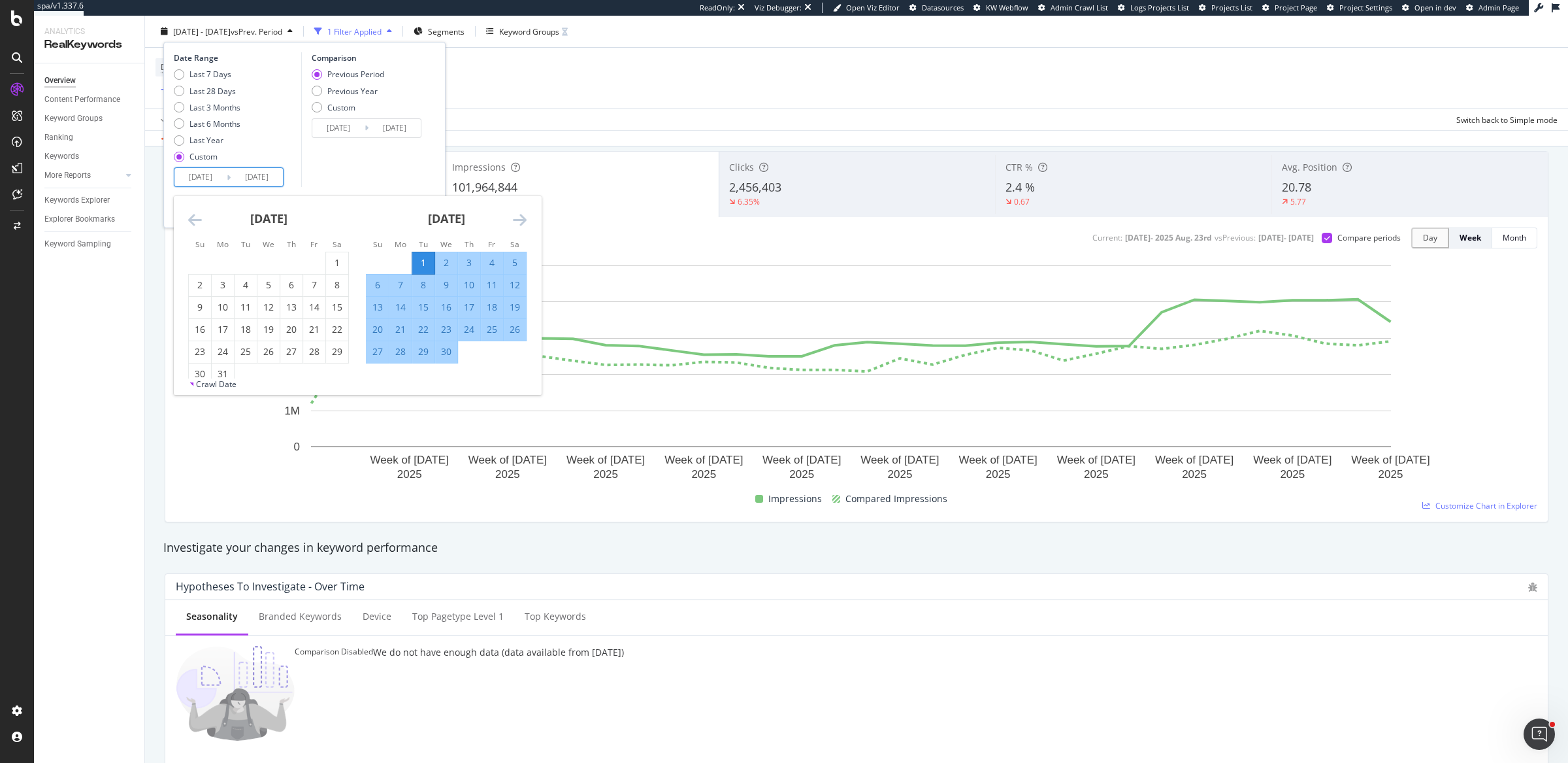
click at [410, 155] on div "Comparison Previous Period Previous Year Custom [DATE] Navigate forward to inte…" at bounding box center [364, 120] width 124 height 135
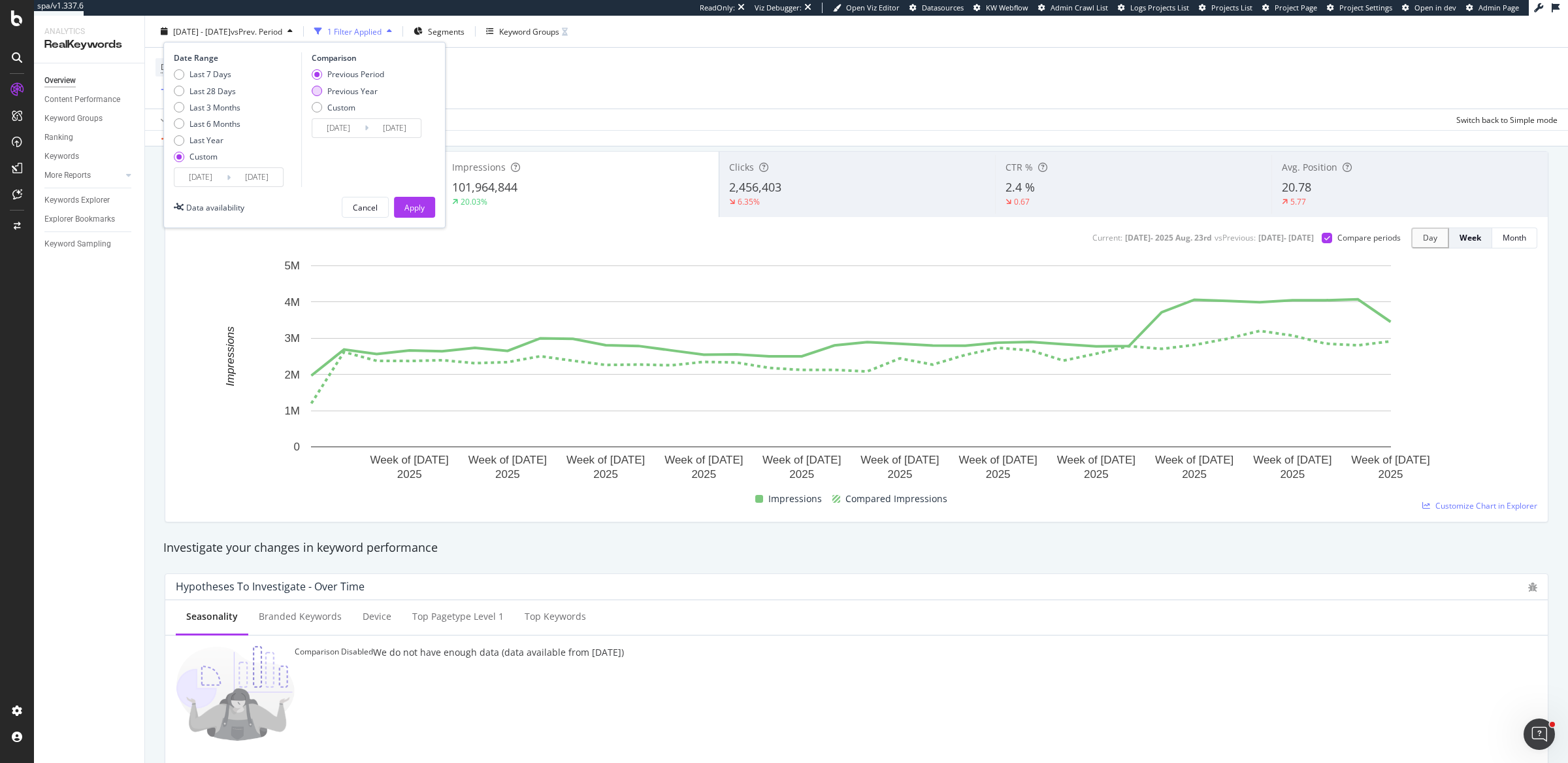
click at [365, 88] on div "Previous Year" at bounding box center [352, 90] width 50 height 11
type input "[DATE]"
click at [415, 207] on div "Apply" at bounding box center [415, 207] width 20 height 11
